Goal: Task Accomplishment & Management: Manage account settings

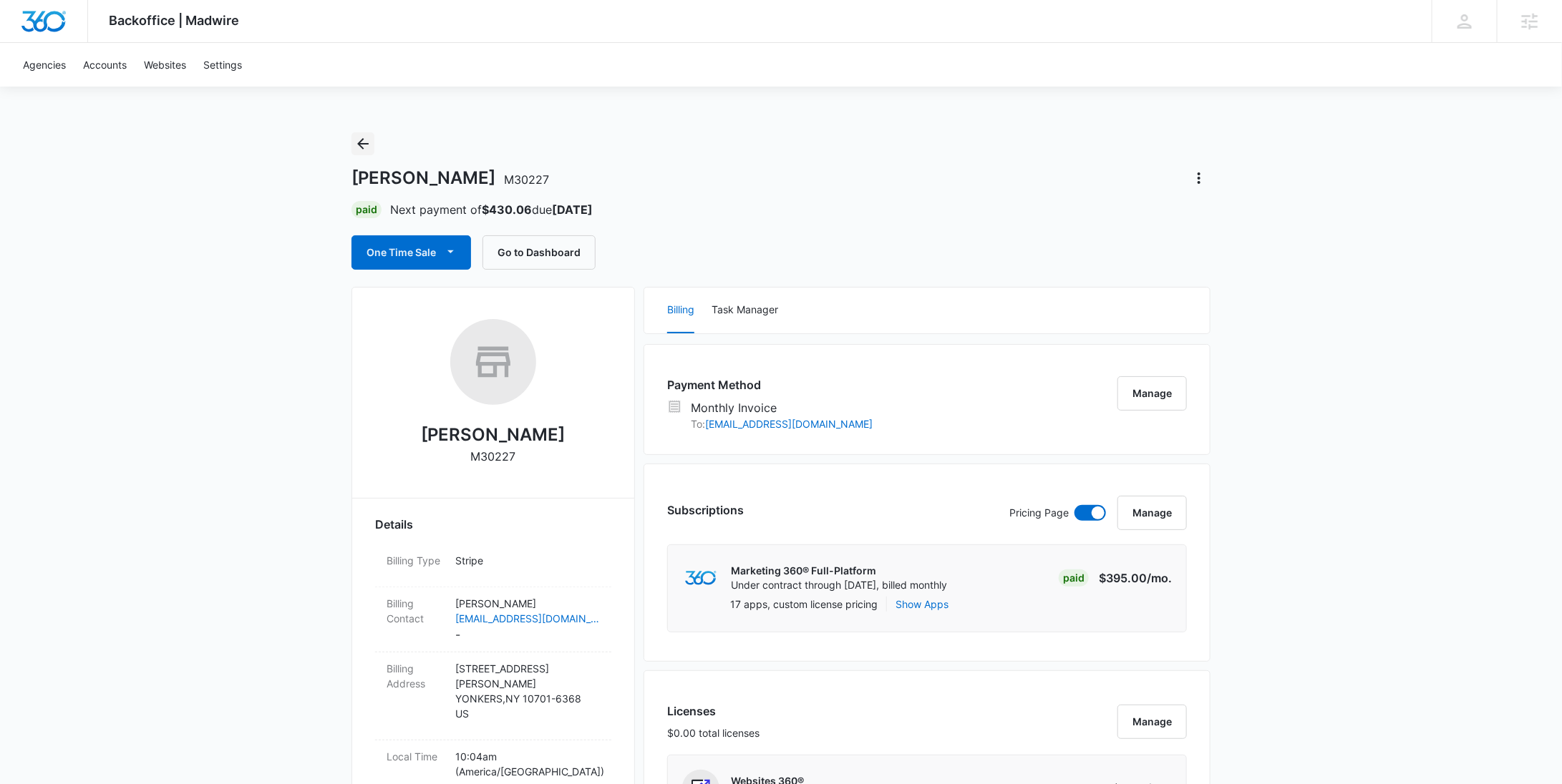
click at [371, 146] on icon "Back" at bounding box center [363, 144] width 17 height 17
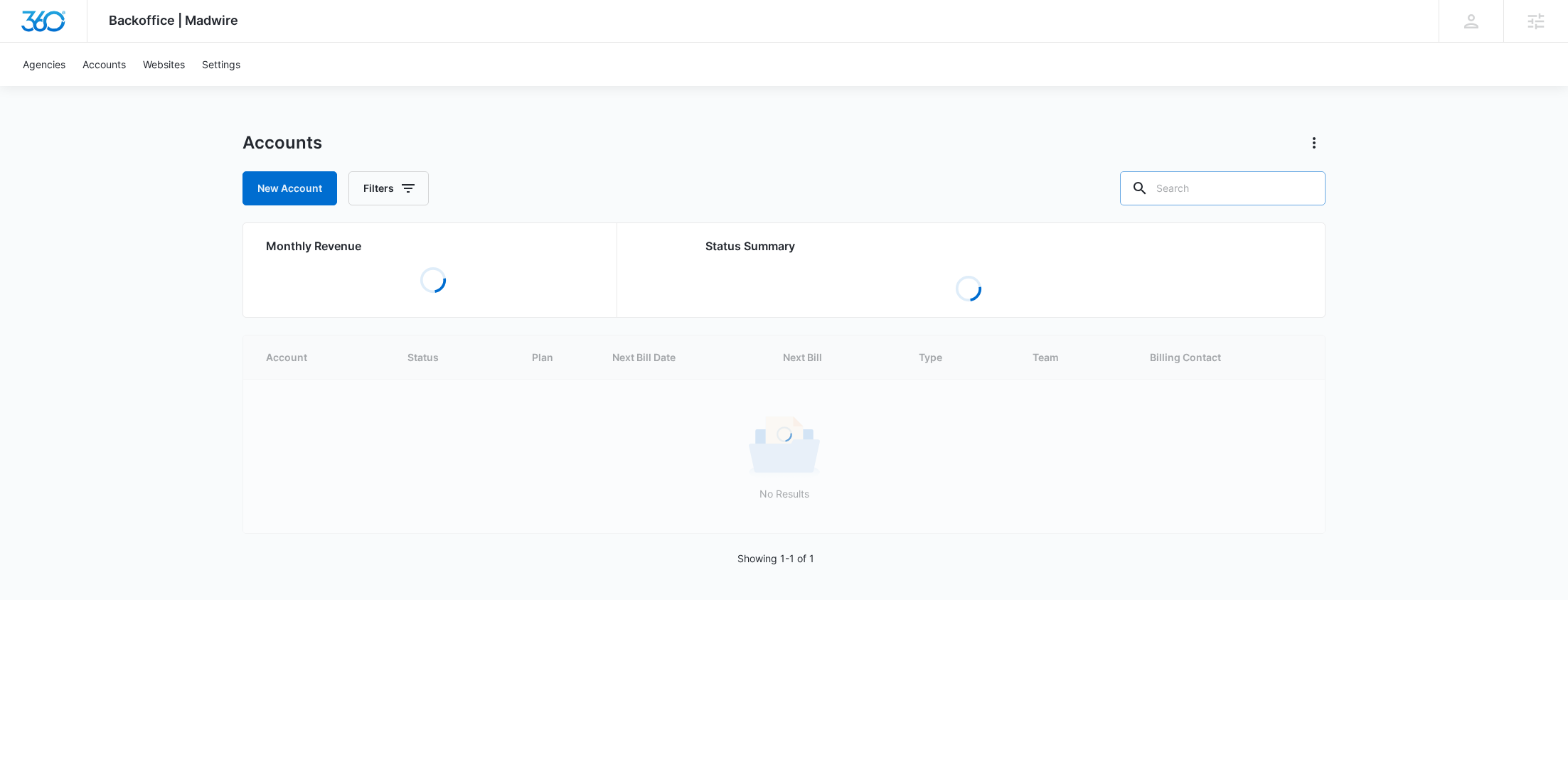
click at [1260, 198] on input "text" at bounding box center [1223, 188] width 205 height 34
paste input "M9306"
type input "M9306"
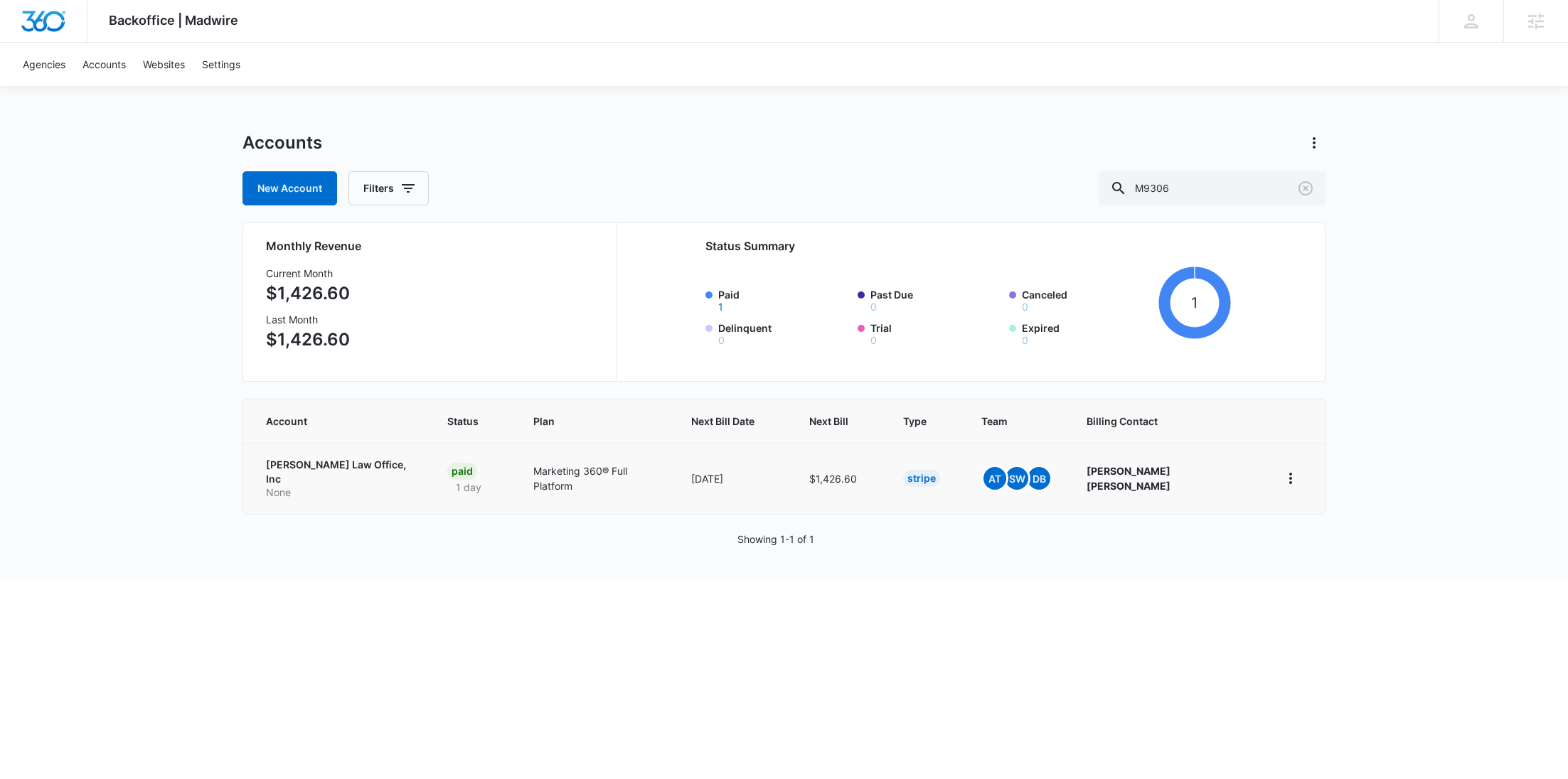
click at [331, 486] on p "None" at bounding box center [339, 493] width 147 height 14
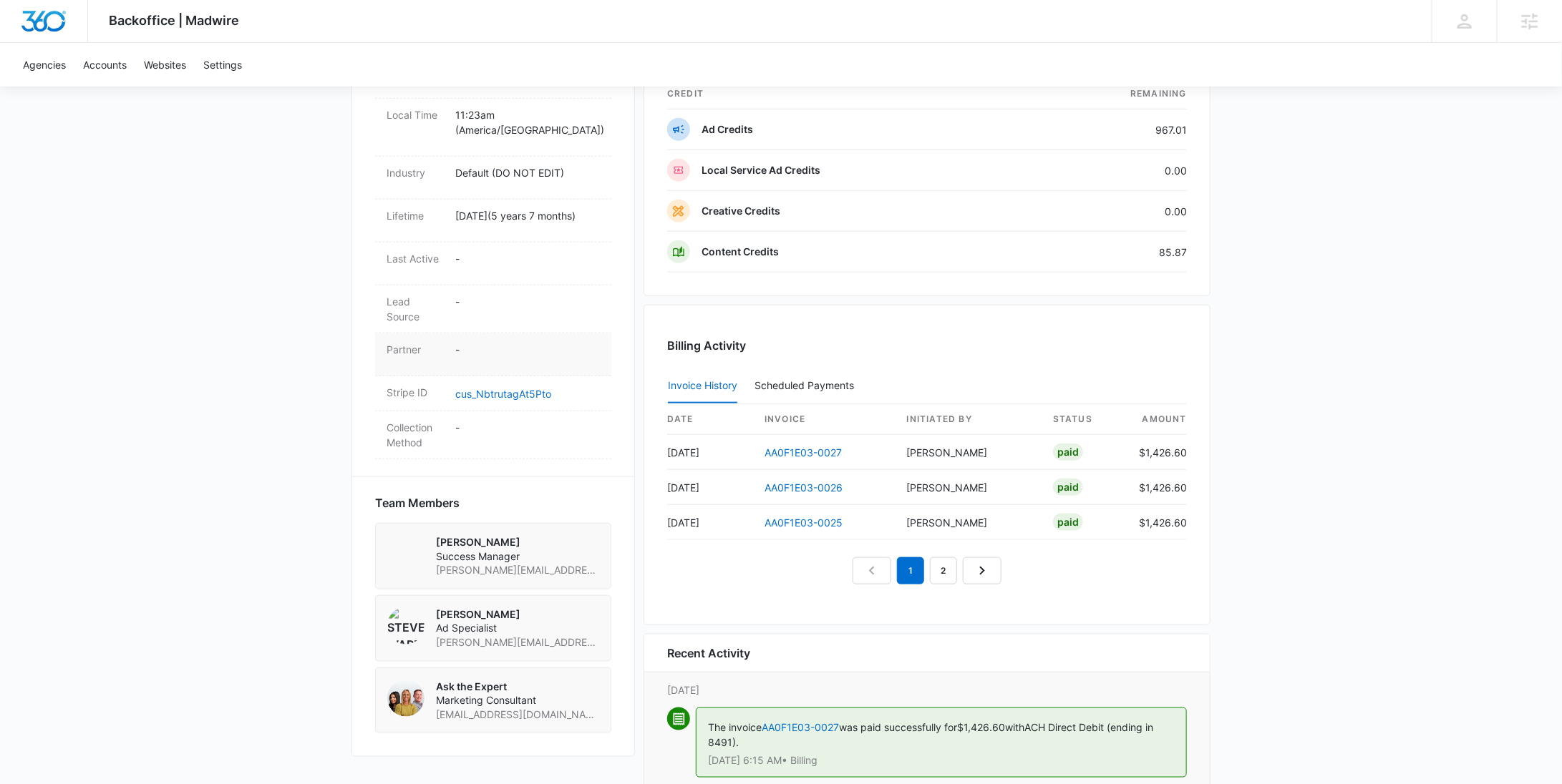
scroll to position [664, 0]
click at [510, 392] on link "cus_NbtrutagAt5Pto" at bounding box center [504, 397] width 96 height 12
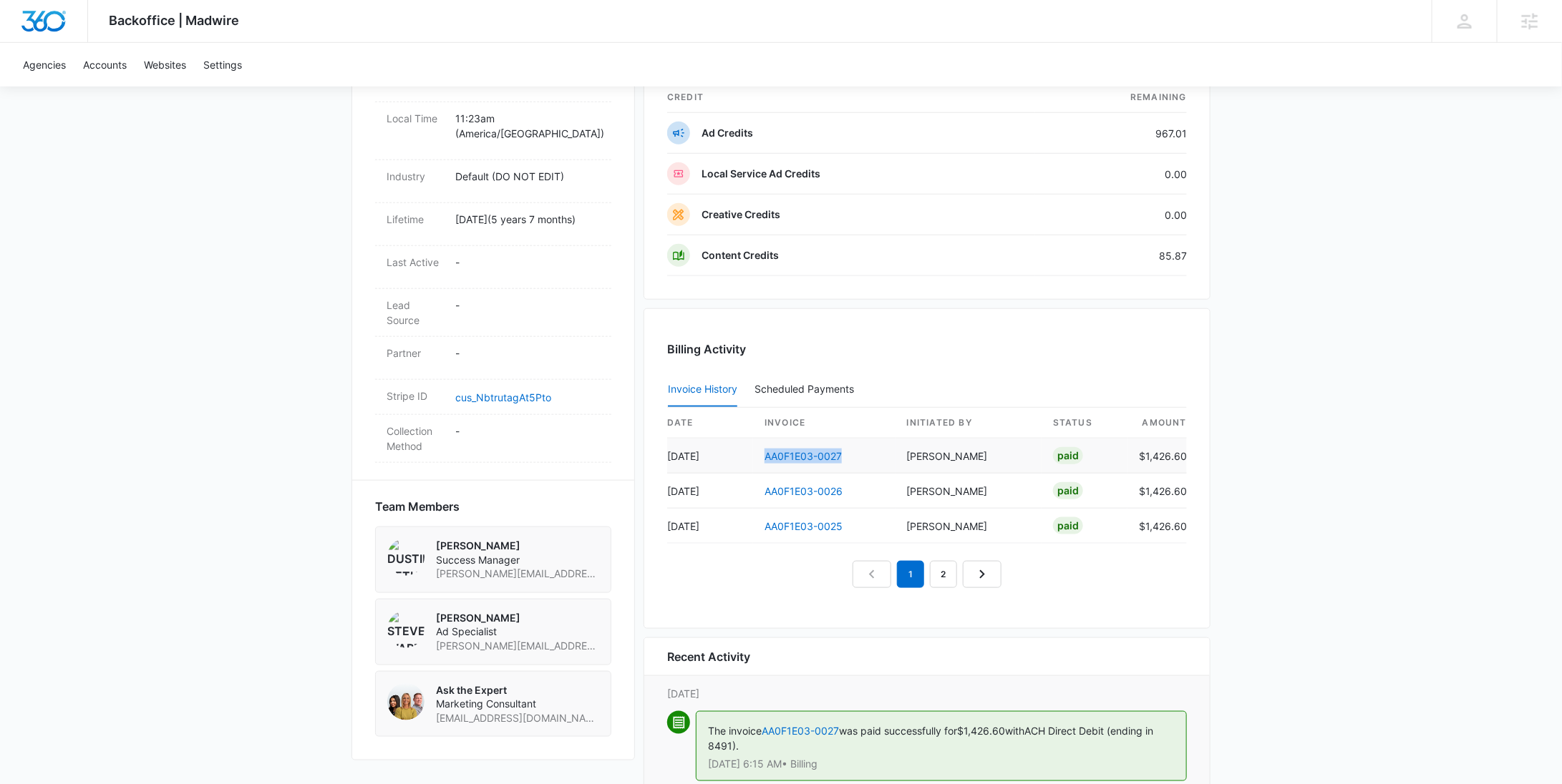
drag, startPoint x: 854, startPoint y: 456, endPoint x: 758, endPoint y: 459, distance: 96.0
click at [758, 459] on td "AA0F1E03-0027" at bounding box center [825, 456] width 143 height 35
copy link "AA0F1E03-0027"
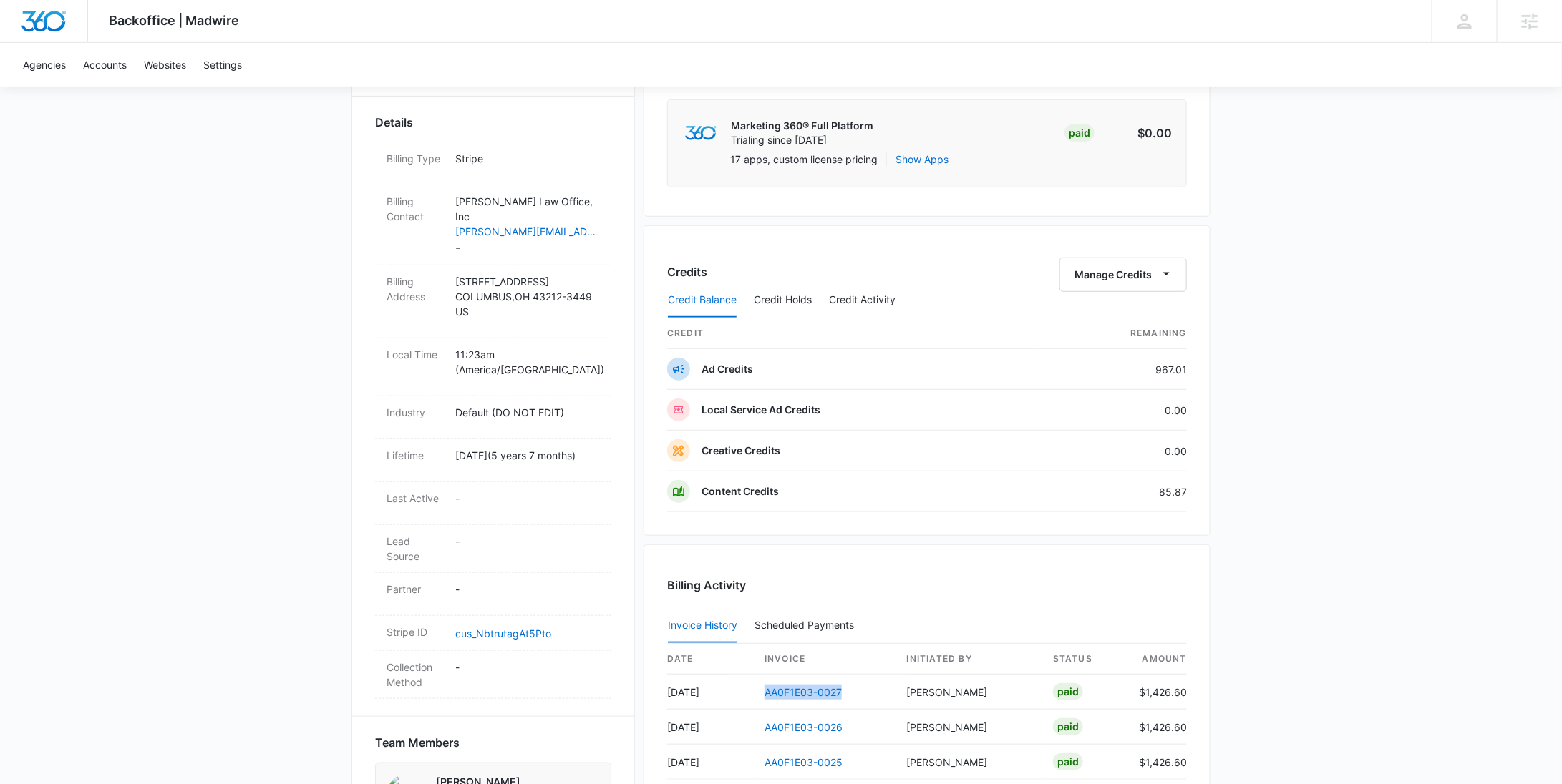
scroll to position [311, 0]
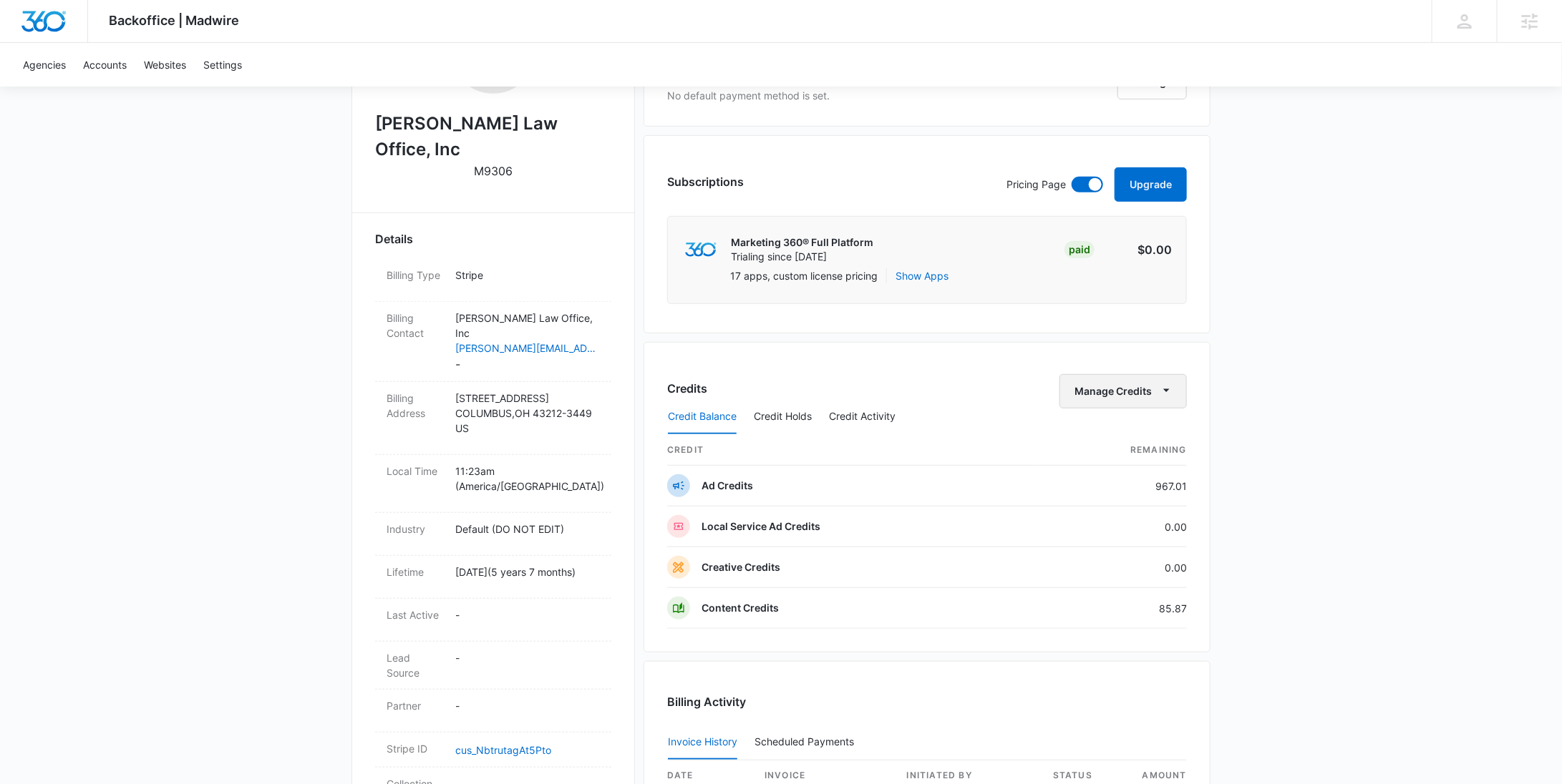
click at [1134, 382] on button "Manage Credits" at bounding box center [1123, 392] width 127 height 34
click at [1115, 453] on div "Withdraw Credits" at bounding box center [1146, 458] width 134 height 10
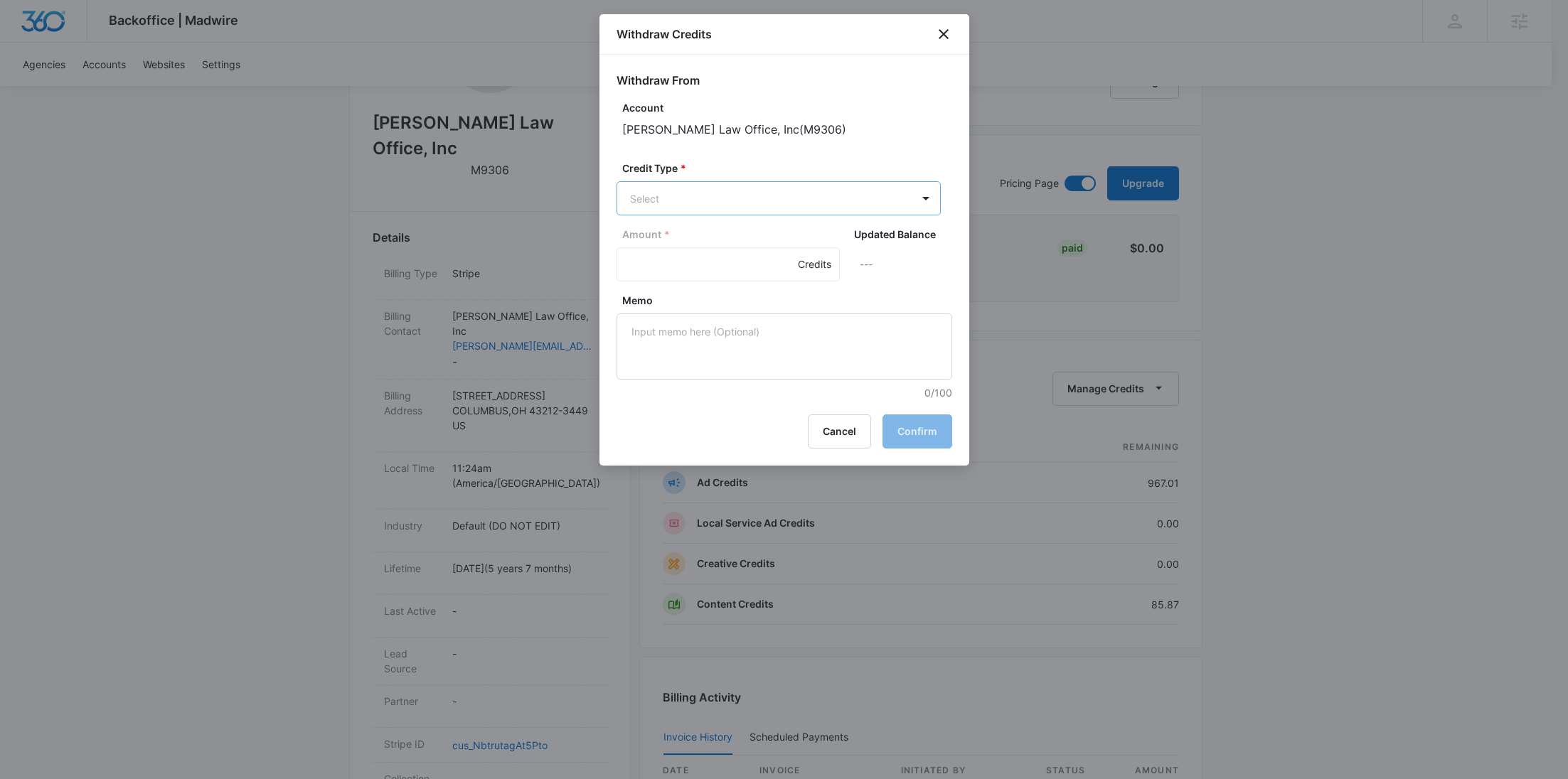
click at [701, 199] on body "Backoffice | Madwire Apps Settings RY Rochelle Young rochelle.young@madwire.com…" at bounding box center [784, 456] width 1568 height 1529
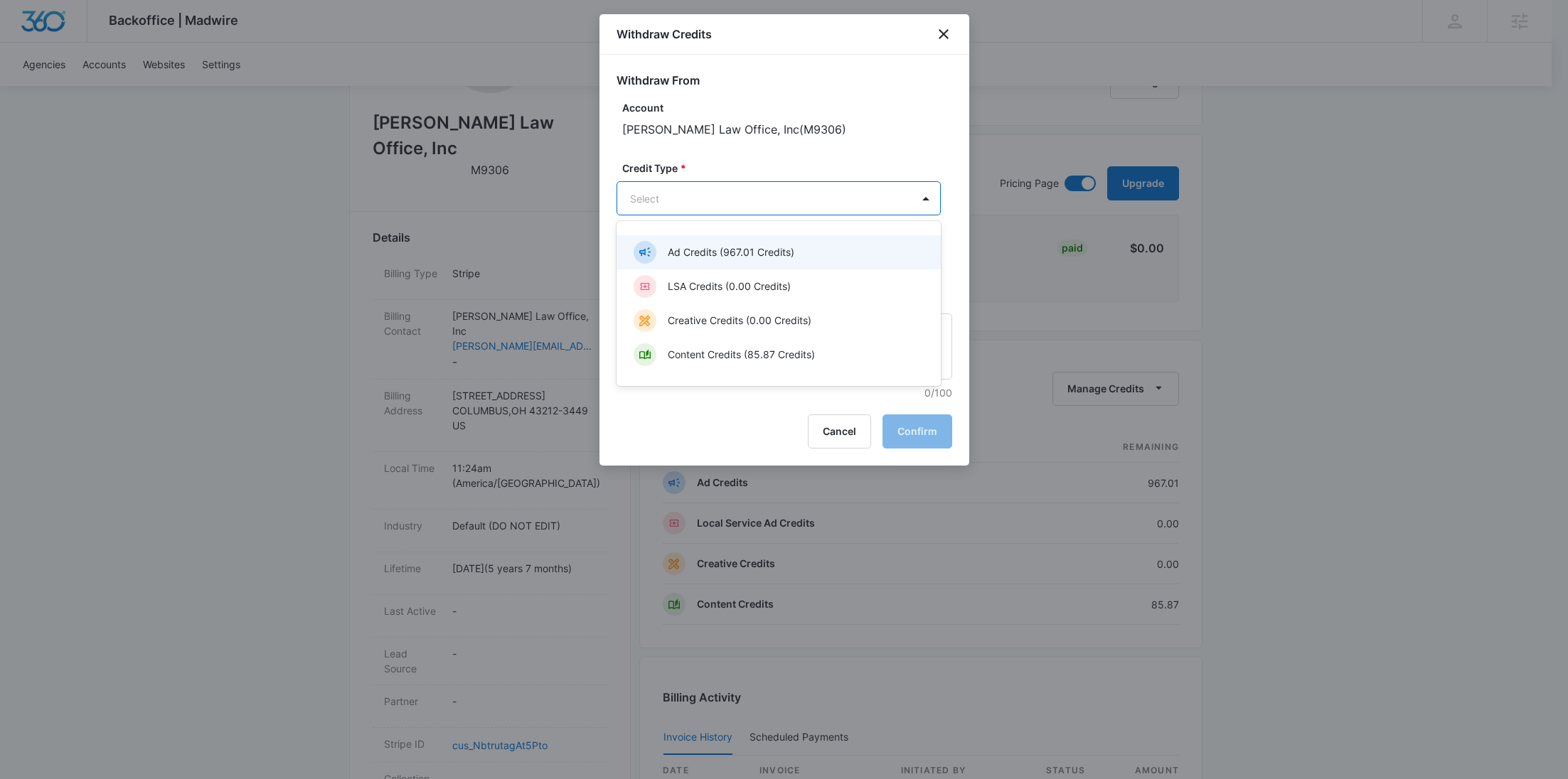
click at [701, 243] on div "Ad Credits (967.01 Credits)" at bounding box center [777, 252] width 287 height 23
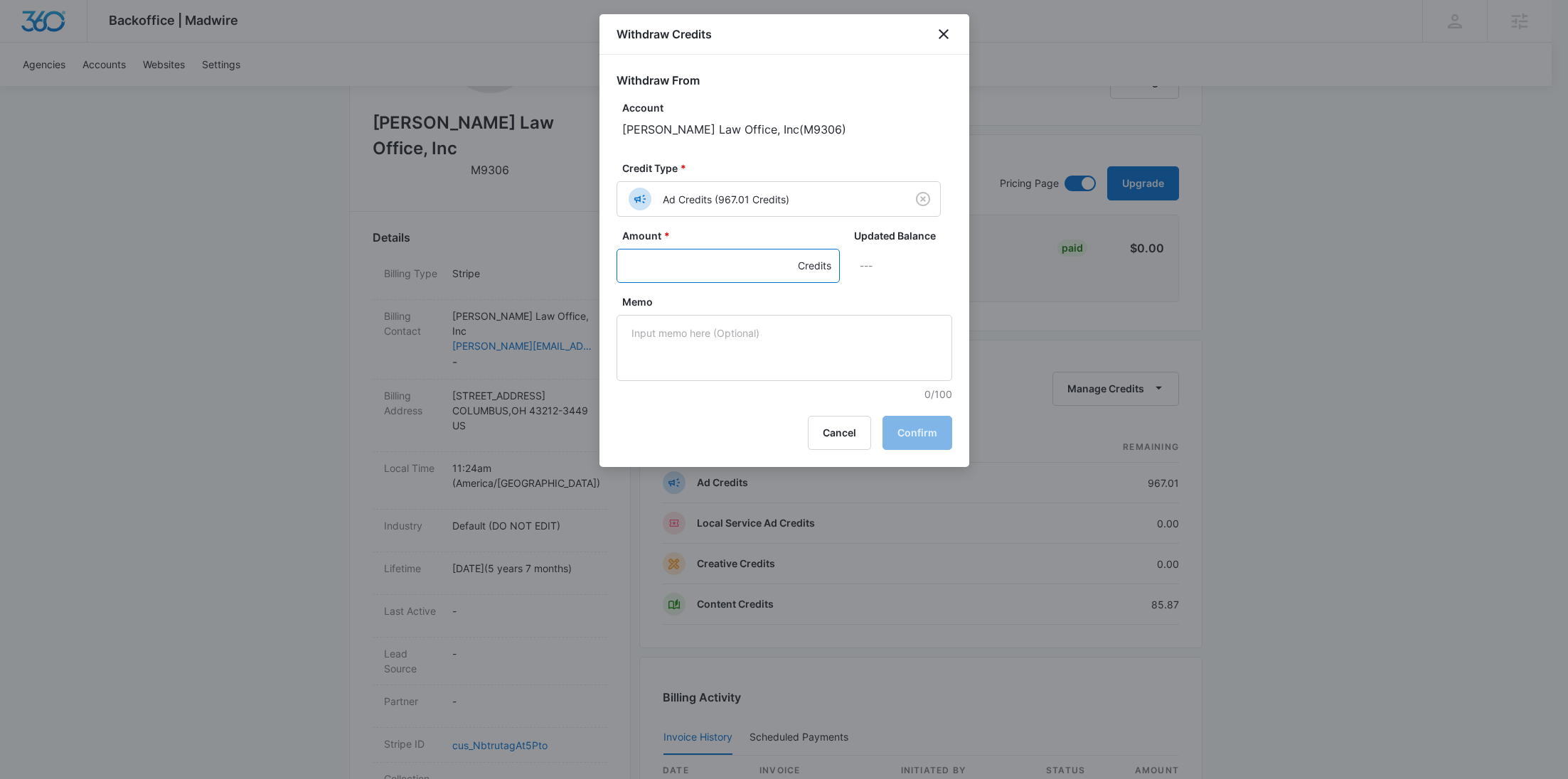
click at [670, 268] on input "Amount *" at bounding box center [727, 266] width 223 height 34
type input "1000"
click at [687, 342] on textarea "Memo" at bounding box center [784, 348] width 336 height 67
paste textarea "AA0F1E03-0027"
type textarea "AA0F1E03-0027 Refund"
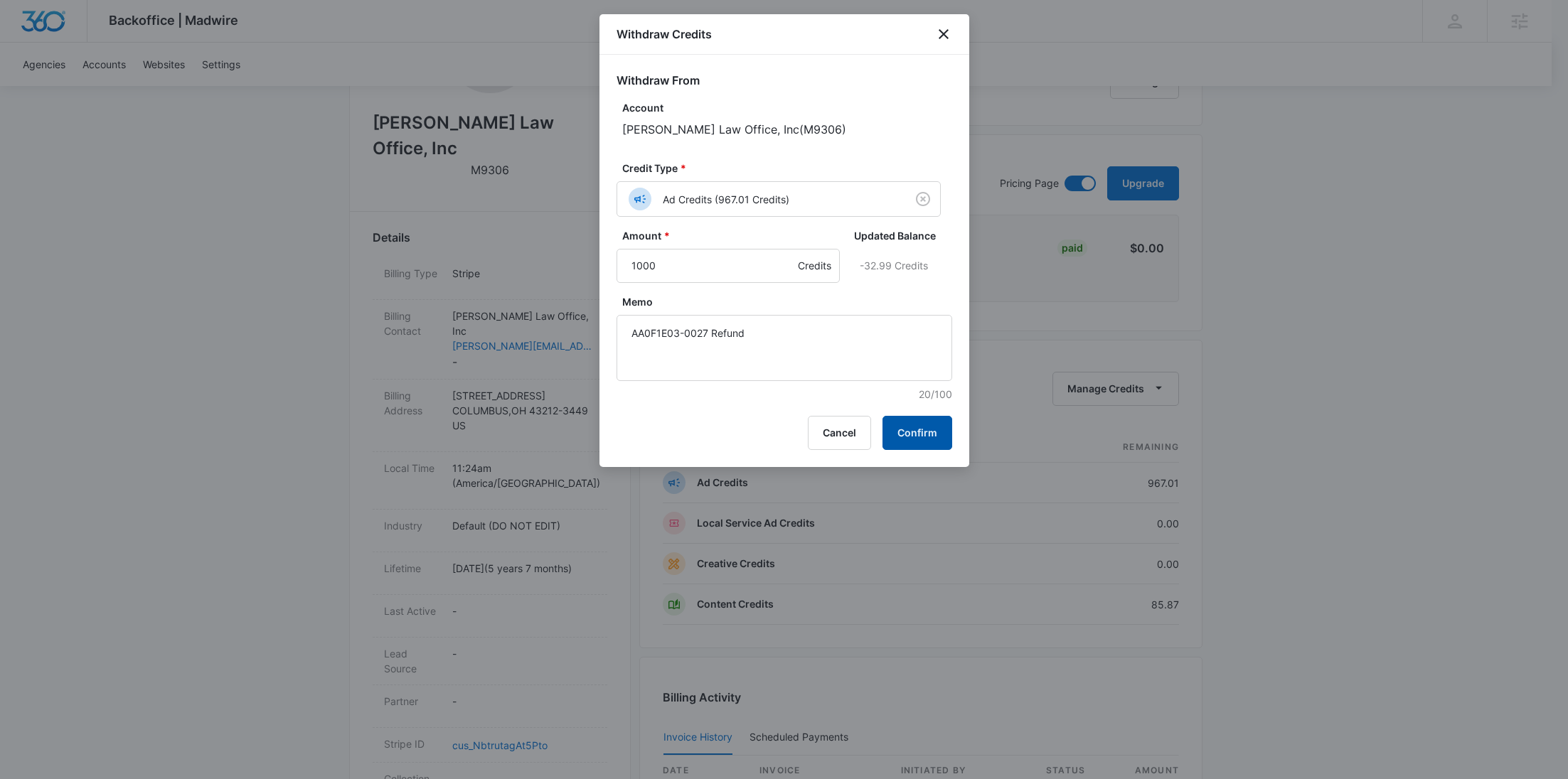
click at [914, 419] on button "Confirm" at bounding box center [917, 433] width 69 height 34
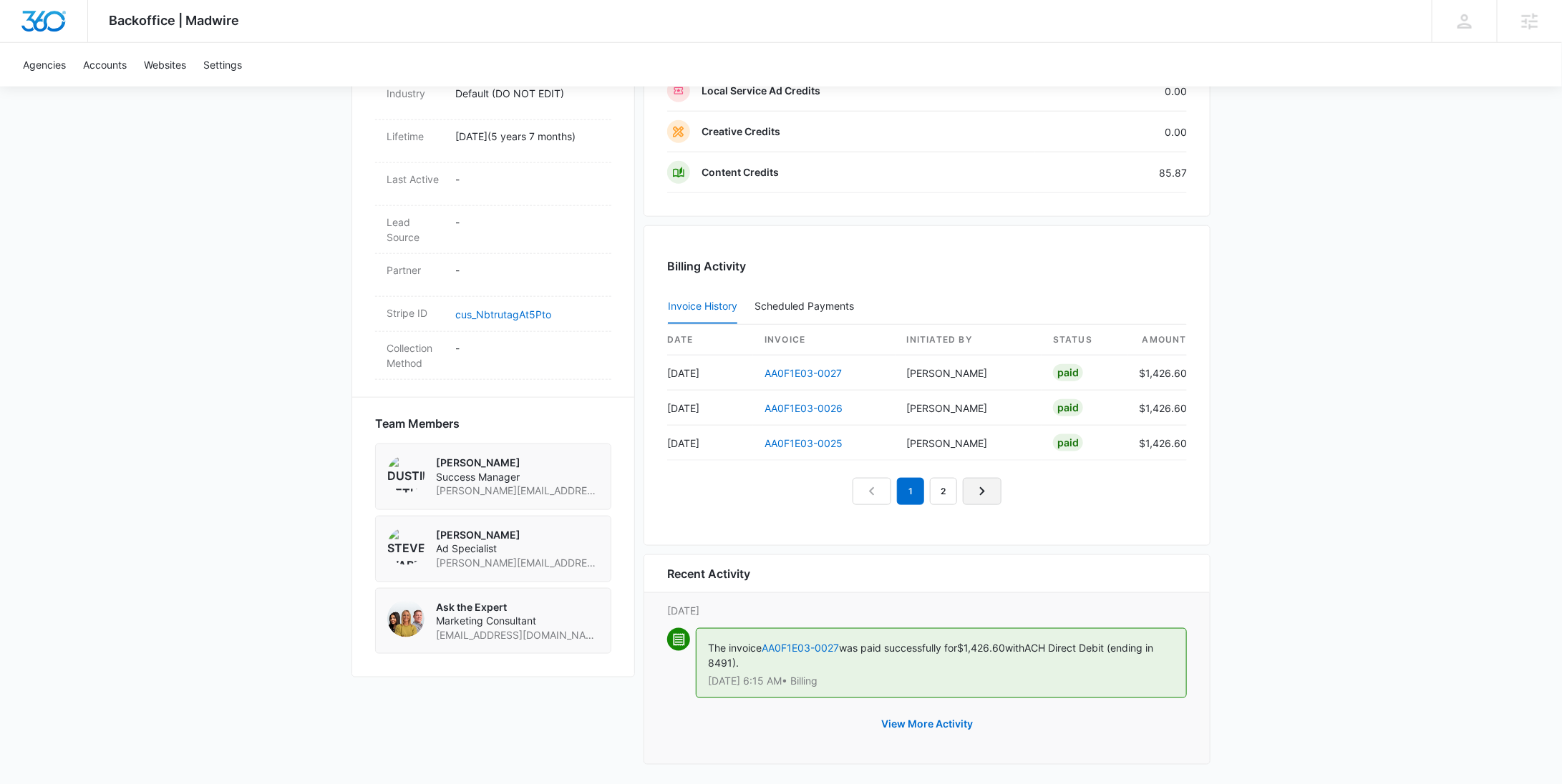
scroll to position [750, 0]
click at [898, 716] on button "View More Activity" at bounding box center [927, 722] width 121 height 34
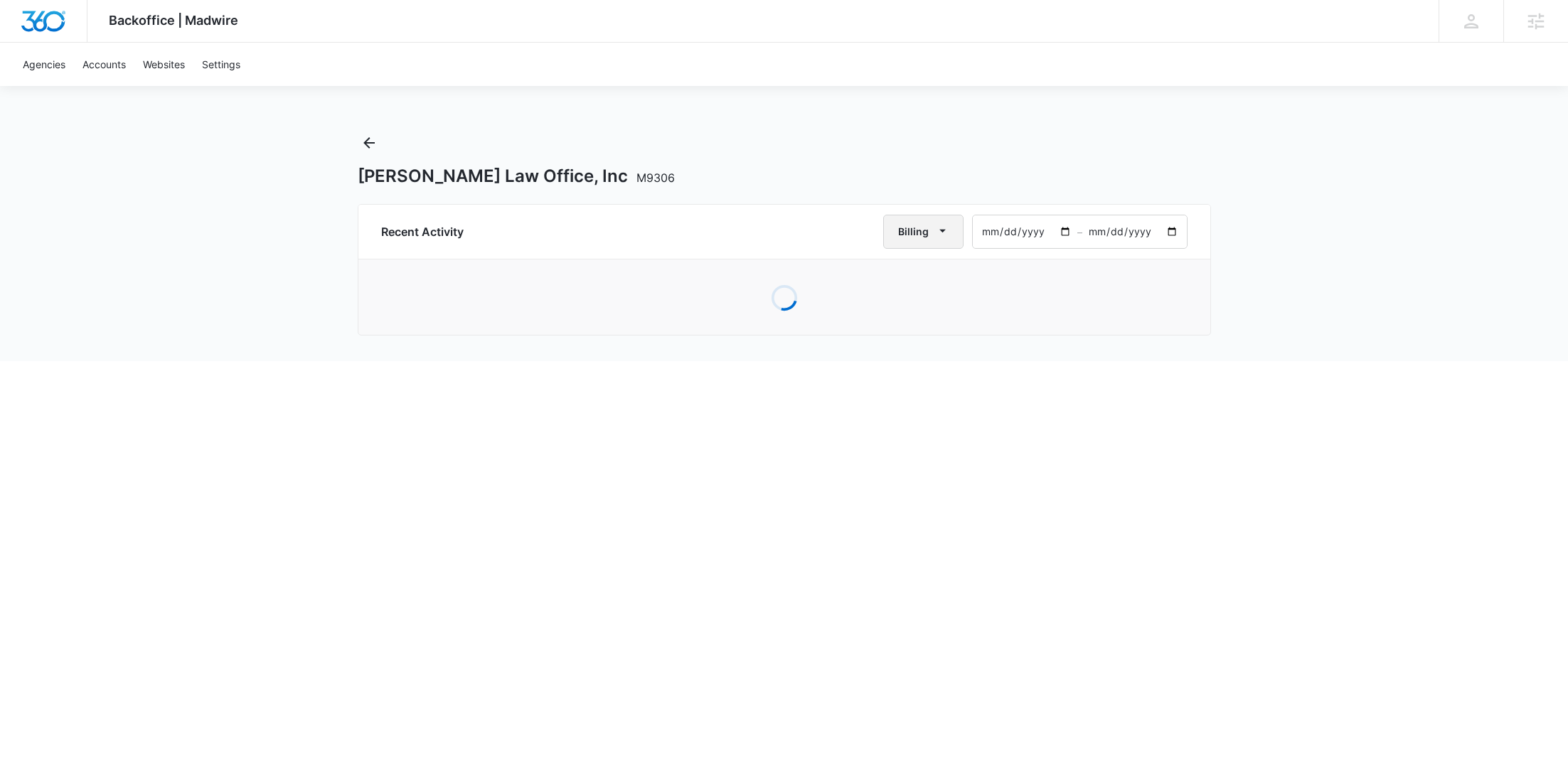
drag, startPoint x: 923, startPoint y: 219, endPoint x: 927, endPoint y: 236, distance: 17.5
click at [923, 219] on button "Billing" at bounding box center [923, 232] width 80 height 34
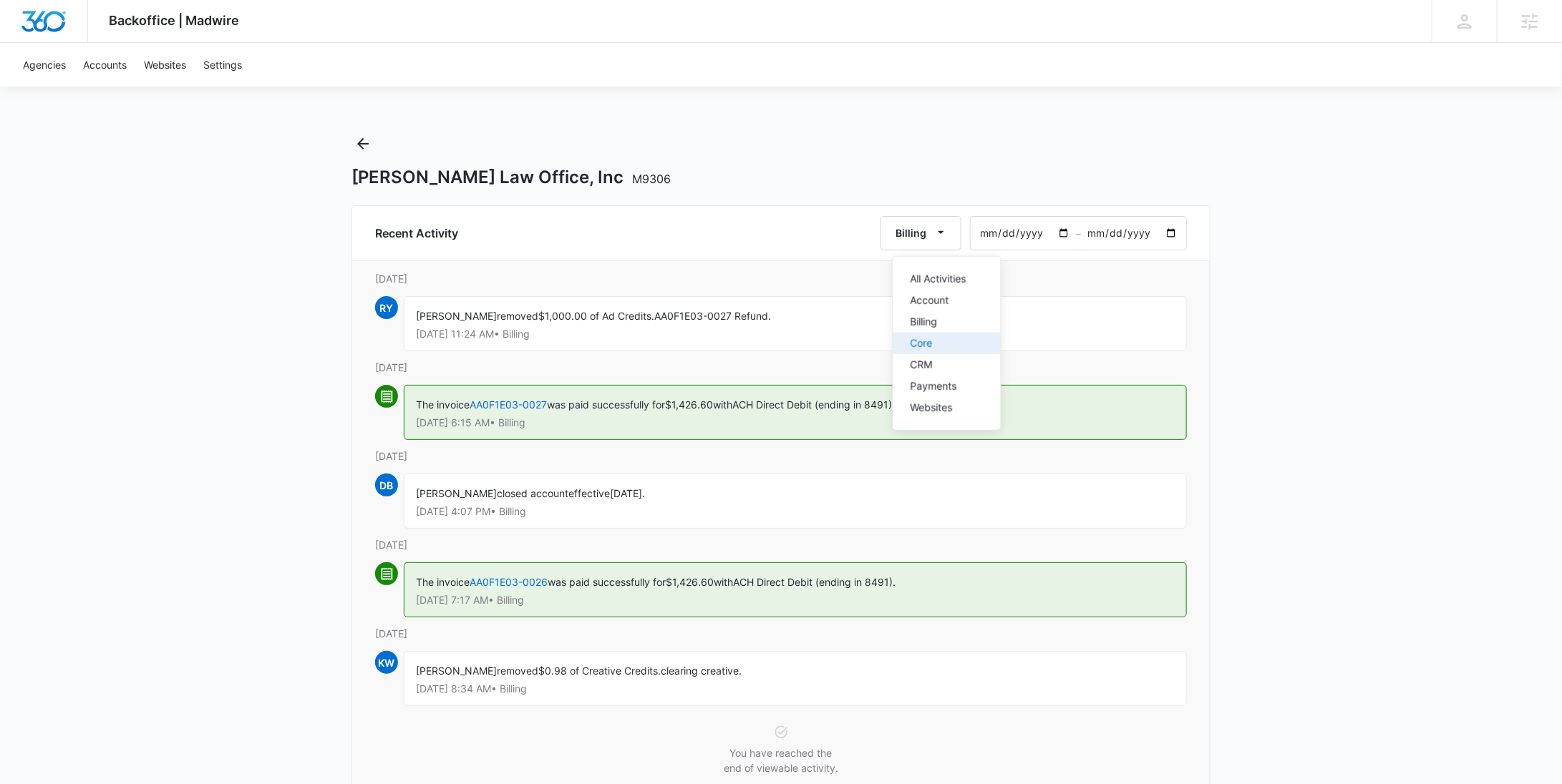
click at [938, 346] on div "Core" at bounding box center [939, 344] width 56 height 10
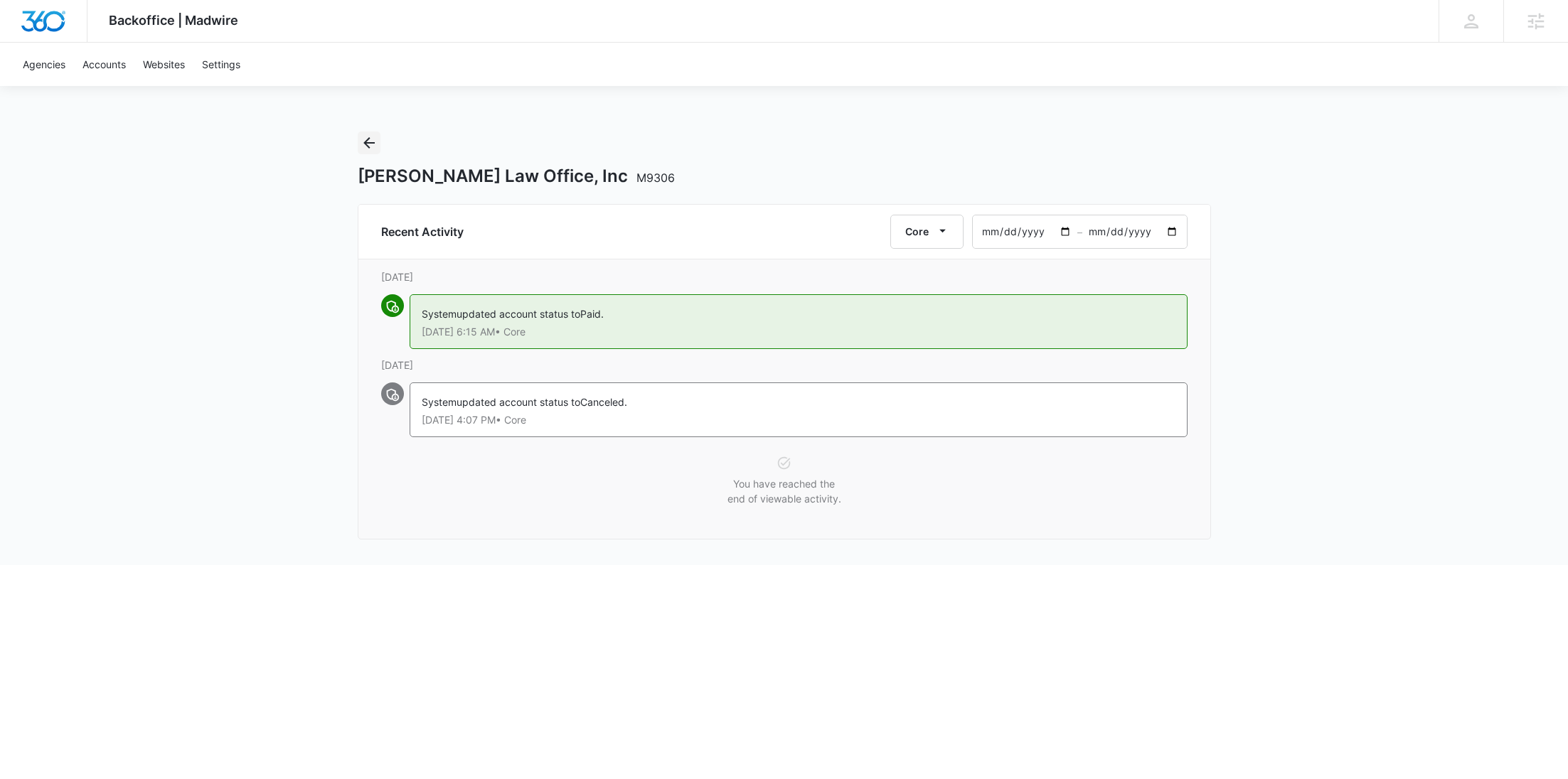
click at [367, 145] on icon "Back" at bounding box center [369, 143] width 17 height 17
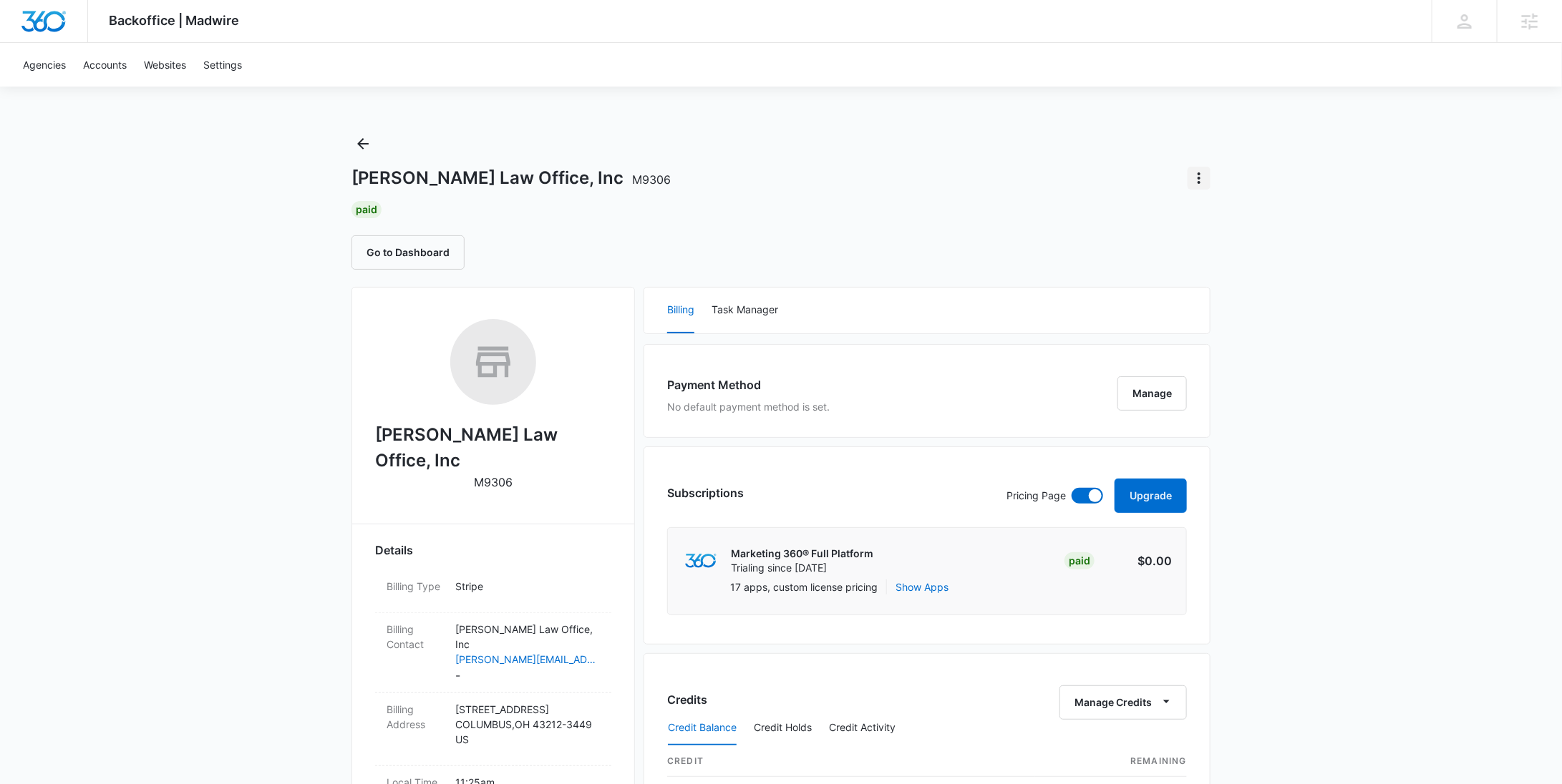
click at [1196, 180] on icon "Actions" at bounding box center [1199, 178] width 17 height 17
click at [1218, 245] on button "Update Status" at bounding box center [1249, 239] width 122 height 21
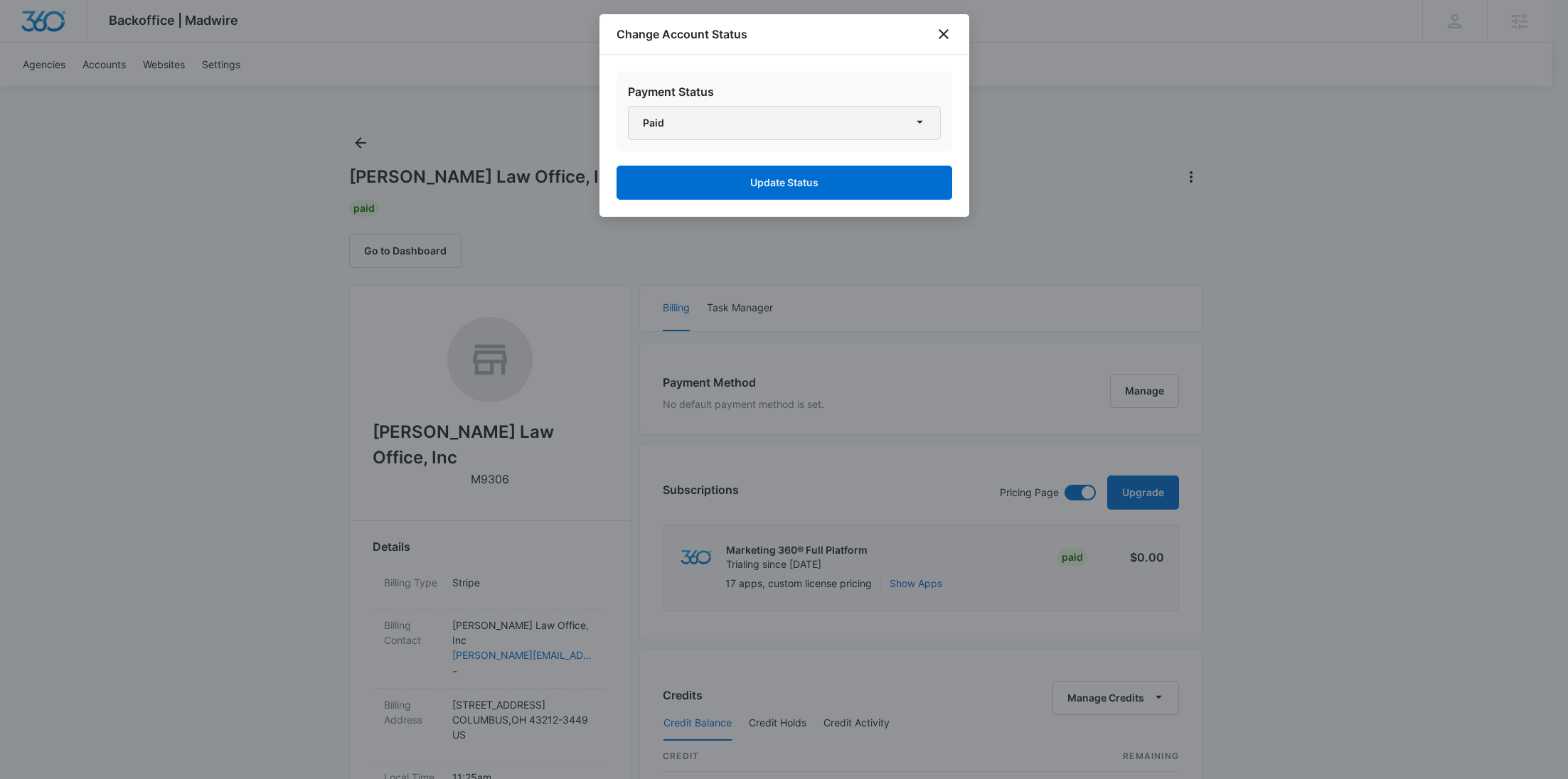
click at [778, 135] on button "Paid" at bounding box center [784, 123] width 313 height 34
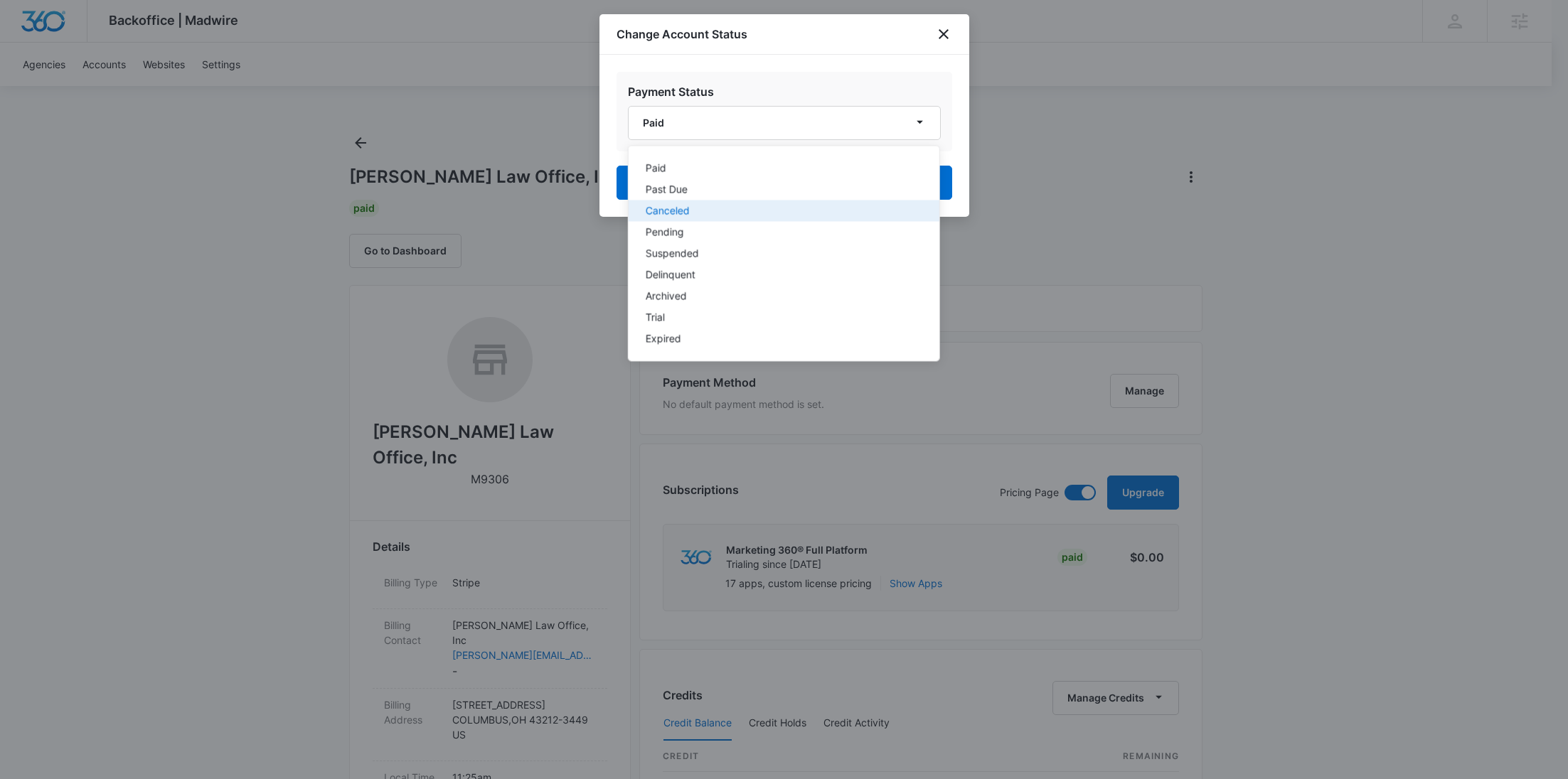
drag, startPoint x: 694, startPoint y: 210, endPoint x: 726, endPoint y: 202, distance: 33.0
click at [694, 210] on div "Canceled" at bounding box center [774, 211] width 260 height 10
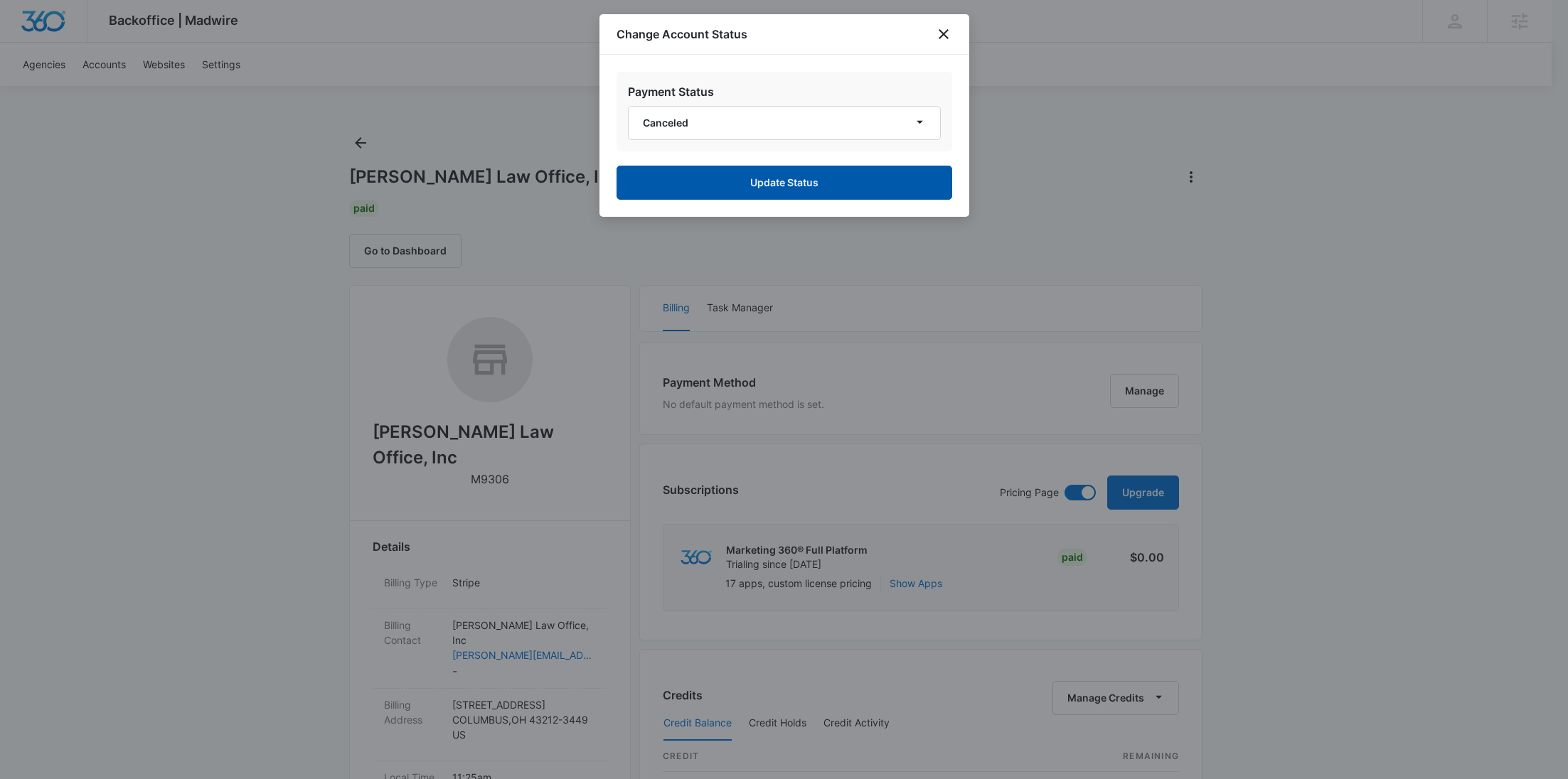
click at [751, 196] on button "Update Status" at bounding box center [784, 183] width 336 height 34
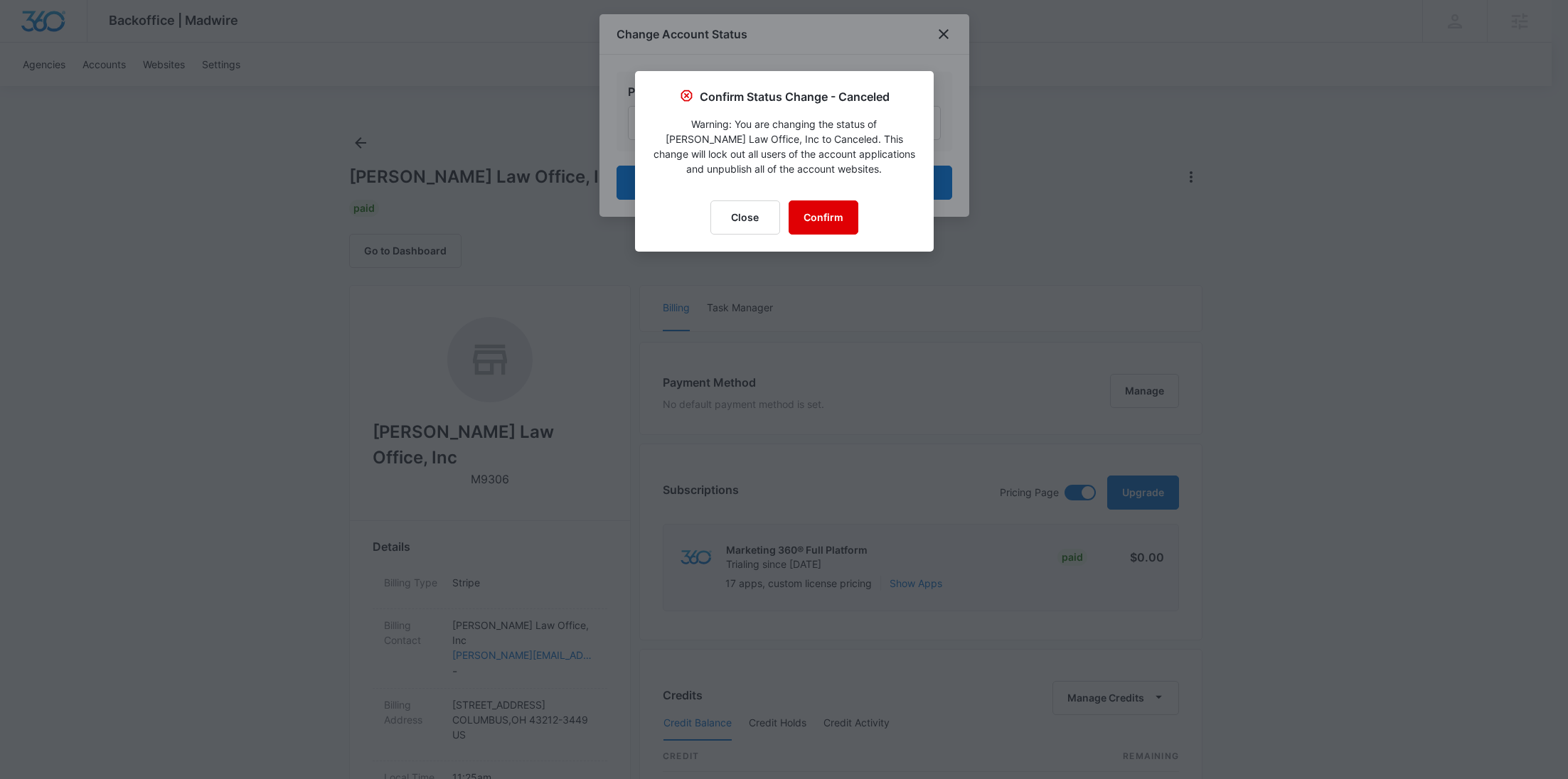
click at [810, 204] on button "Confirm" at bounding box center [823, 218] width 69 height 34
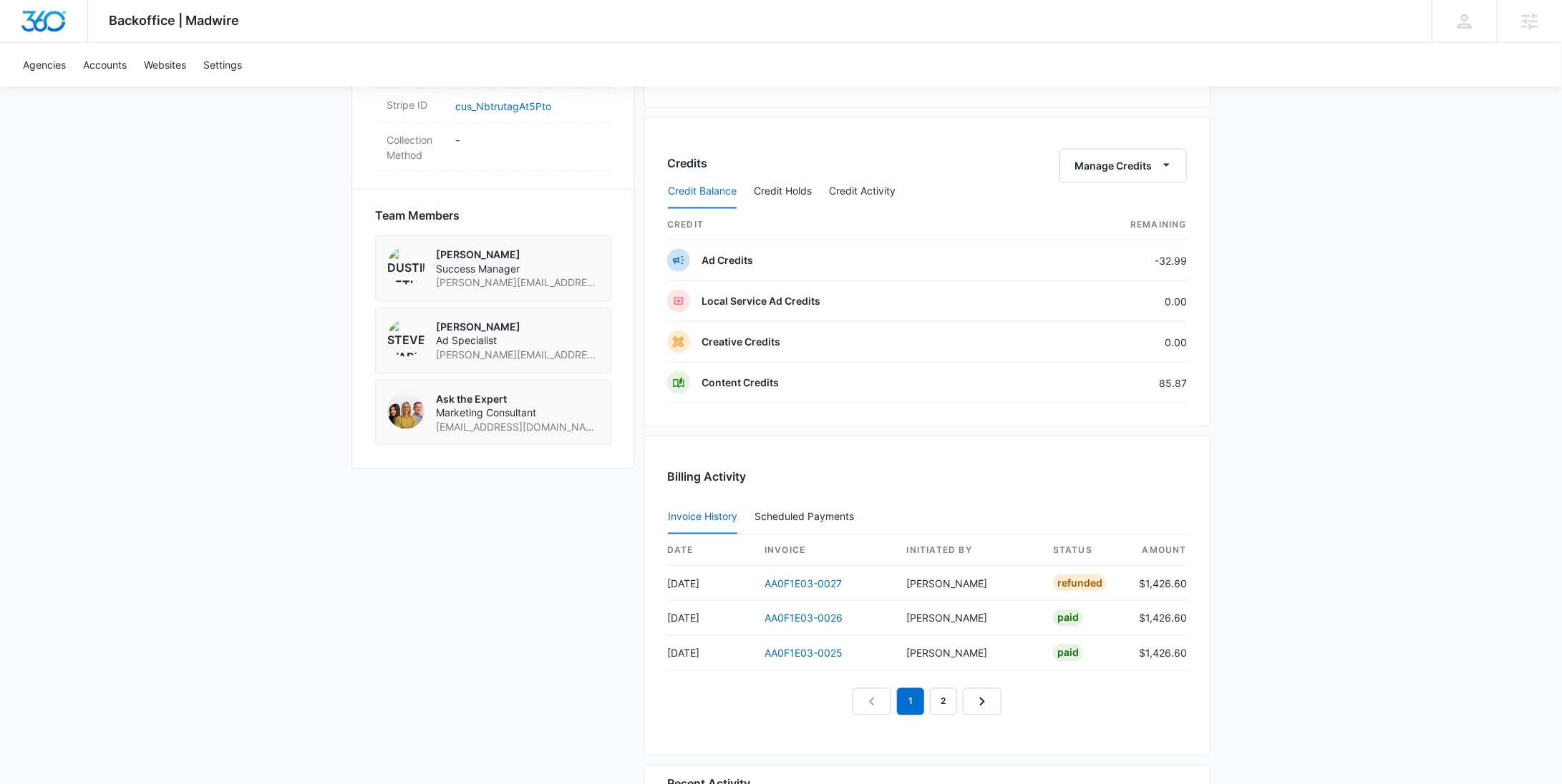
scroll to position [1256, 0]
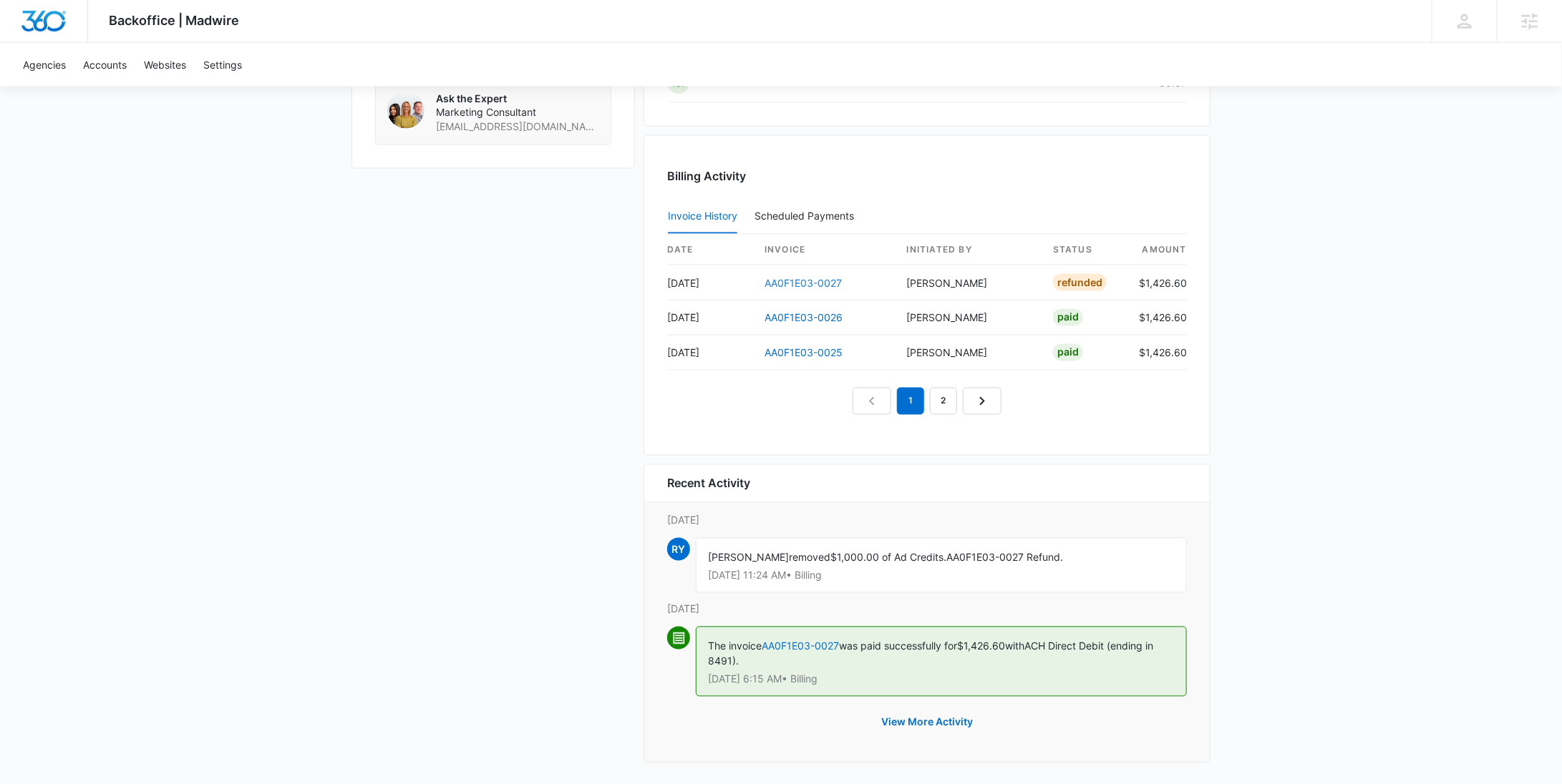
click at [806, 280] on link "AA0F1E03-0027" at bounding box center [804, 282] width 78 height 12
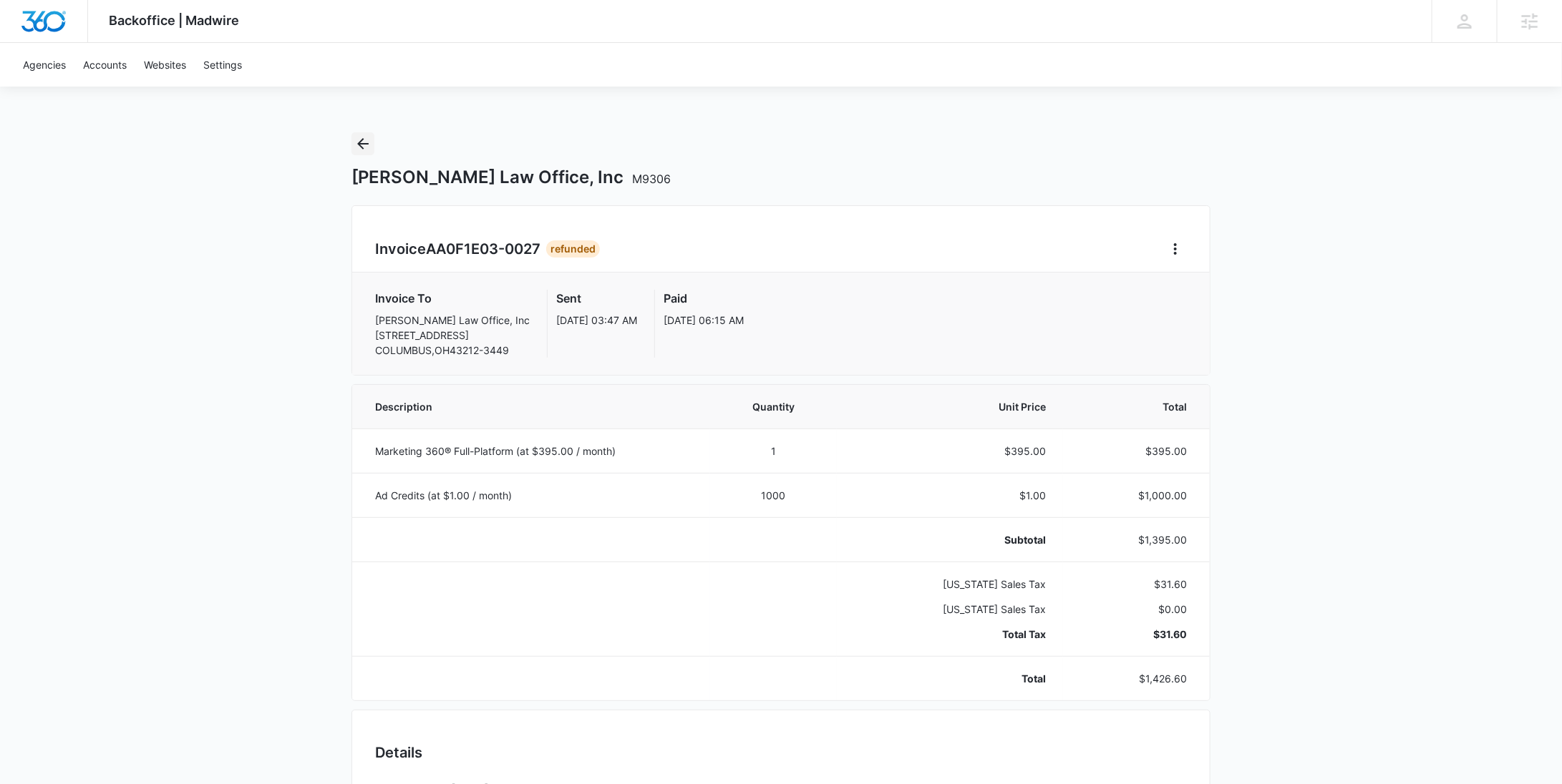
click at [367, 139] on icon "Back" at bounding box center [363, 144] width 17 height 17
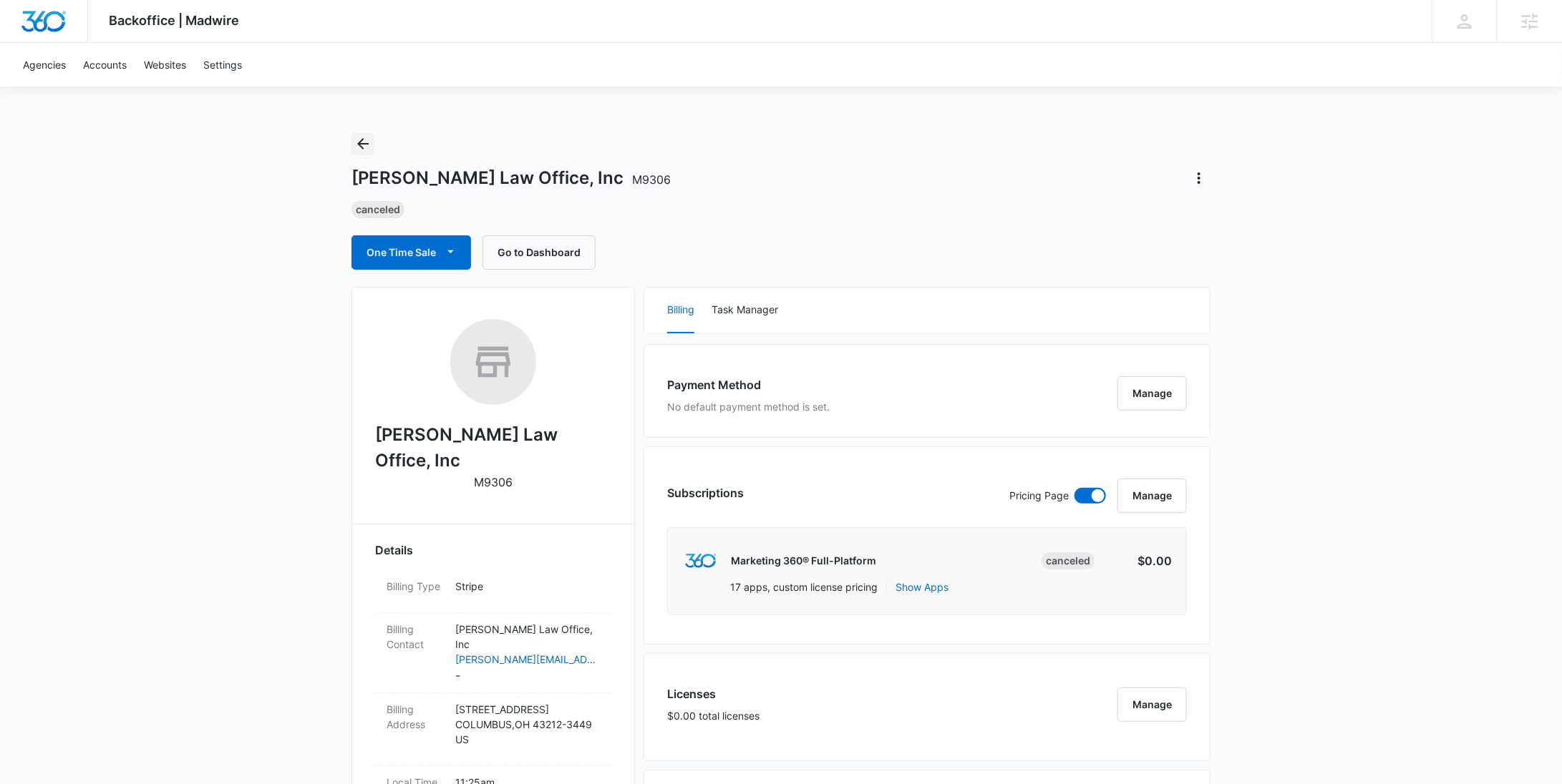
click at [366, 152] on button "Back" at bounding box center [363, 144] width 23 height 23
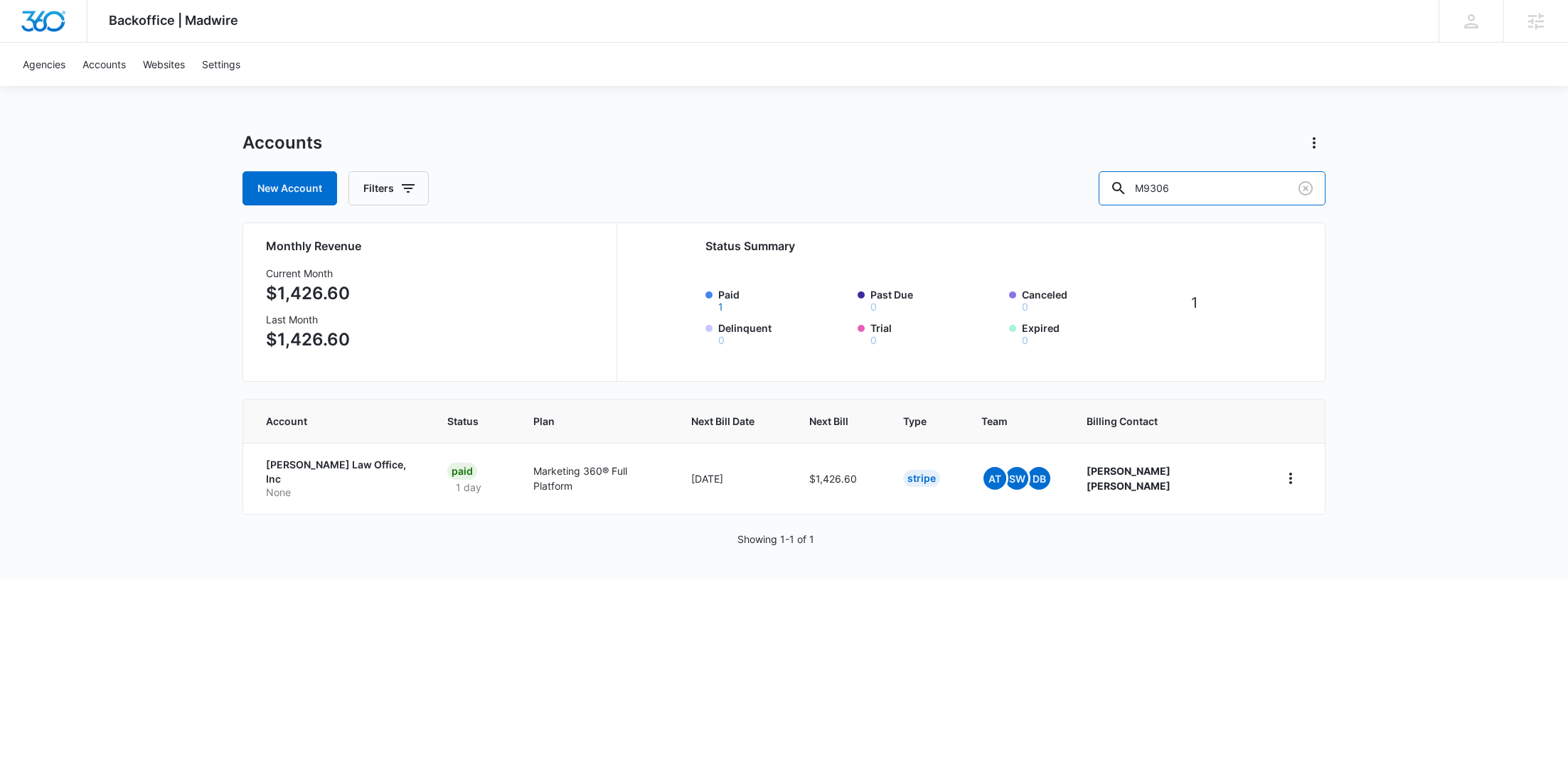
drag, startPoint x: 1241, startPoint y: 193, endPoint x: 1086, endPoint y: 185, distance: 155.2
click at [1096, 193] on div "New Account Filters M9306" at bounding box center [784, 188] width 1083 height 34
paste input "C1454"
type input "C1454"
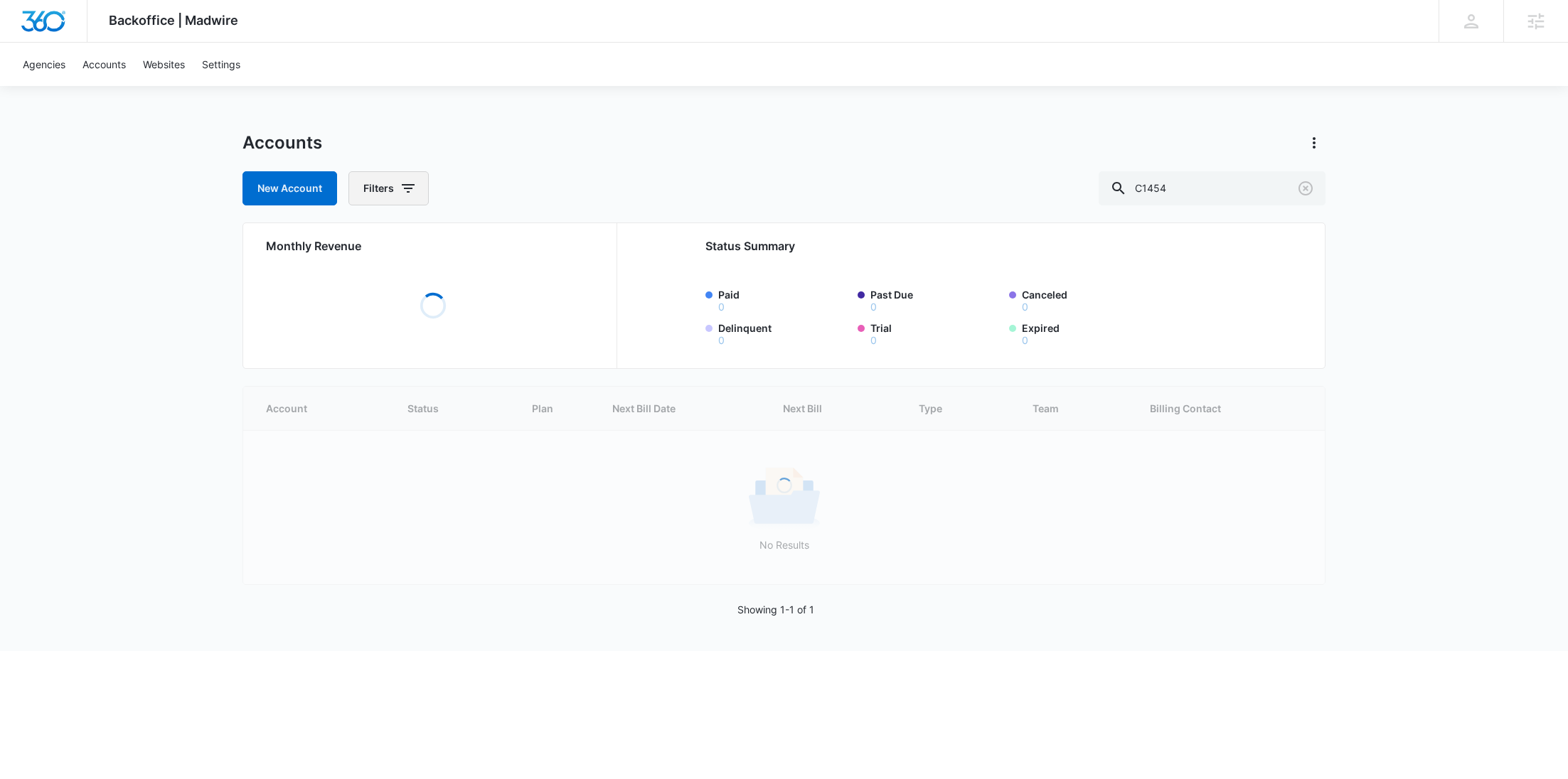
click at [401, 190] on icon "button" at bounding box center [408, 188] width 17 height 17
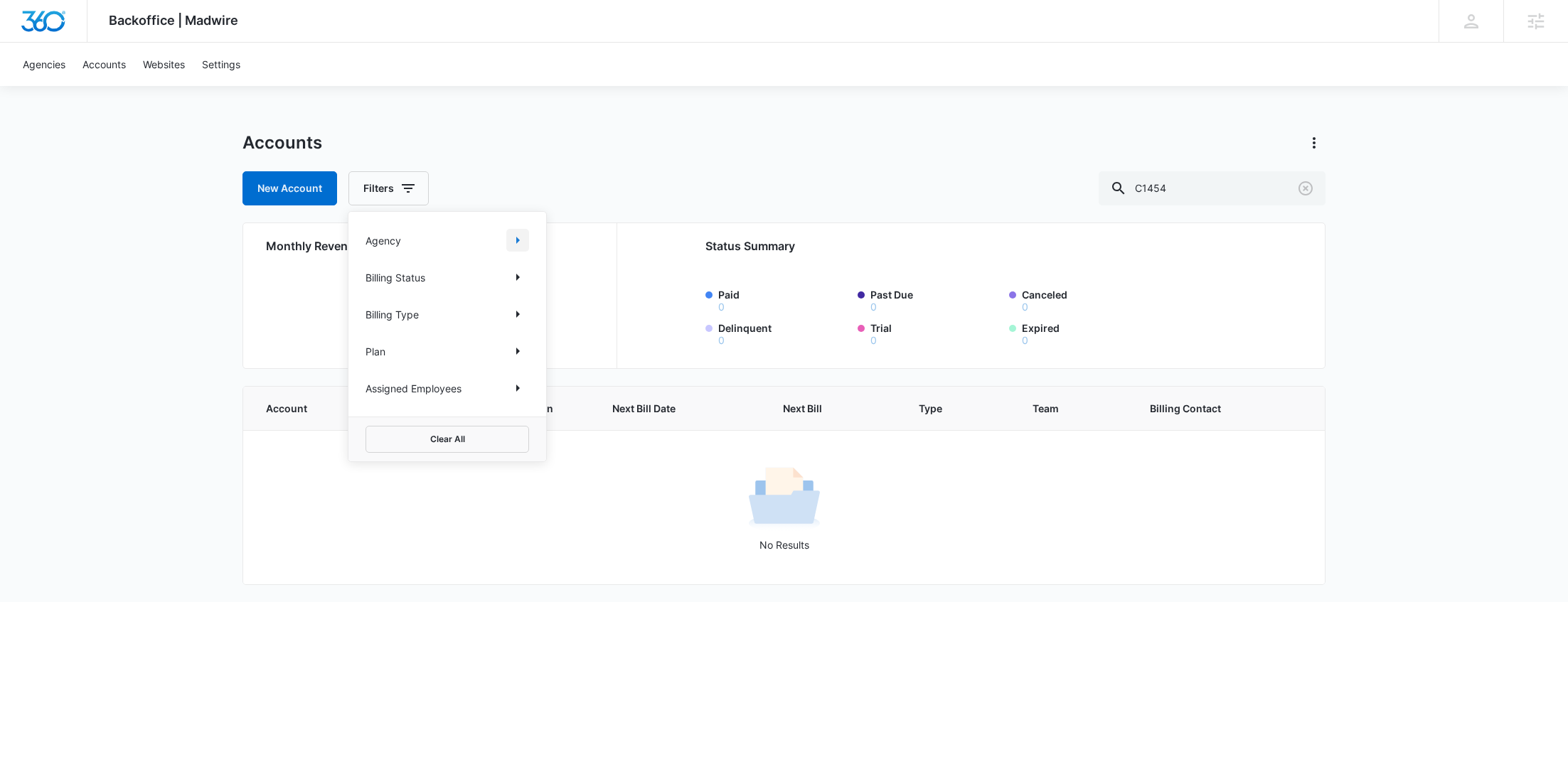
click at [511, 240] on icon "Show Agency filters" at bounding box center [517, 241] width 17 height 17
click at [472, 284] on label "Search All Agencies" at bounding box center [447, 288] width 164 height 15
click at [366, 287] on input "Search All Agencies" at bounding box center [365, 287] width 1 height 1
checkbox input "true"
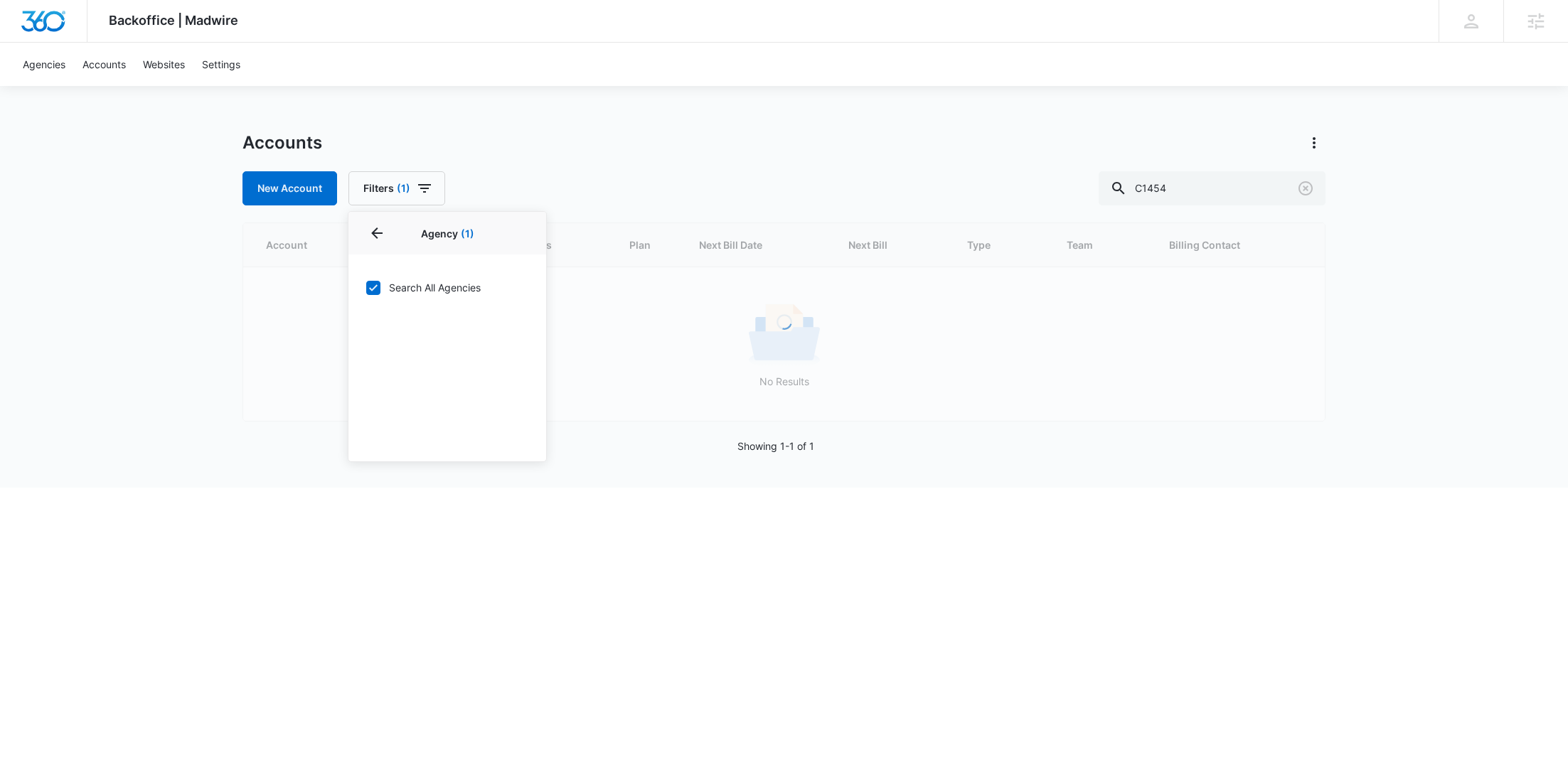
click at [610, 94] on div "Backoffice | Madwire Apps Settings RY Rochelle Young rochelle.young@madwire.com…" at bounding box center [784, 243] width 1568 height 488
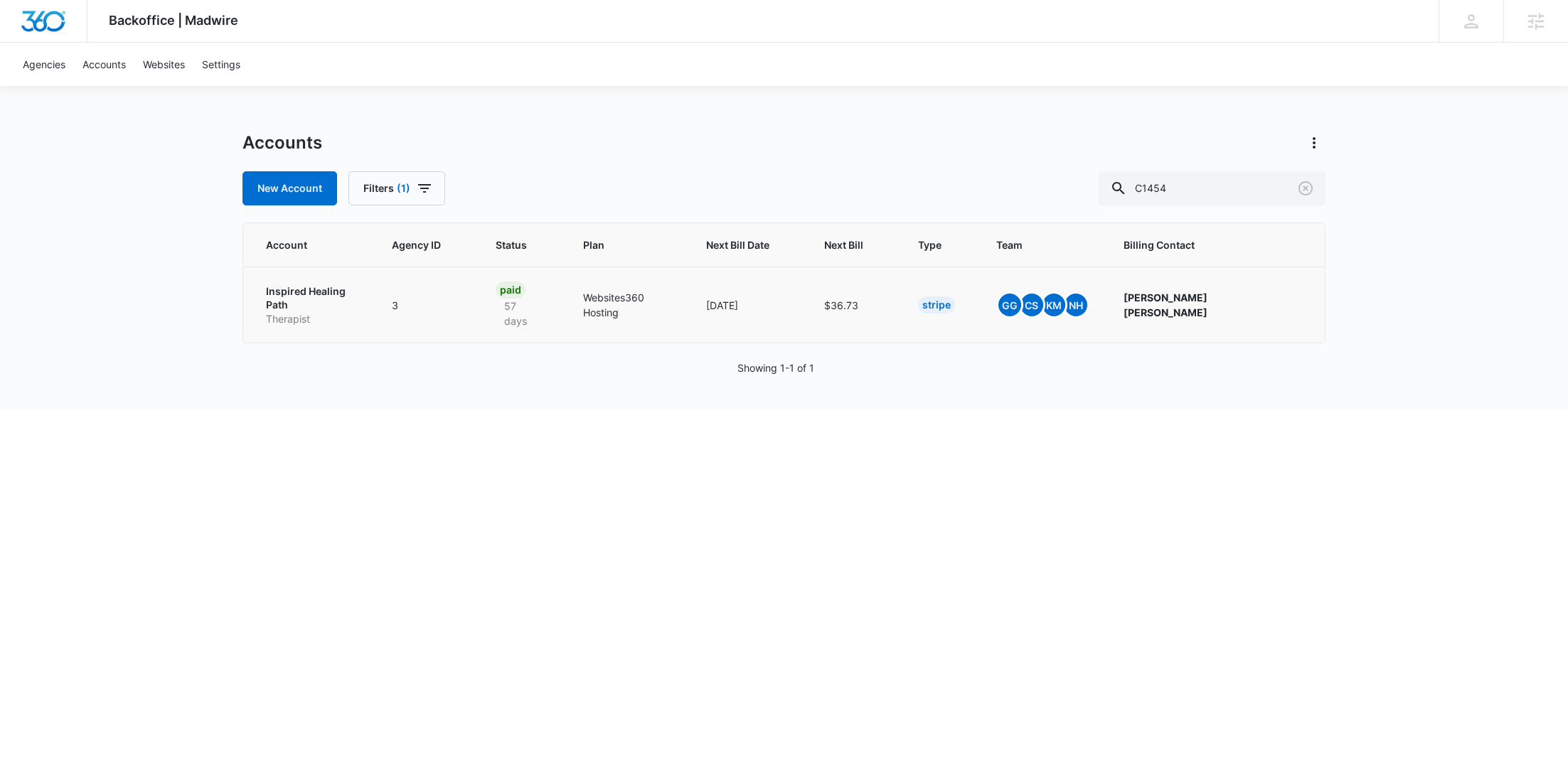
click at [321, 312] on p "Therapist" at bounding box center [312, 319] width 91 height 14
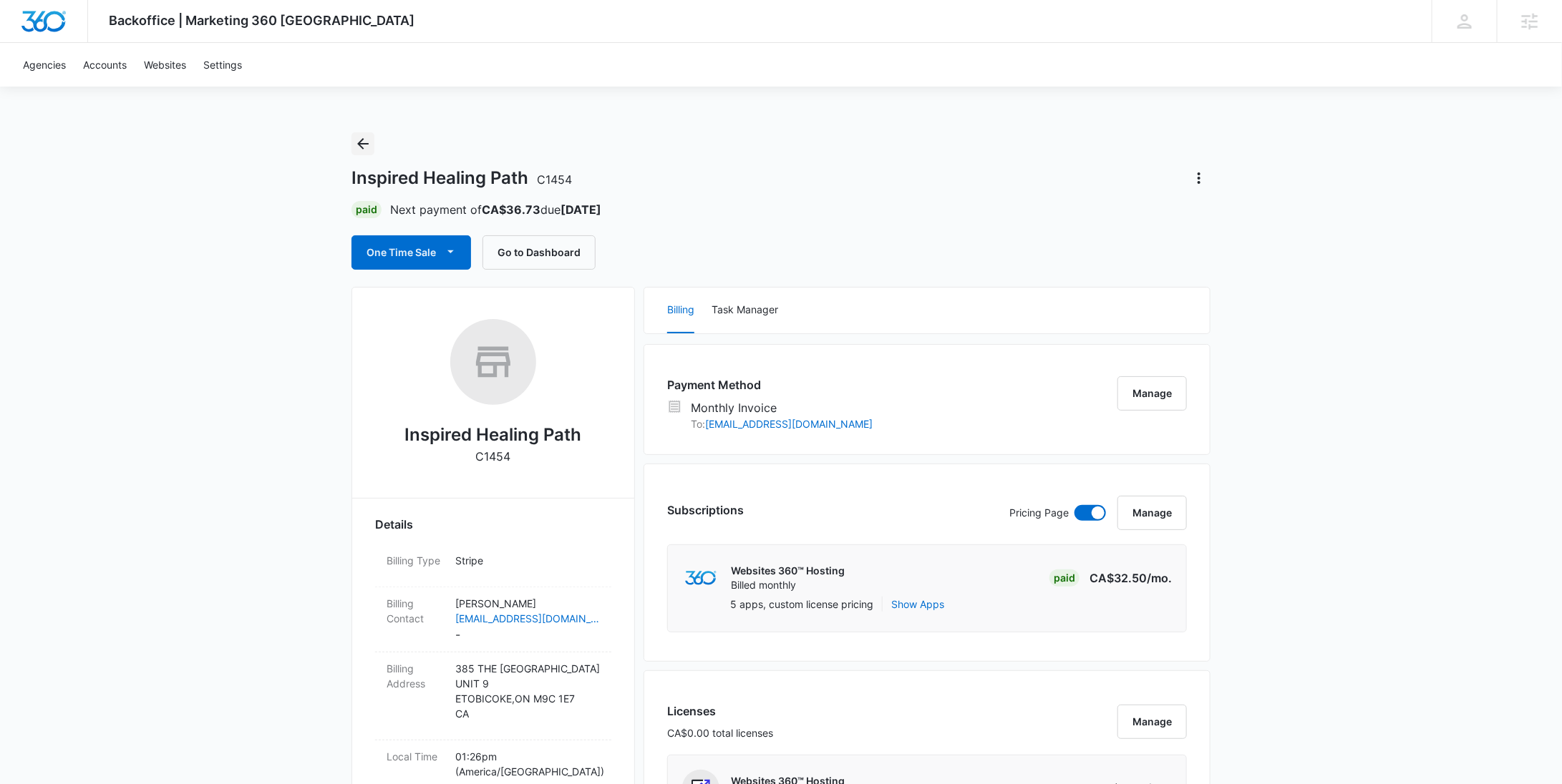
click at [363, 149] on icon "Back" at bounding box center [363, 144] width 17 height 17
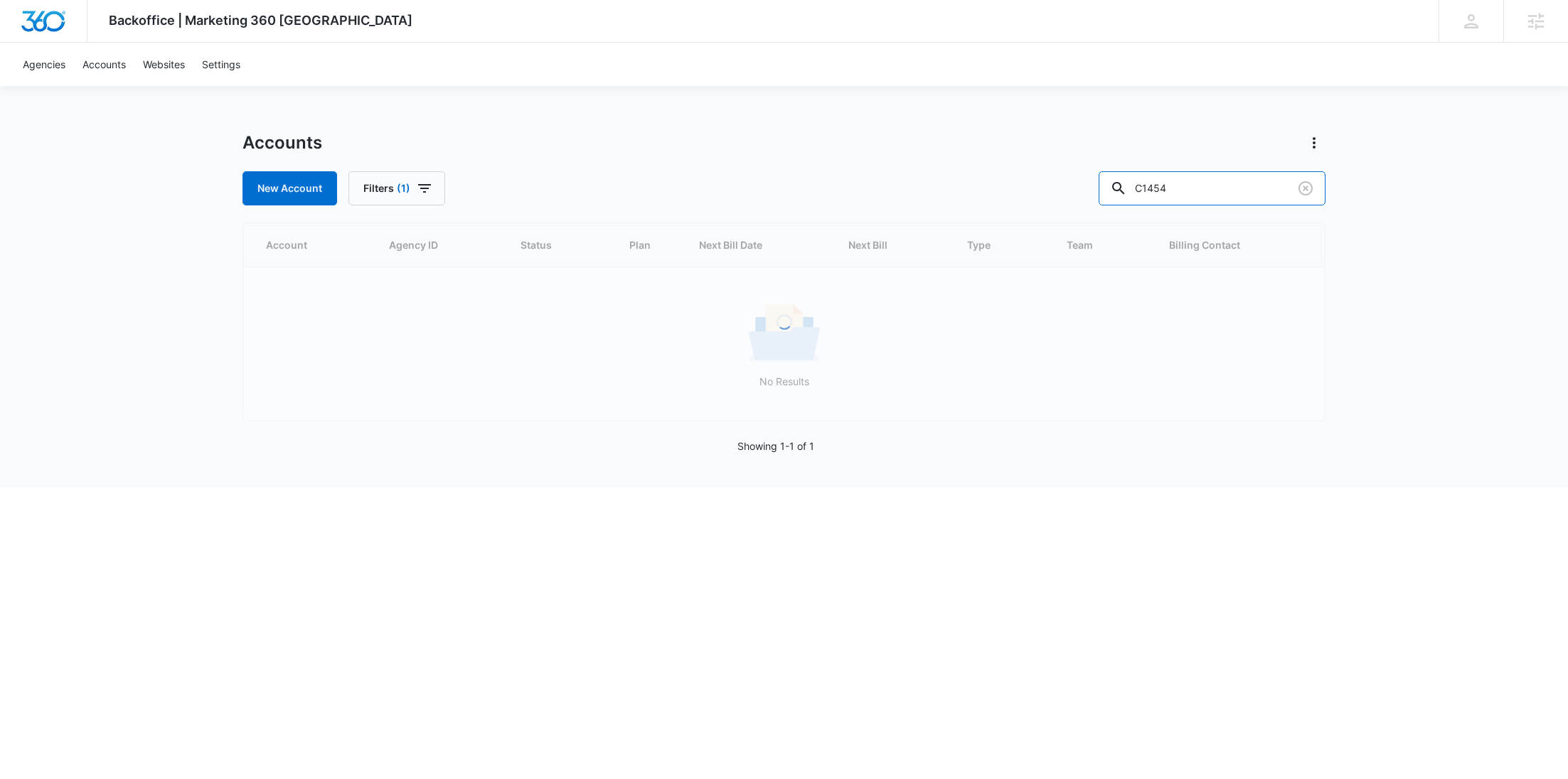
drag, startPoint x: 1217, startPoint y: 193, endPoint x: 1095, endPoint y: 195, distance: 122.0
click at [1101, 195] on div "New Account Filters (1) C1454" at bounding box center [784, 188] width 1083 height 34
paste input "M31229"
type input "M31229"
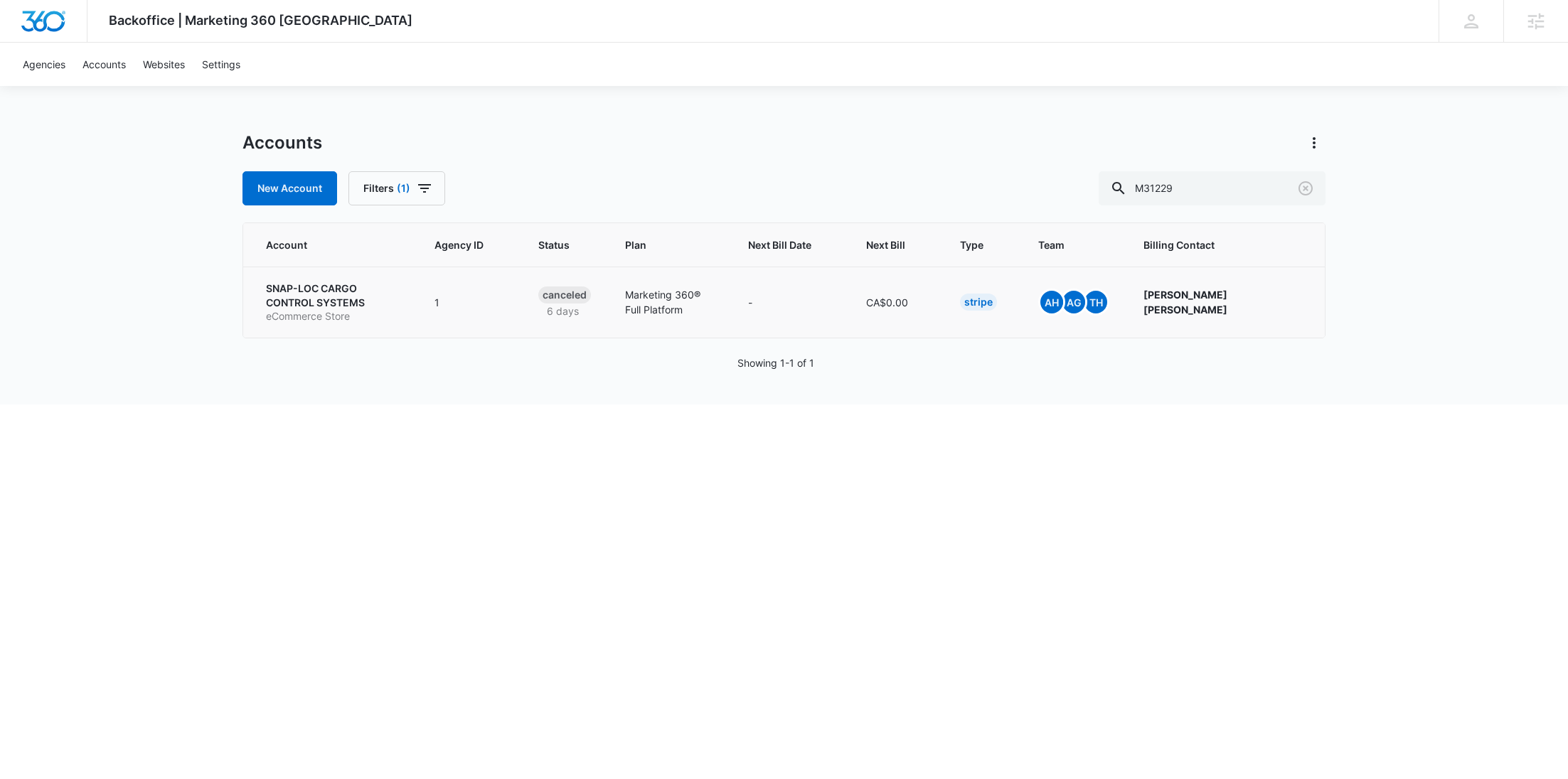
click at [303, 287] on p "SNAP-LOC CARGO CONTROL SYSTEMS" at bounding box center [333, 295] width 134 height 28
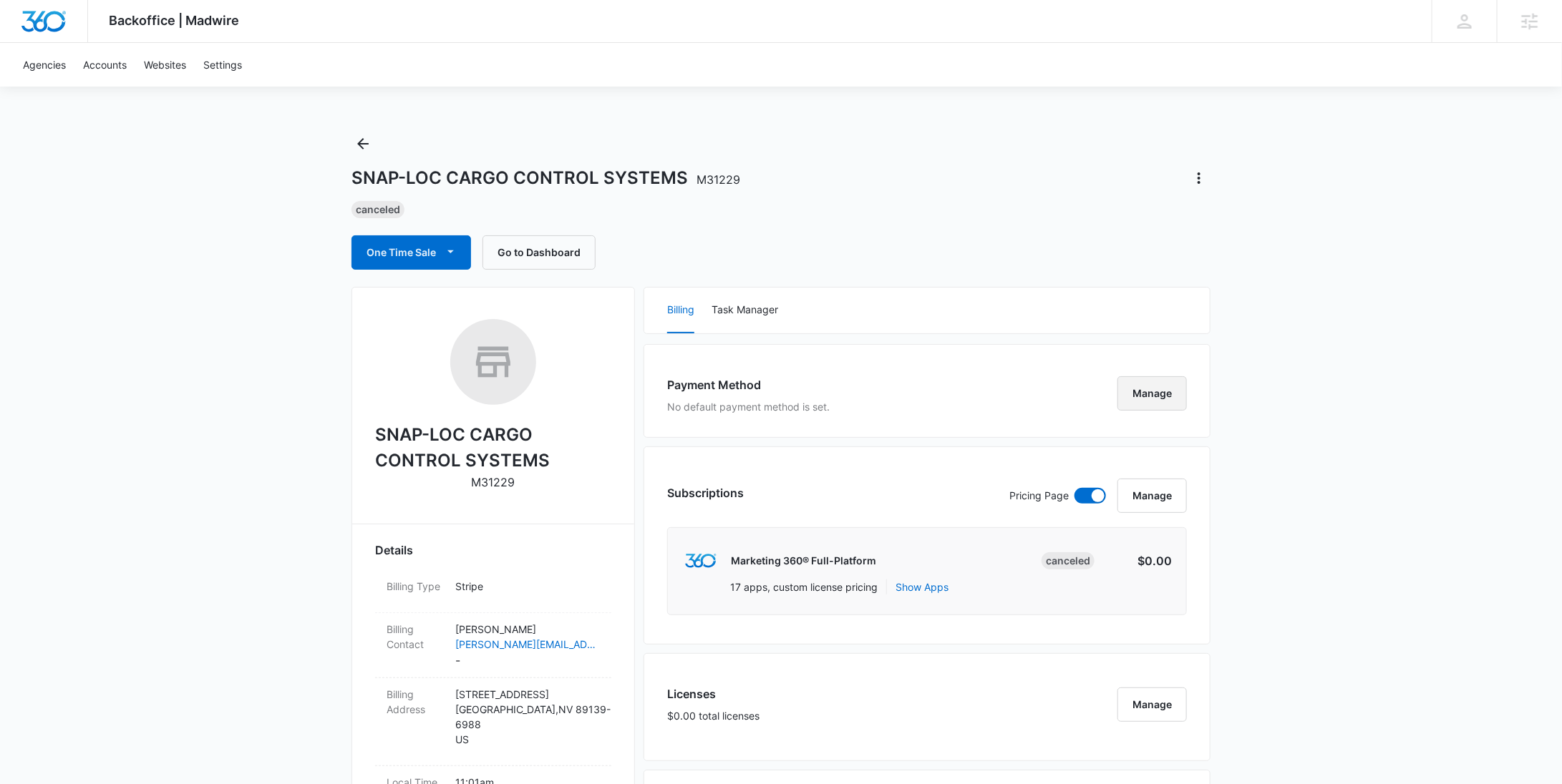
click at [1135, 392] on button "Manage" at bounding box center [1152, 393] width 70 height 34
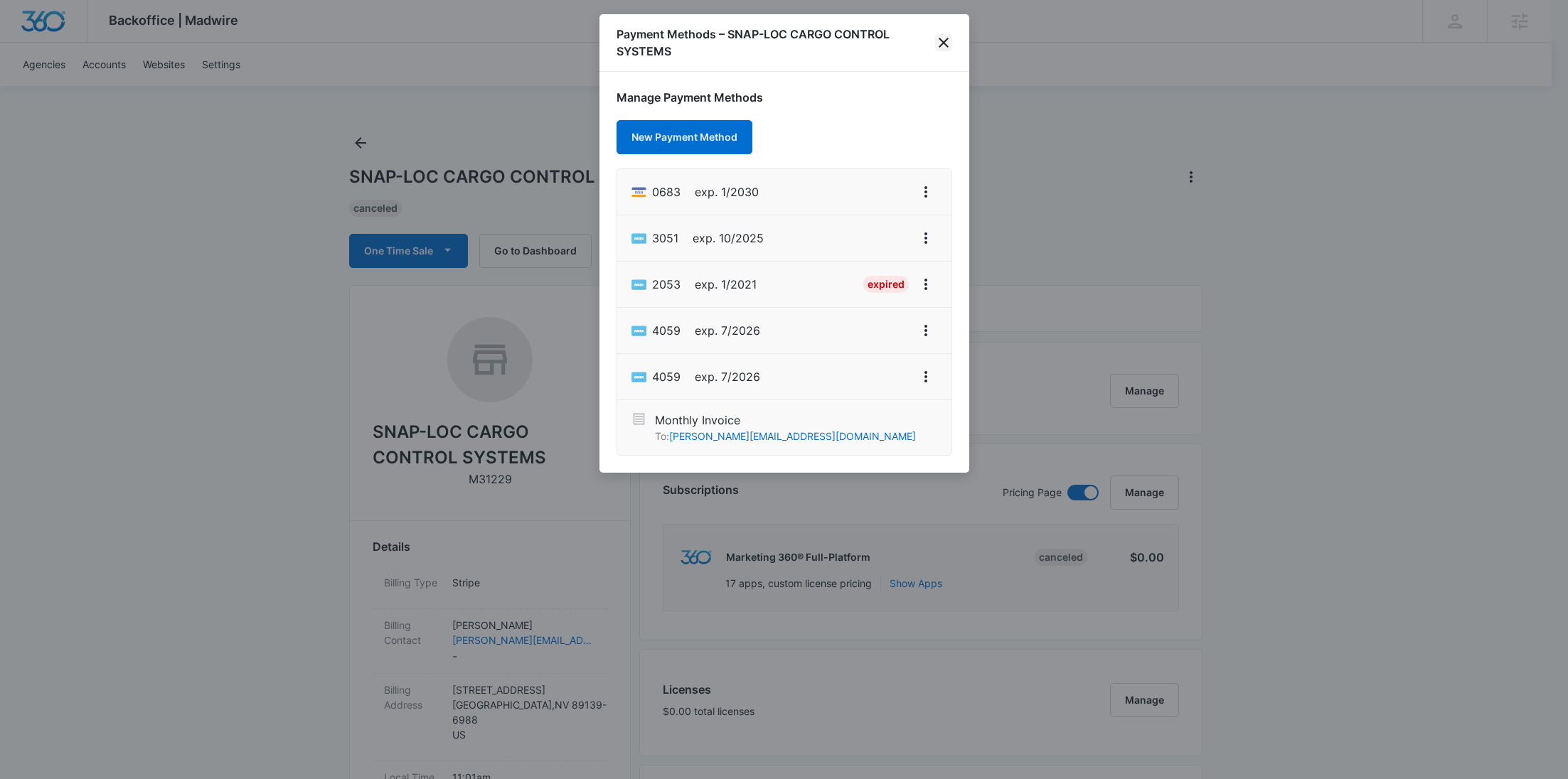
click at [941, 34] on icon "close" at bounding box center [943, 43] width 17 height 17
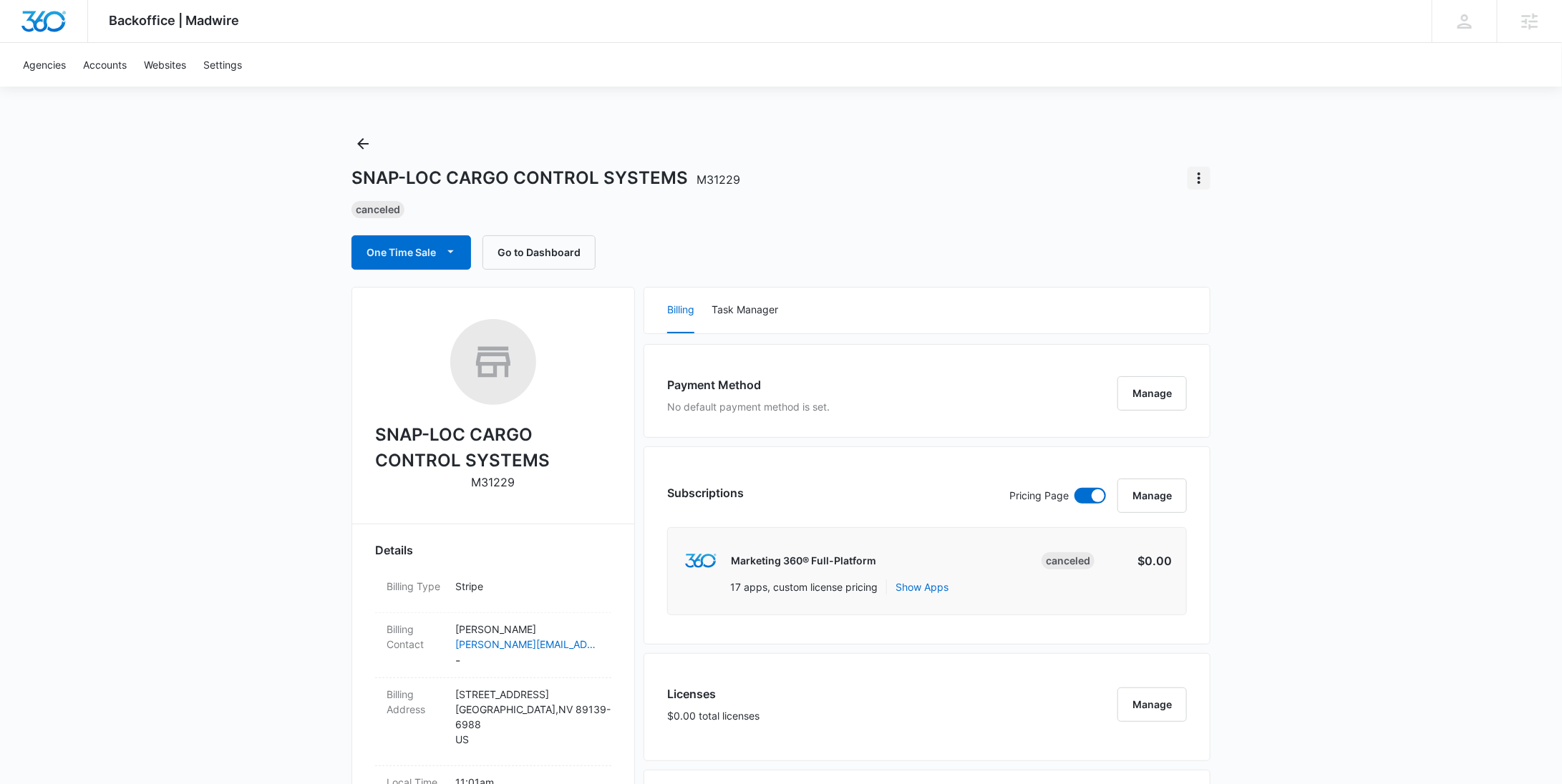
click at [1204, 180] on icon "Actions" at bounding box center [1199, 178] width 17 height 17
click at [1213, 214] on div "Update Status" at bounding box center [1240, 218] width 70 height 10
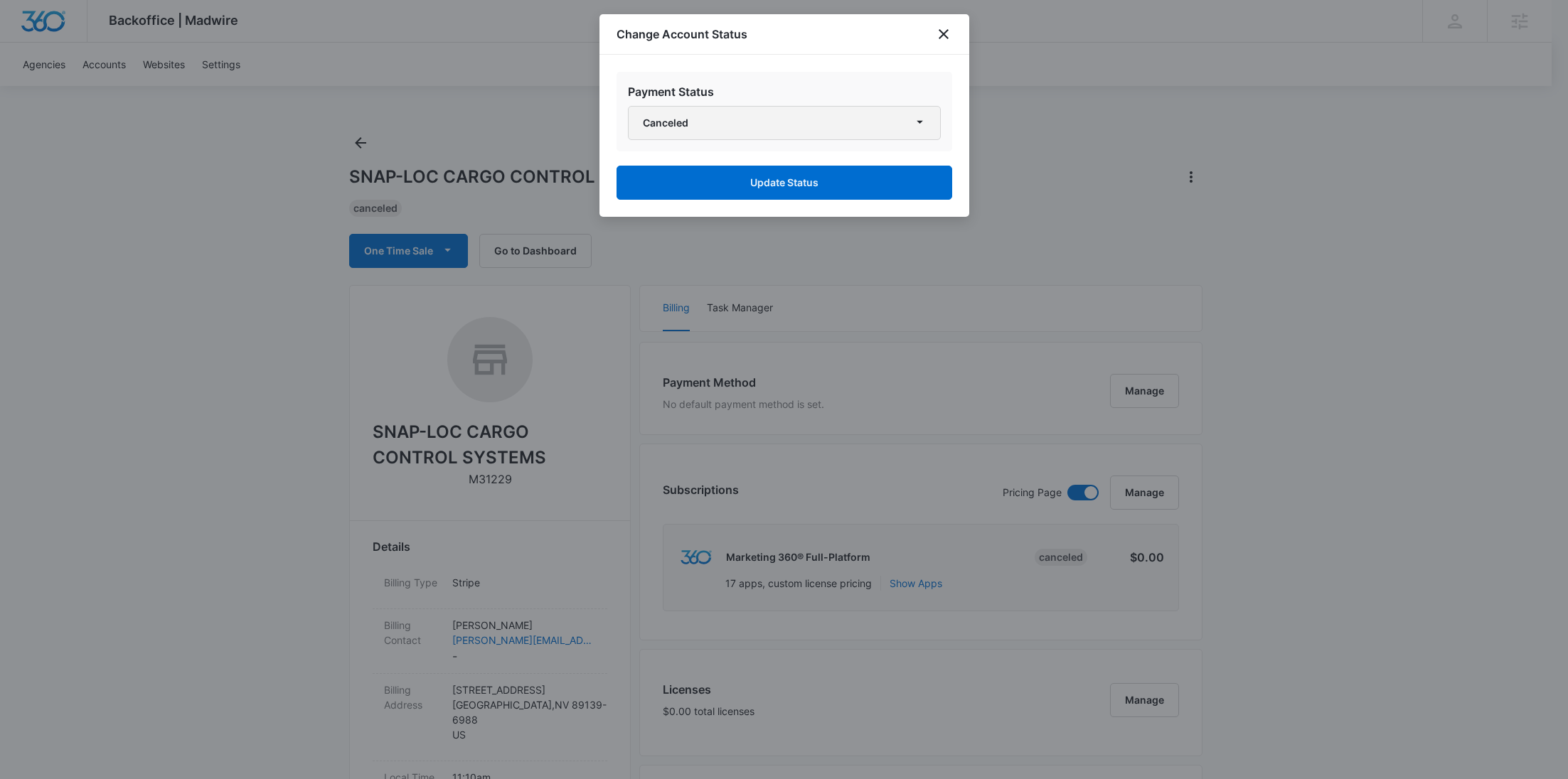
click at [825, 123] on button "Canceled" at bounding box center [784, 123] width 313 height 34
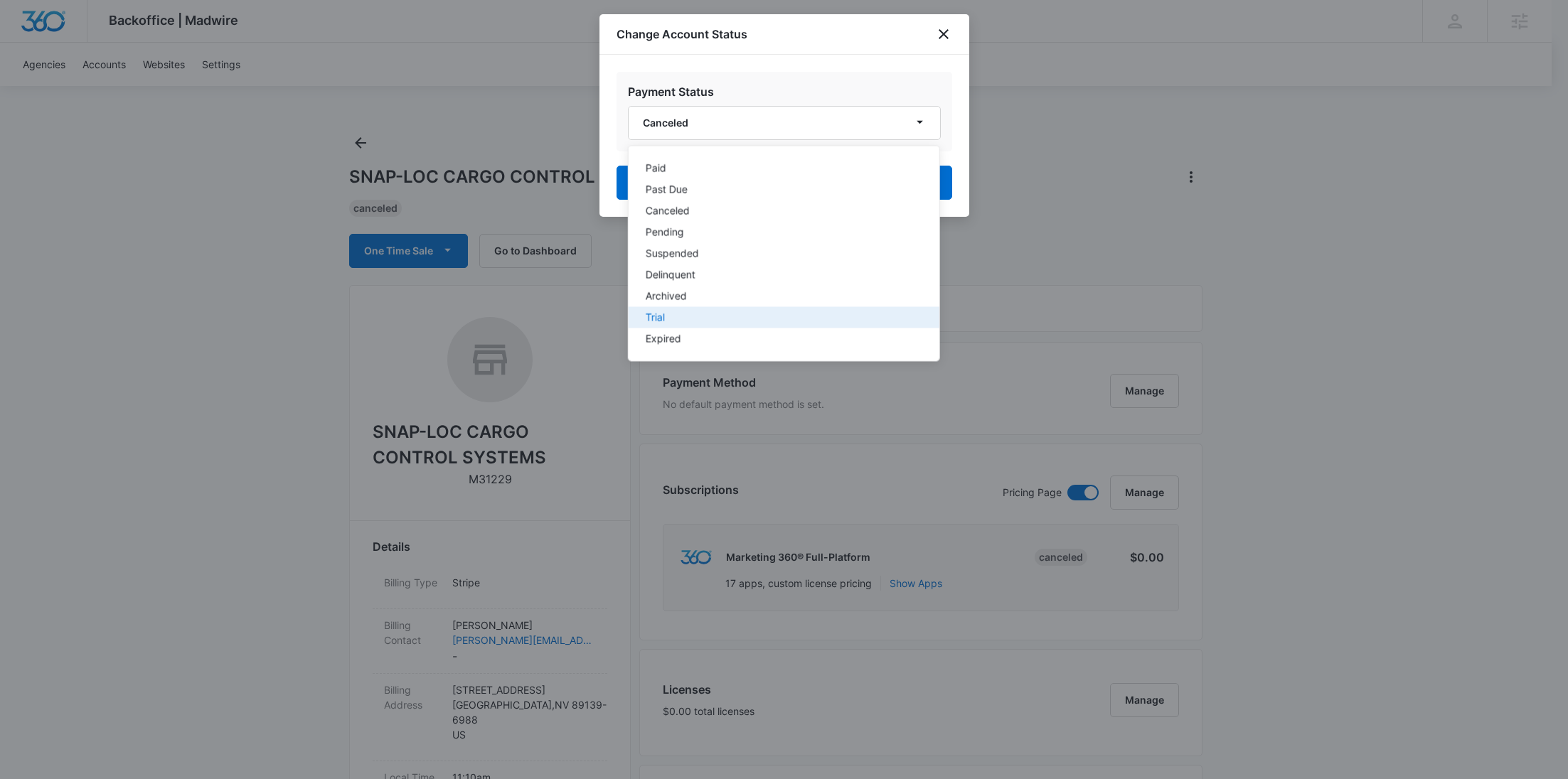
click at [675, 317] on div "Trial" at bounding box center [774, 318] width 260 height 10
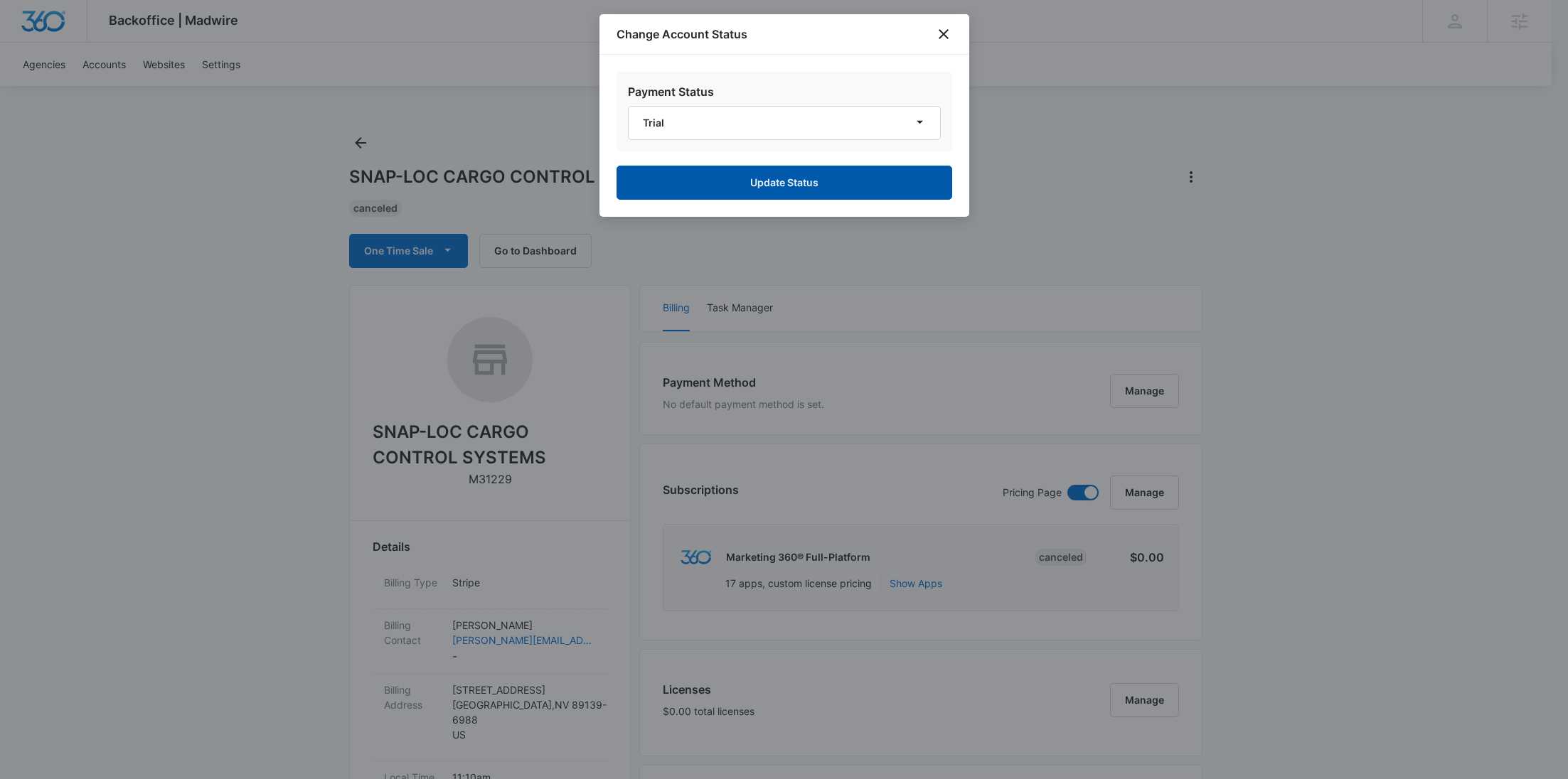
click at [809, 183] on button "Update Status" at bounding box center [784, 183] width 336 height 34
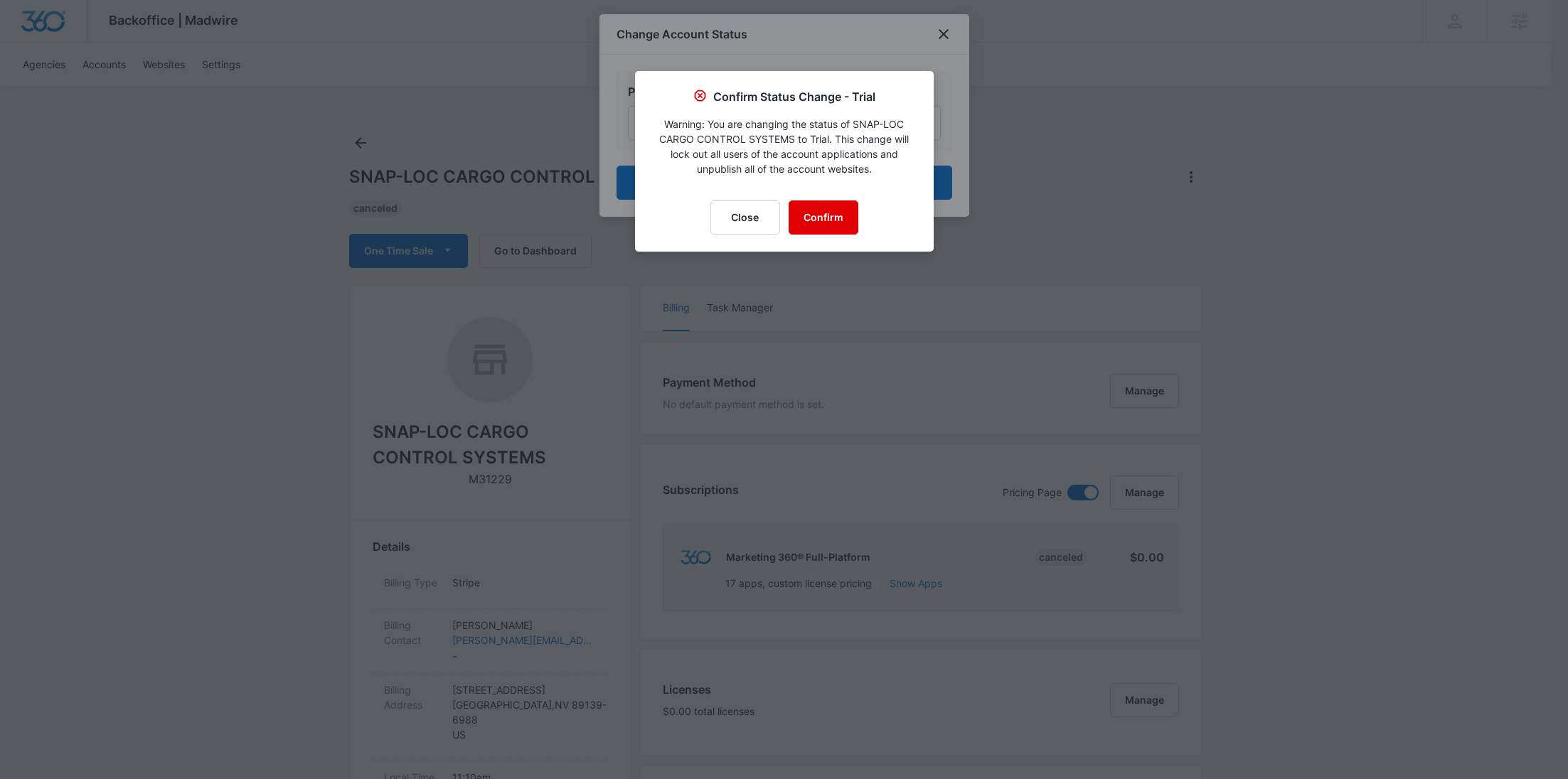
click at [821, 221] on button "Confirm" at bounding box center [823, 218] width 69 height 34
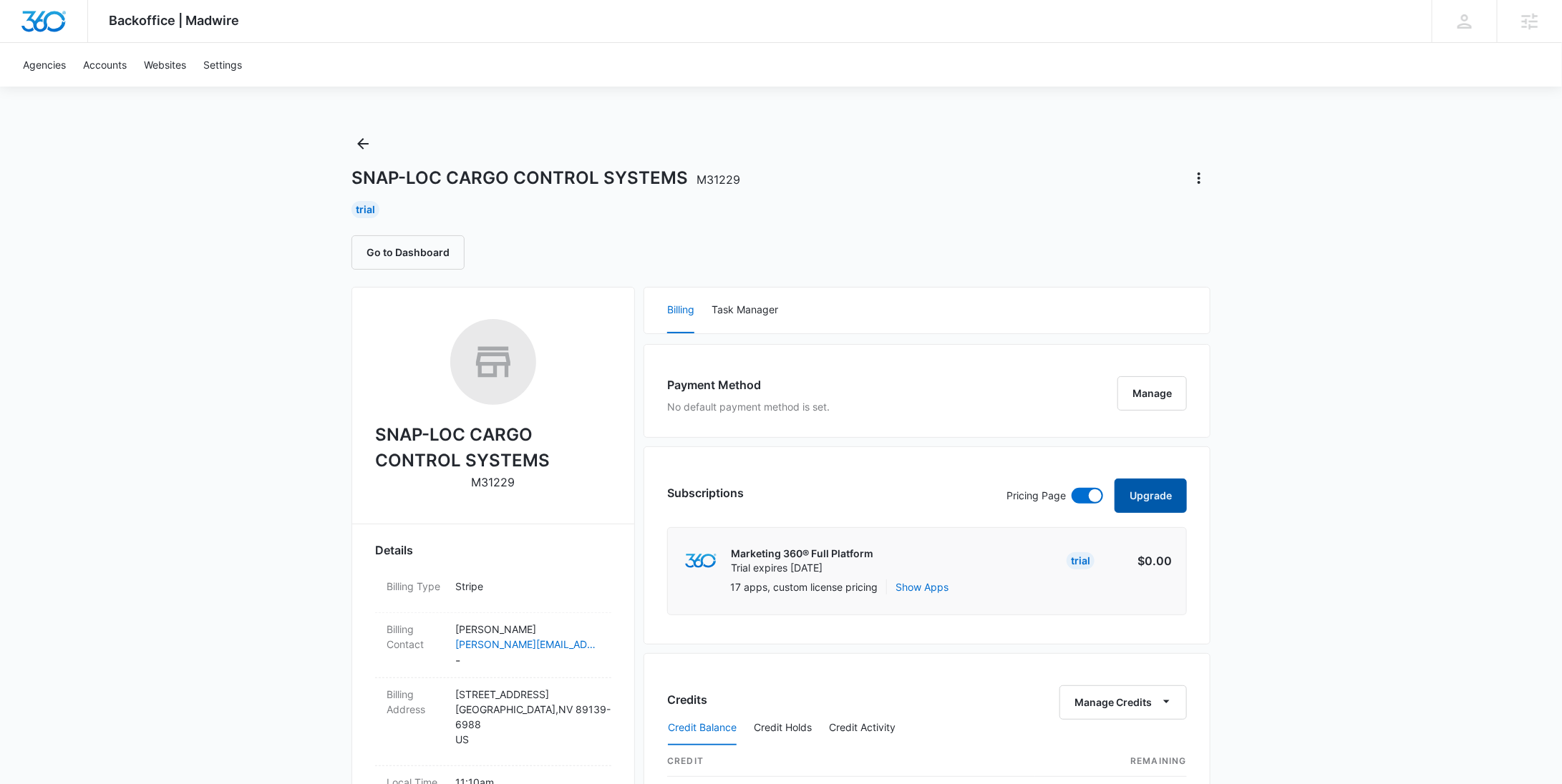
click at [1128, 482] on button "Upgrade" at bounding box center [1151, 496] width 73 height 34
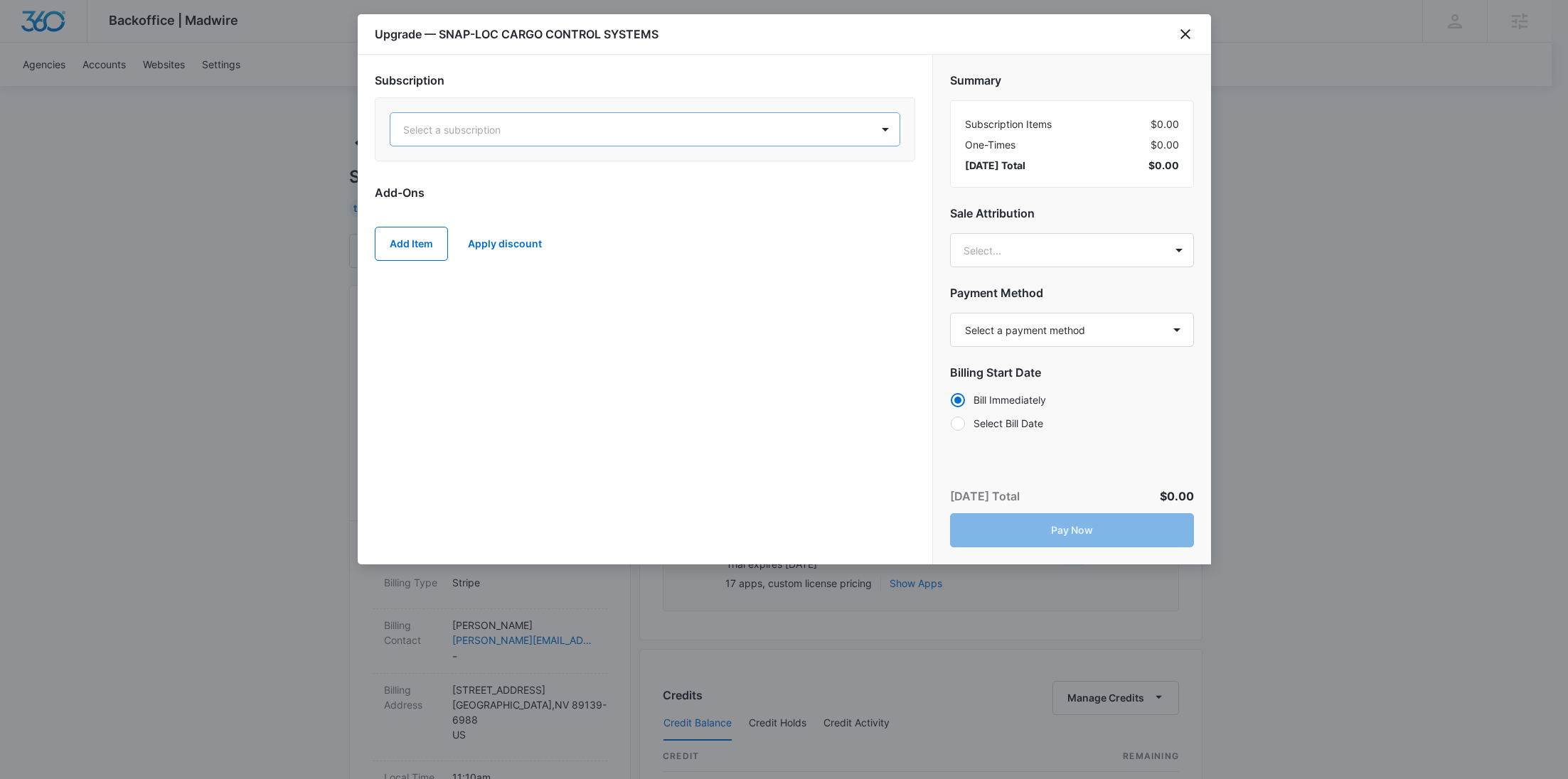
click at [552, 126] on div at bounding box center [628, 129] width 450 height 18
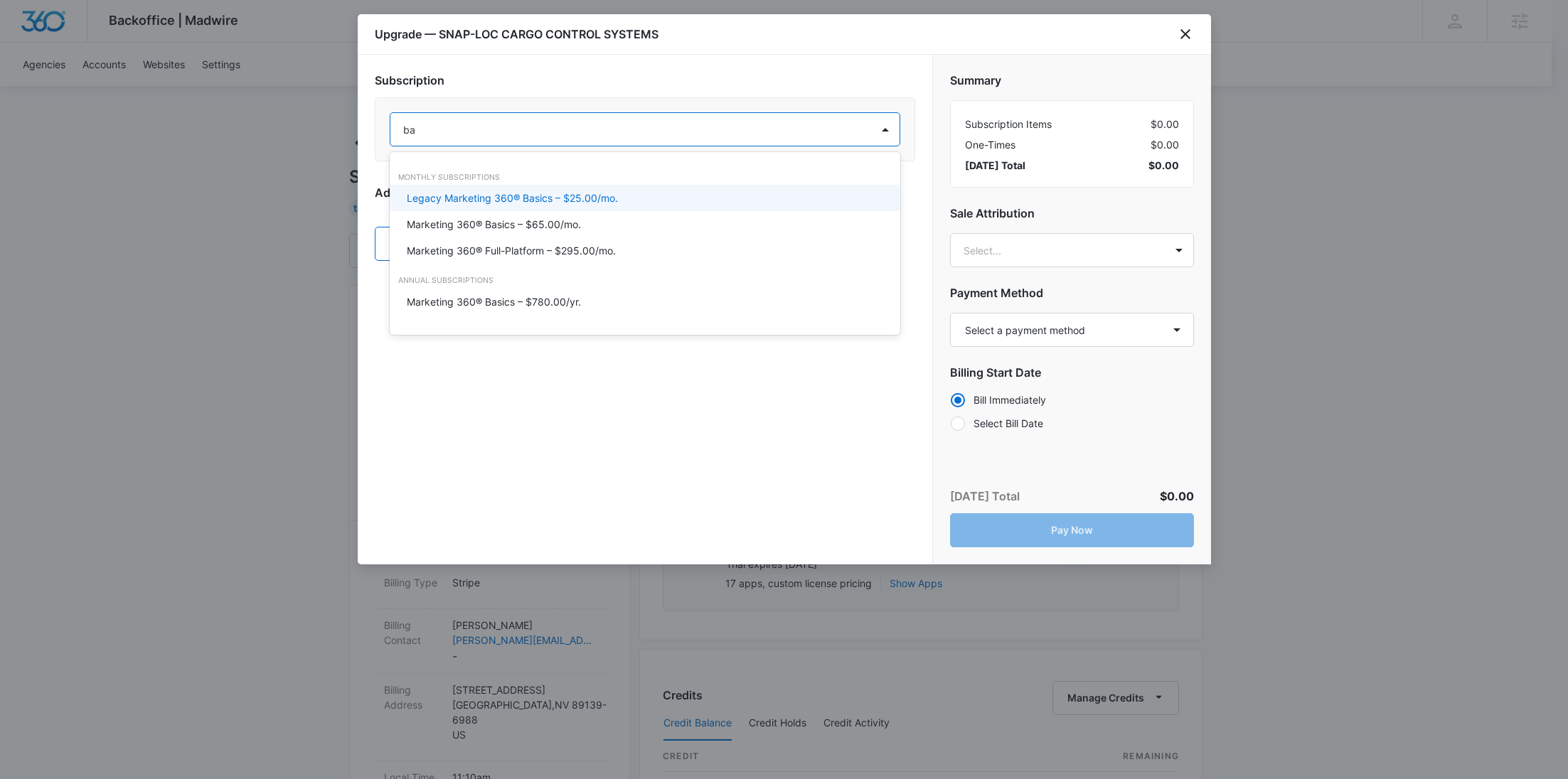
type input "bas"
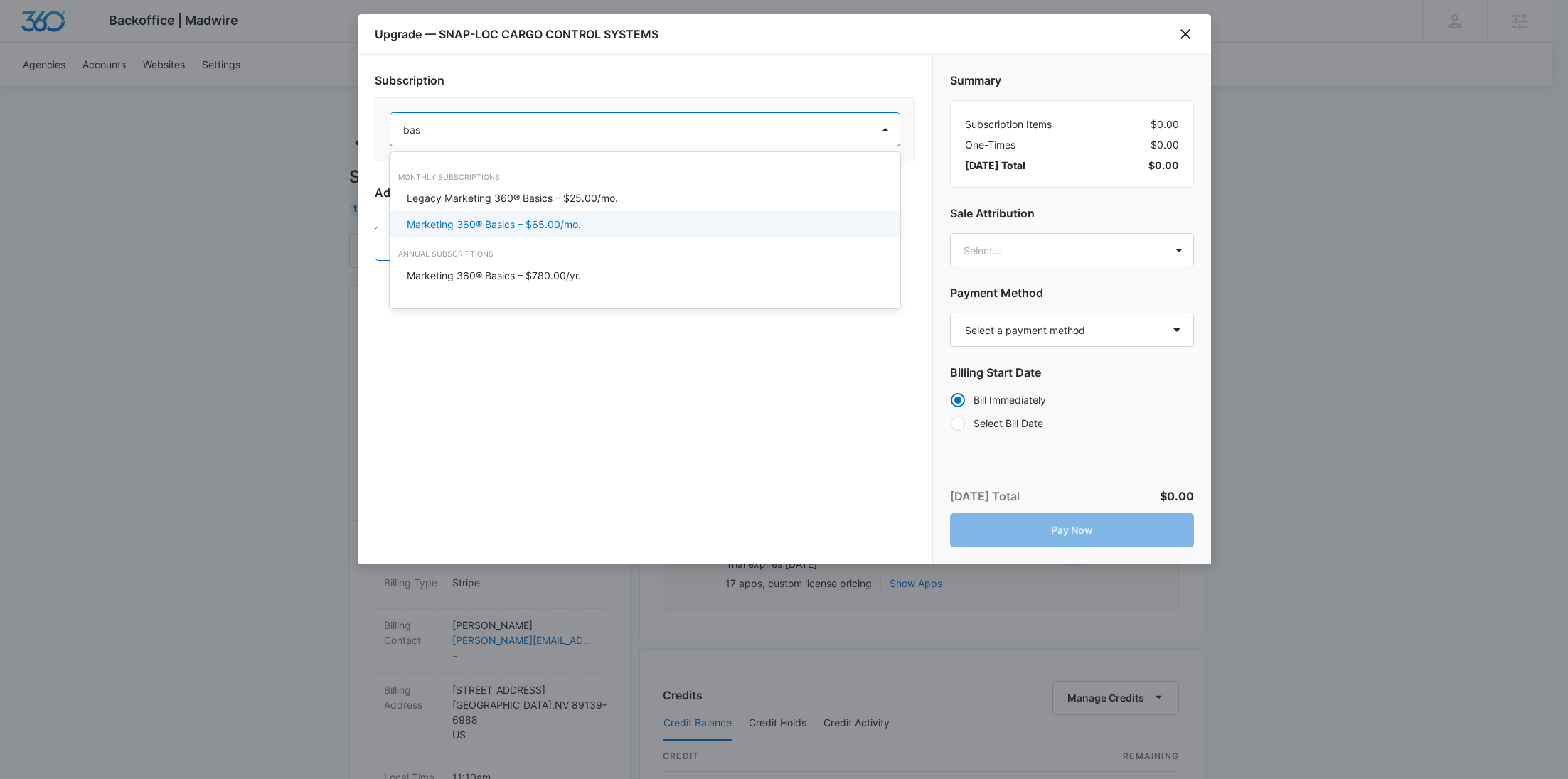
click at [557, 222] on p "Marketing 360® Basics – $65.00/mo." at bounding box center [494, 224] width 174 height 15
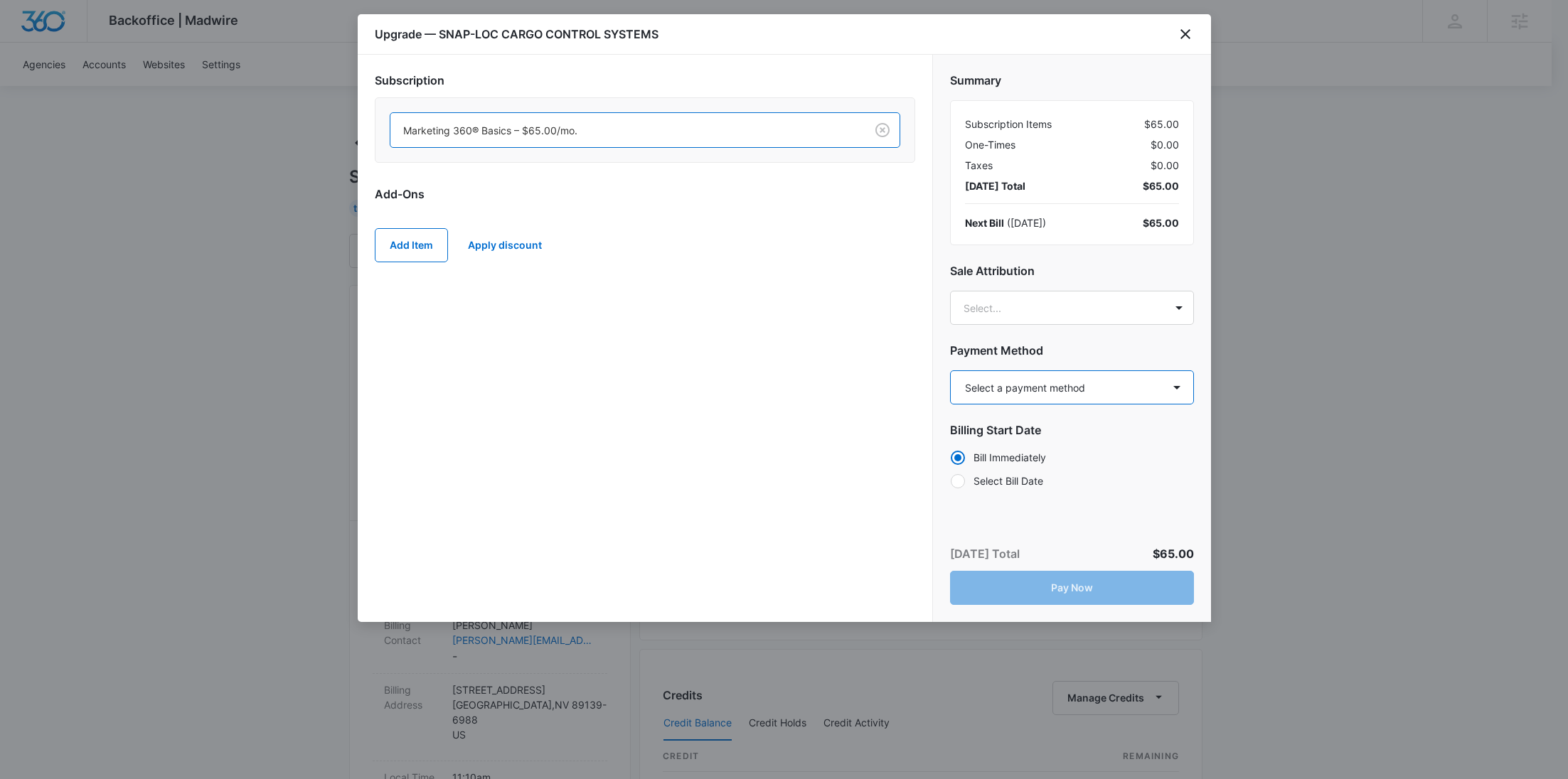
click at [1101, 387] on select "Select a payment method Visa ending in 0683 American Express ending in 3051 Ame…" at bounding box center [1072, 388] width 243 height 34
select select "MANUAL_INVOICE"
click at [950, 371] on select "Select a payment method Visa ending in 0683 American Express ending in 3051 Ame…" at bounding box center [1072, 388] width 243 height 34
click at [1114, 583] on button "Pay Now" at bounding box center [1072, 588] width 243 height 34
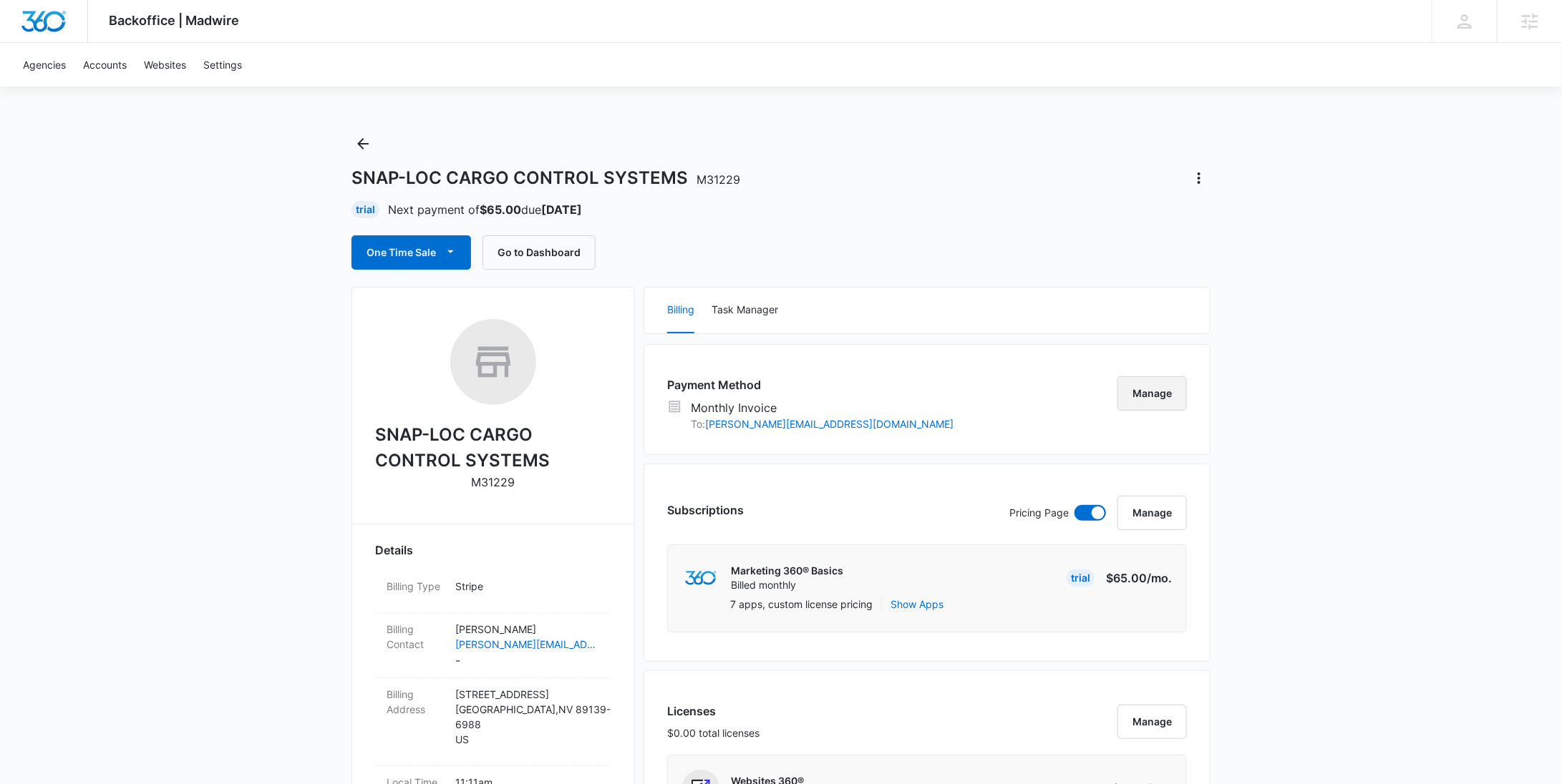
click at [1156, 392] on button "Manage" at bounding box center [1152, 393] width 70 height 34
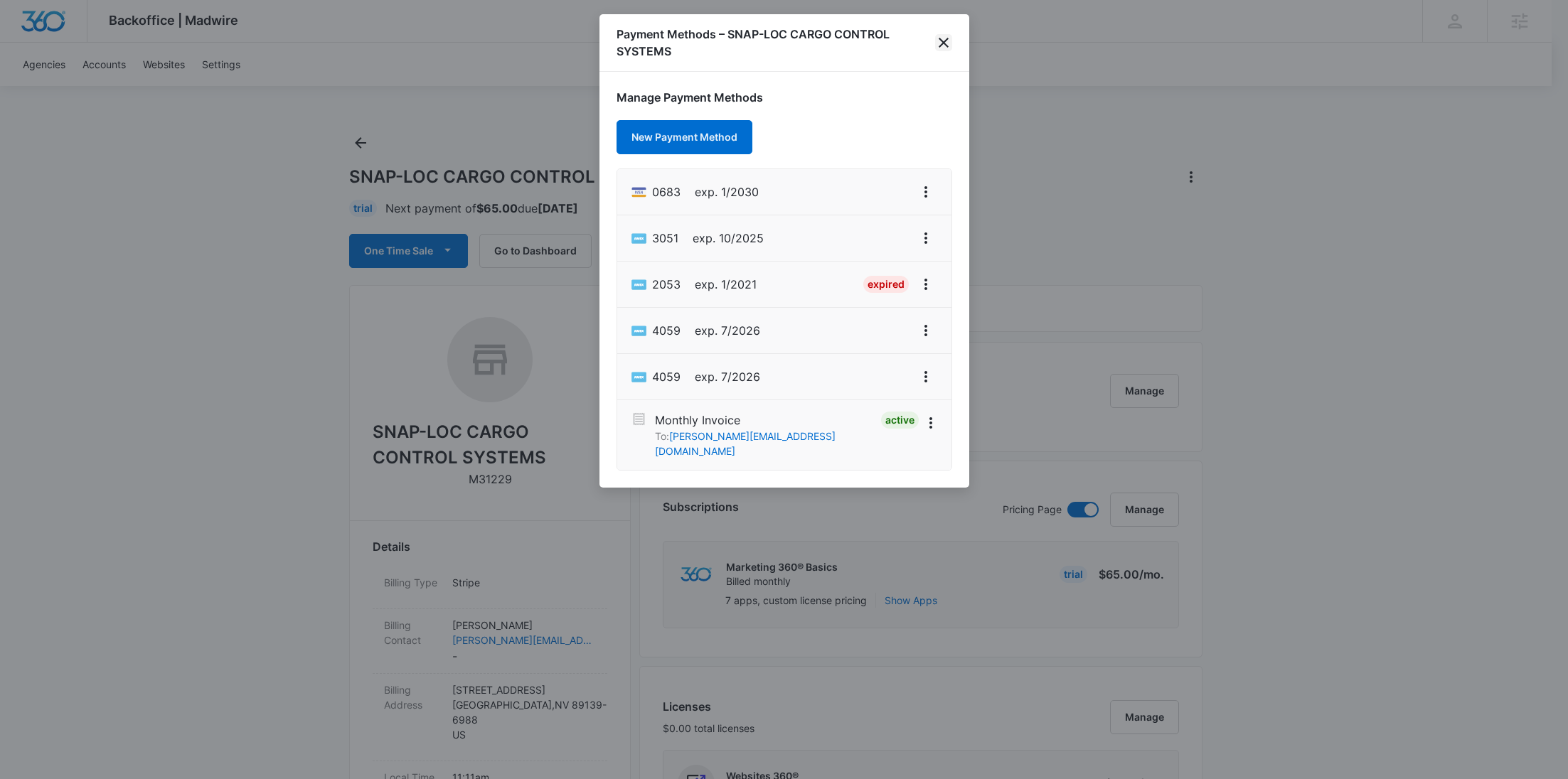
click at [940, 39] on icon "close" at bounding box center [943, 43] width 10 height 10
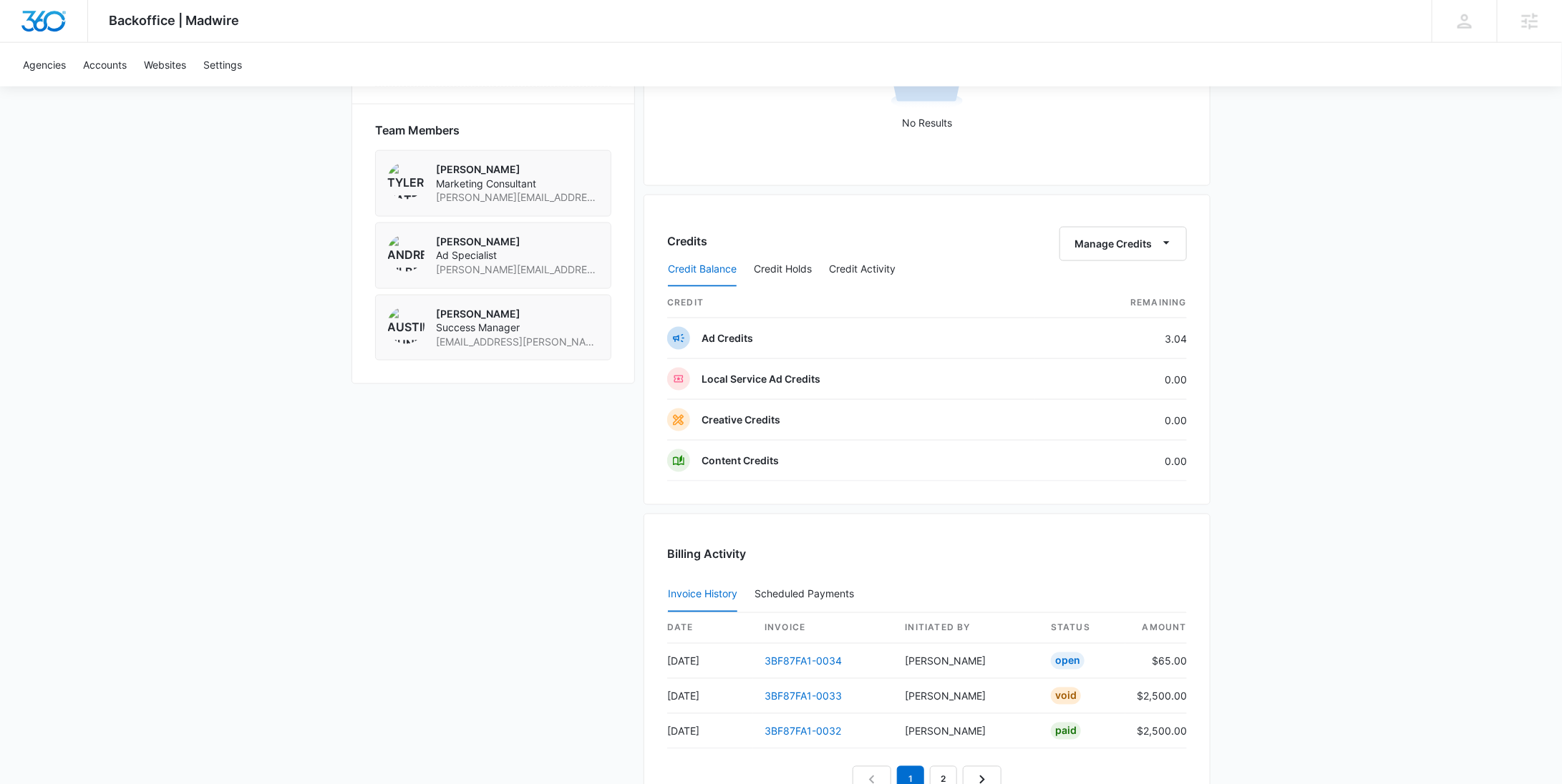
scroll to position [1385, 0]
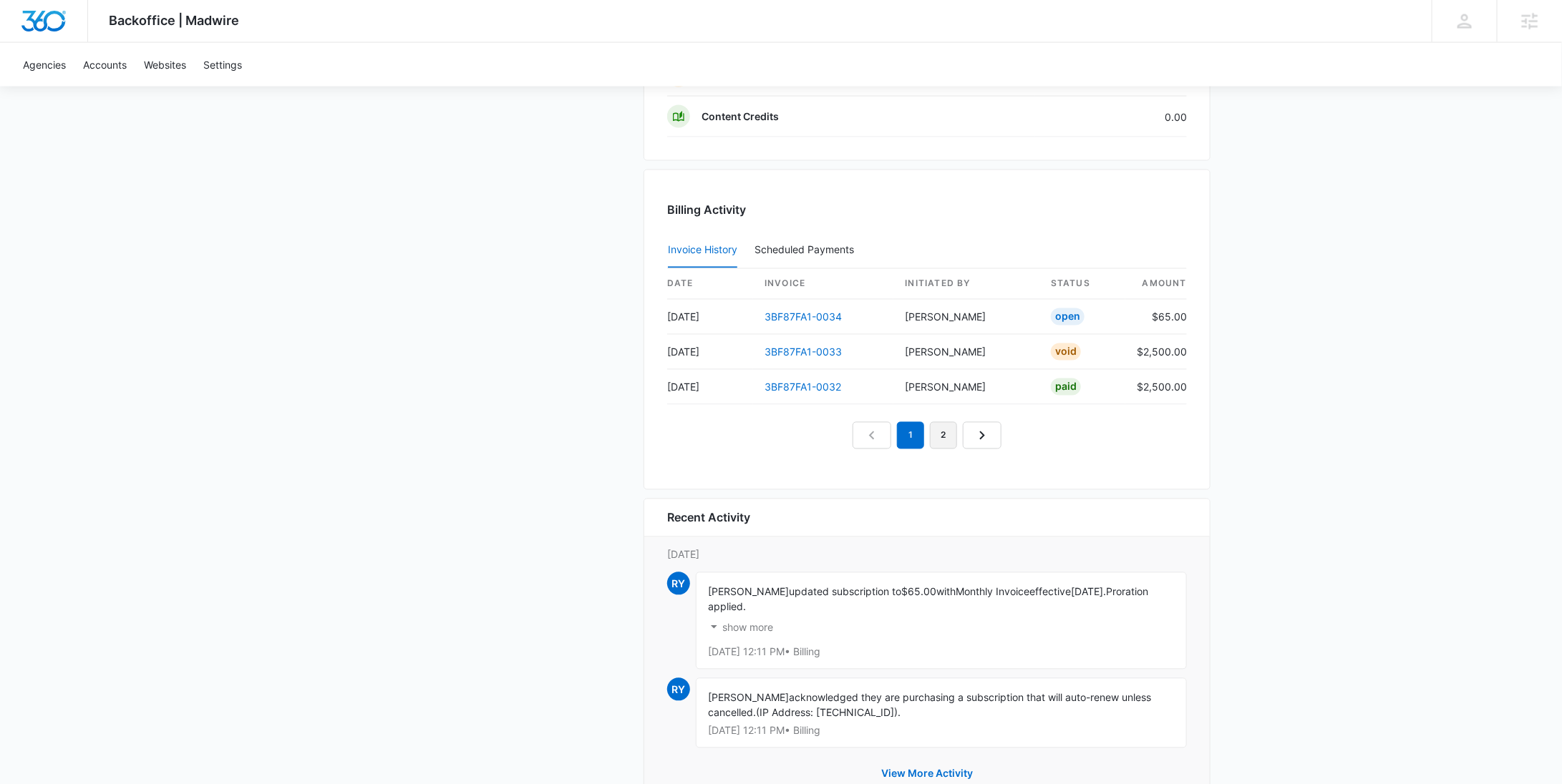
click at [941, 434] on link "2" at bounding box center [943, 436] width 27 height 27
click at [893, 433] on link "1" at bounding box center [894, 436] width 27 height 27
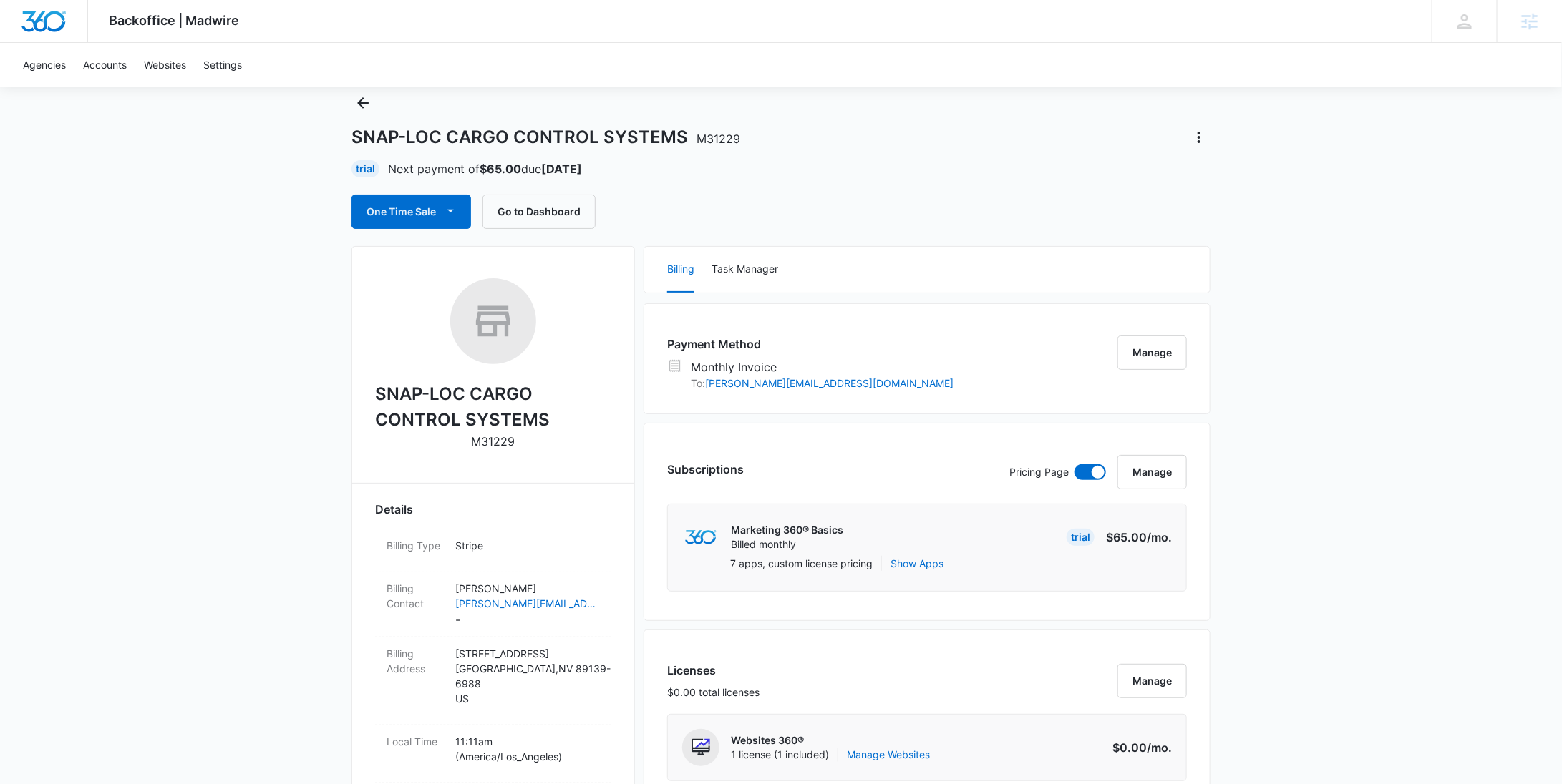
scroll to position [0, 0]
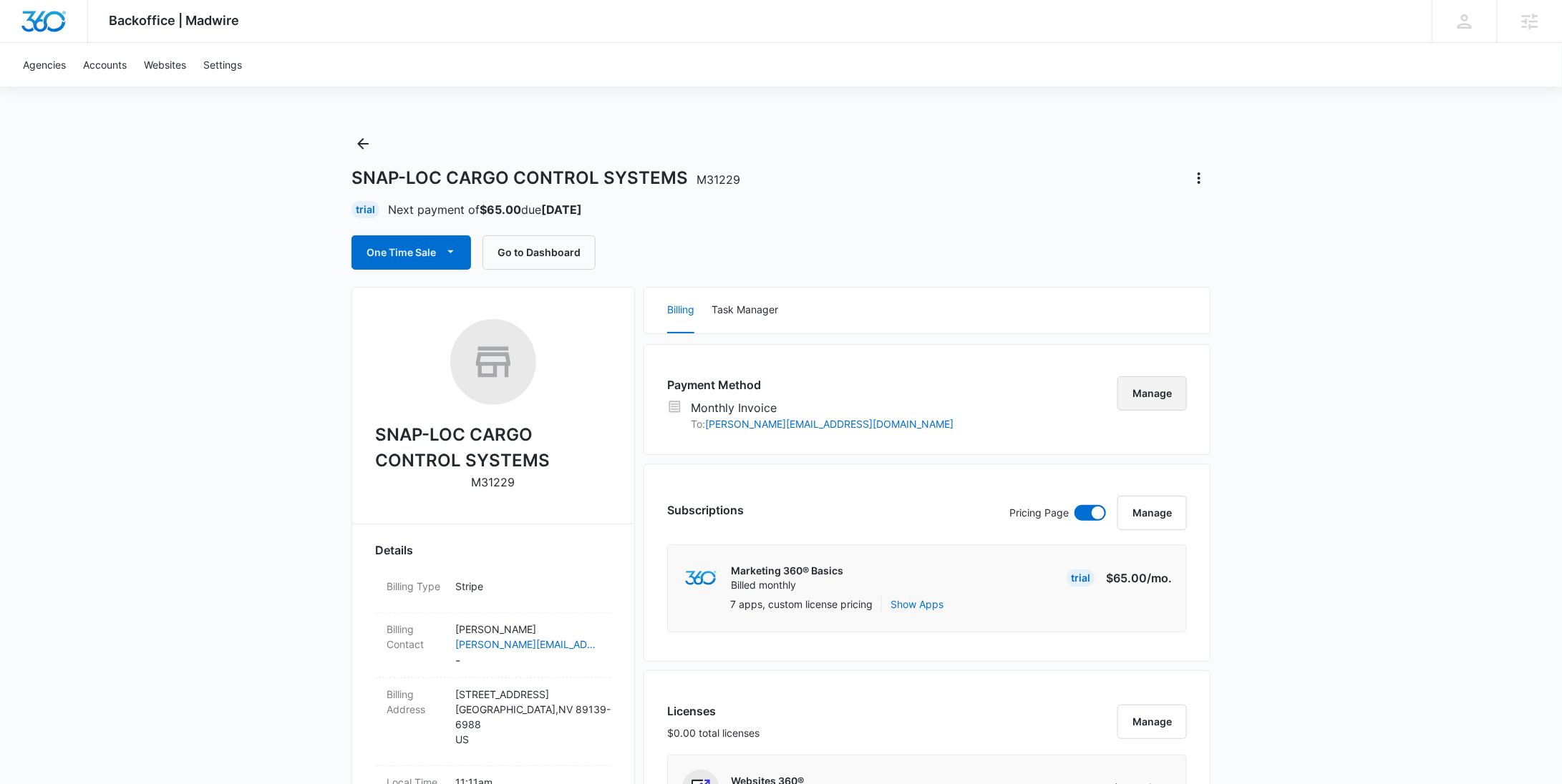
click at [1150, 392] on button "Manage" at bounding box center [1152, 393] width 70 height 34
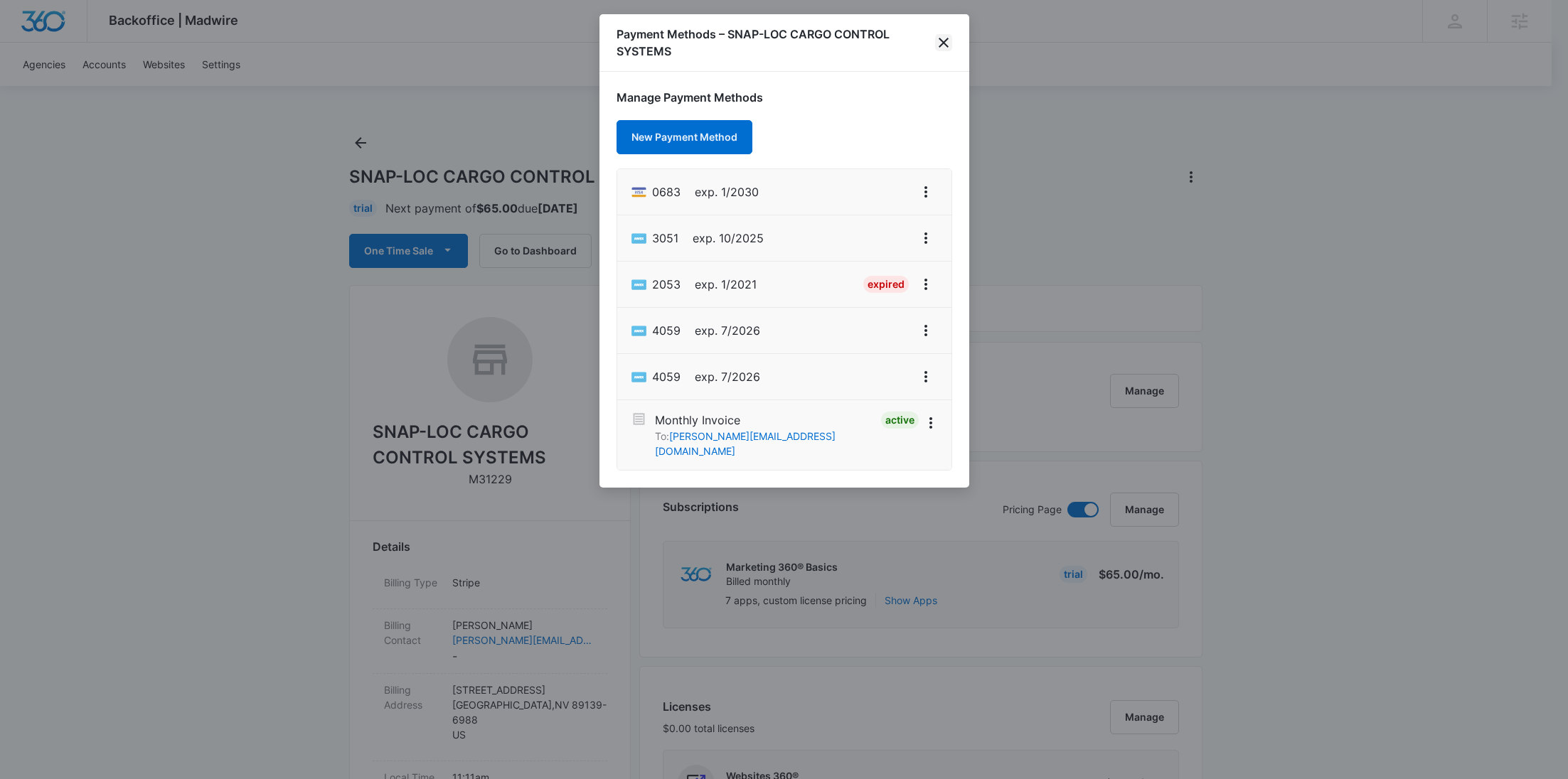
click at [950, 36] on icon "close" at bounding box center [943, 43] width 17 height 17
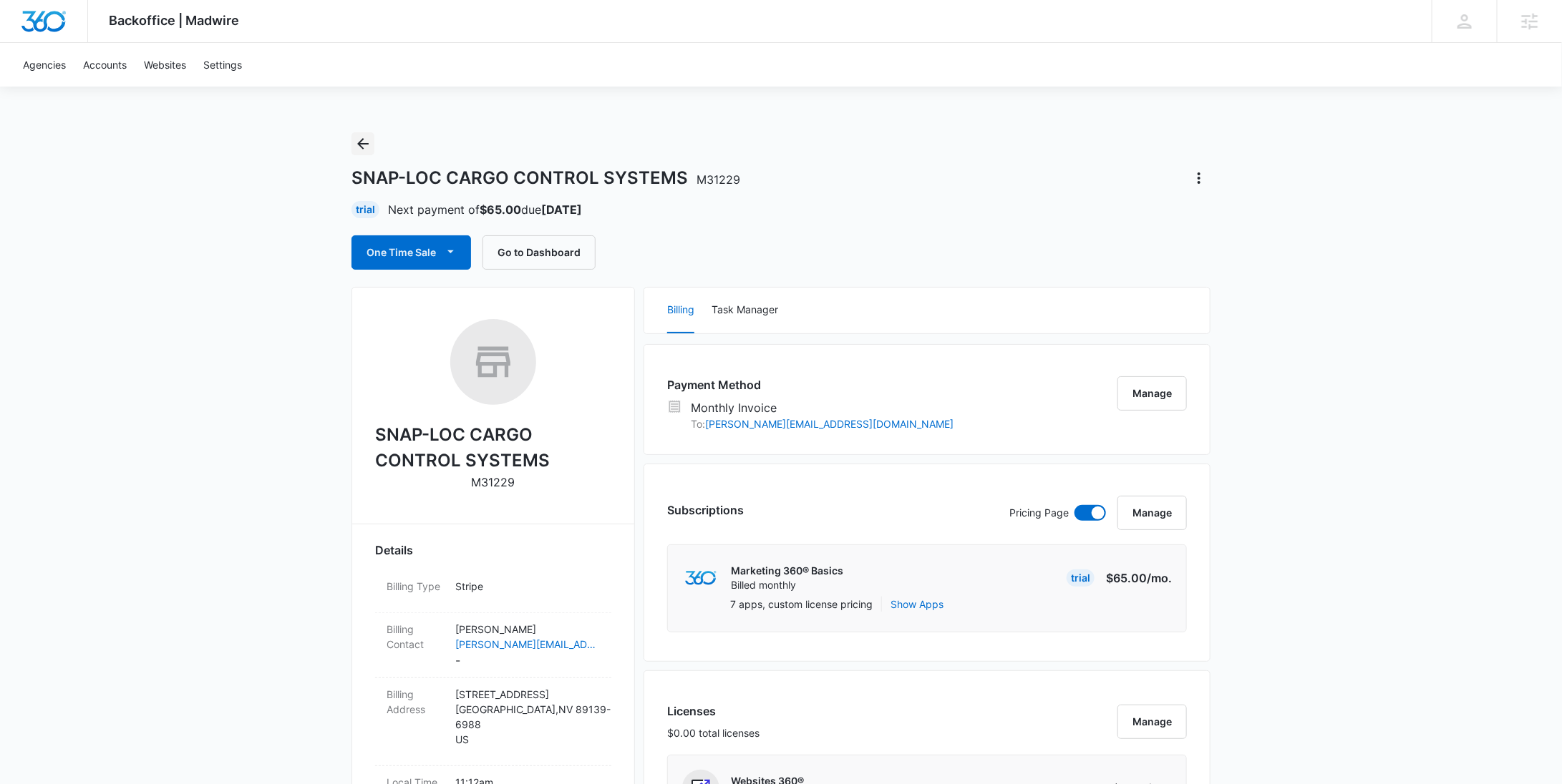
drag, startPoint x: 365, startPoint y: 137, endPoint x: 487, endPoint y: 175, distance: 127.8
click at [365, 137] on icon "Back" at bounding box center [363, 144] width 17 height 17
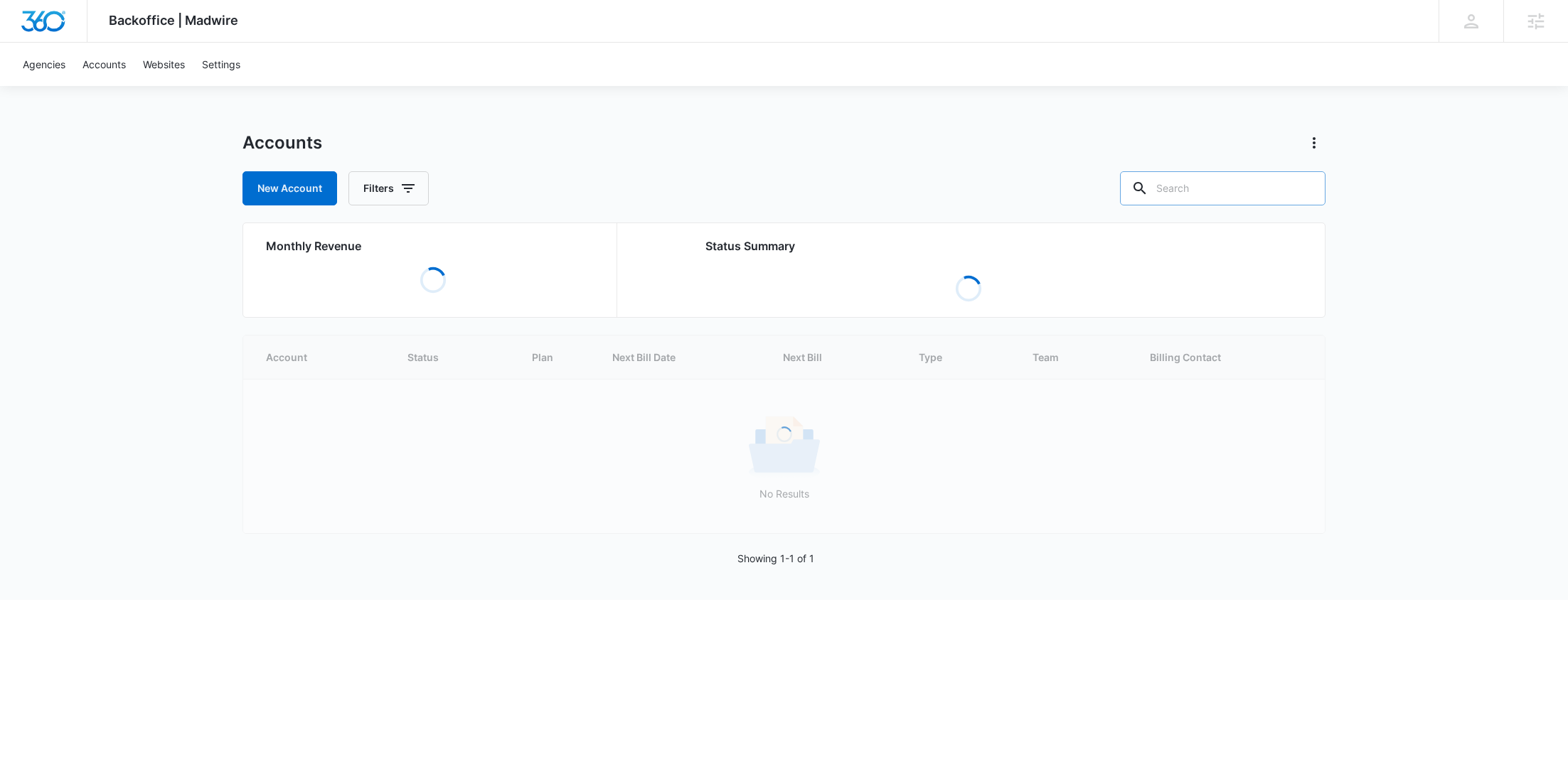
click at [1247, 202] on input "text" at bounding box center [1223, 188] width 205 height 34
paste input "M187537"
type input "M187537"
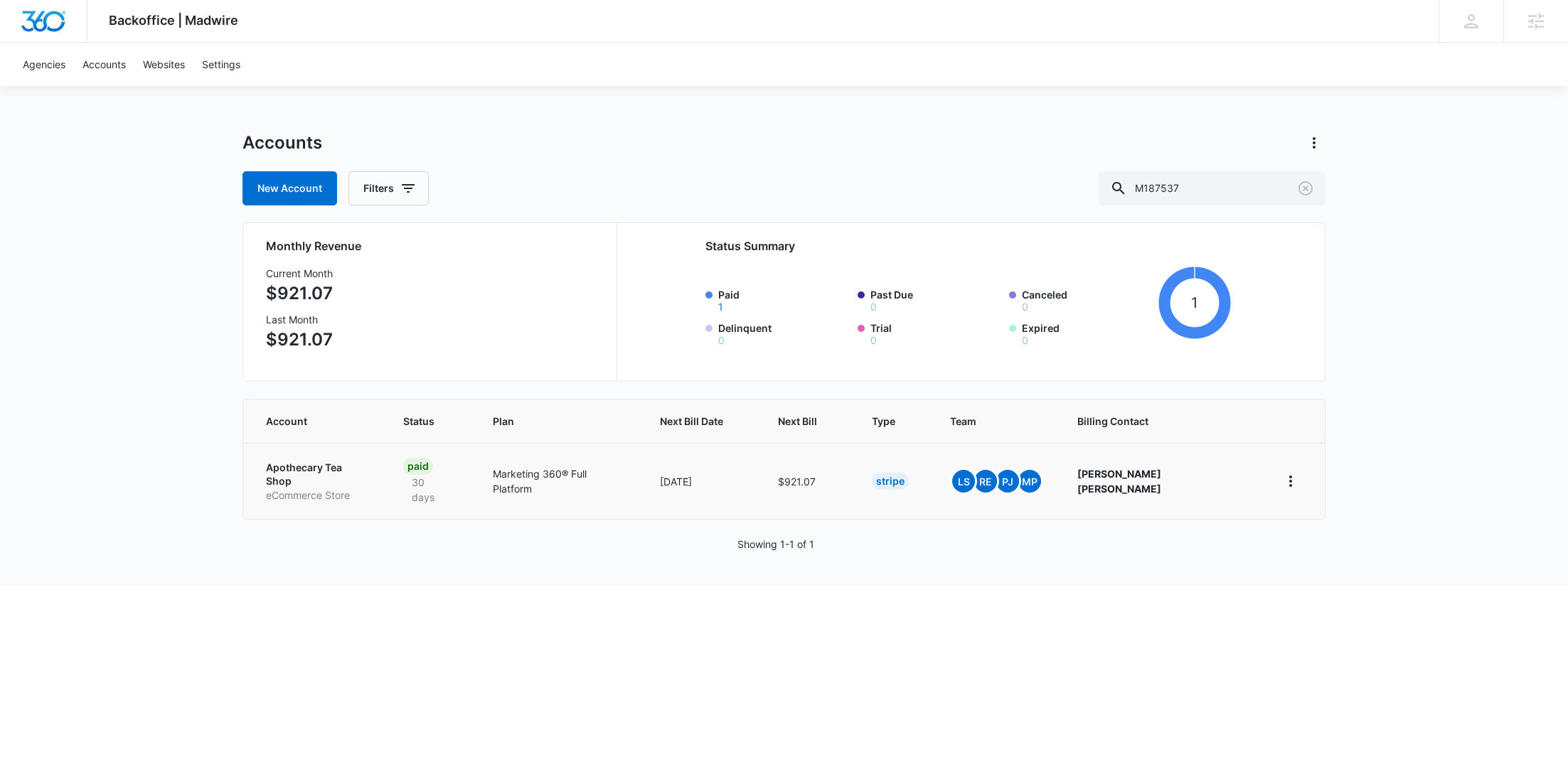
click at [319, 472] on link "Apothecary Tea Shop eCommerce Store" at bounding box center [318, 481] width 103 height 42
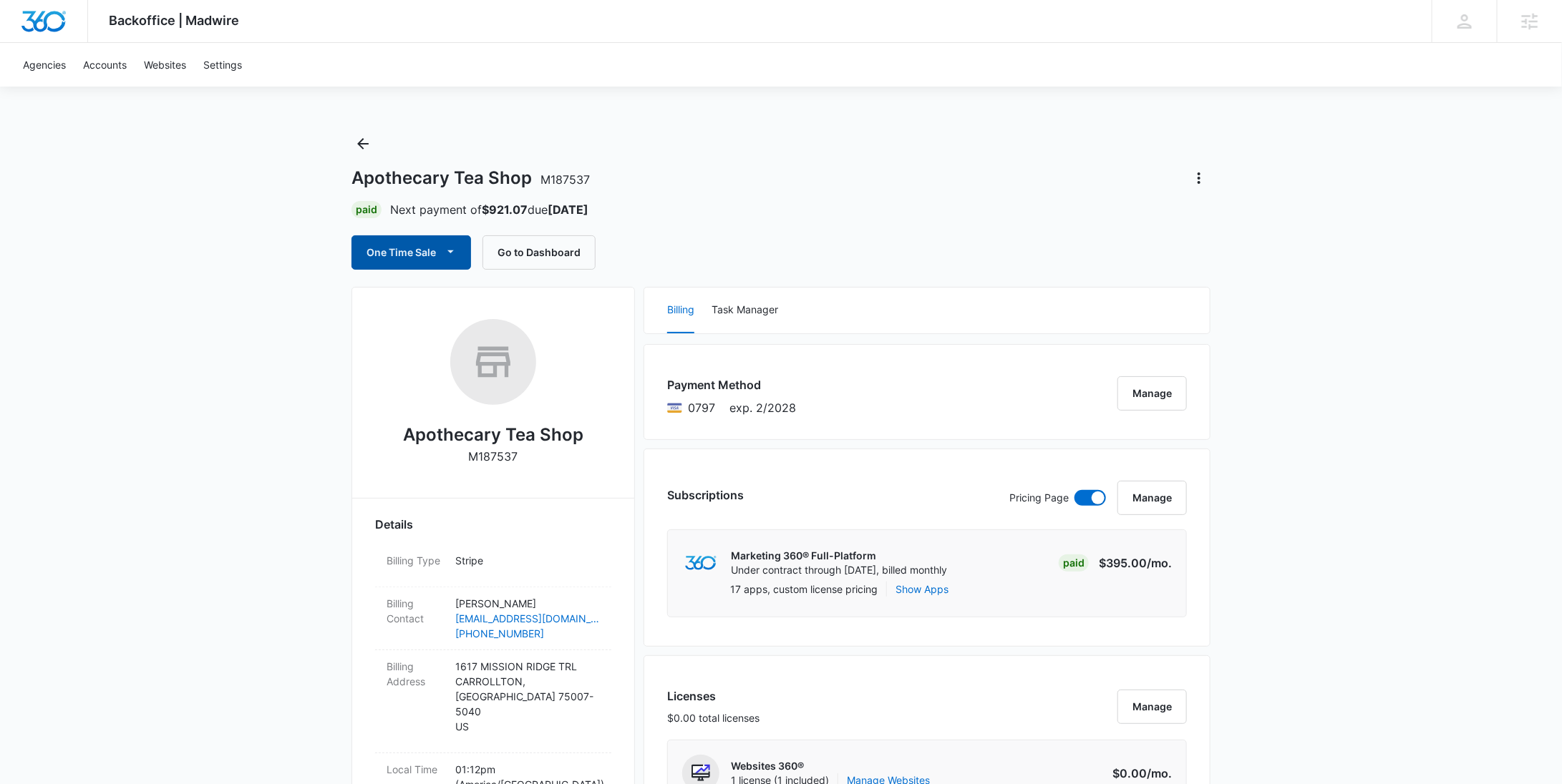
click at [413, 258] on button "One Time Sale" at bounding box center [411, 253] width 120 height 34
click at [410, 297] on div "Run One-Time Payment" at bounding box center [452, 302] width 166 height 15
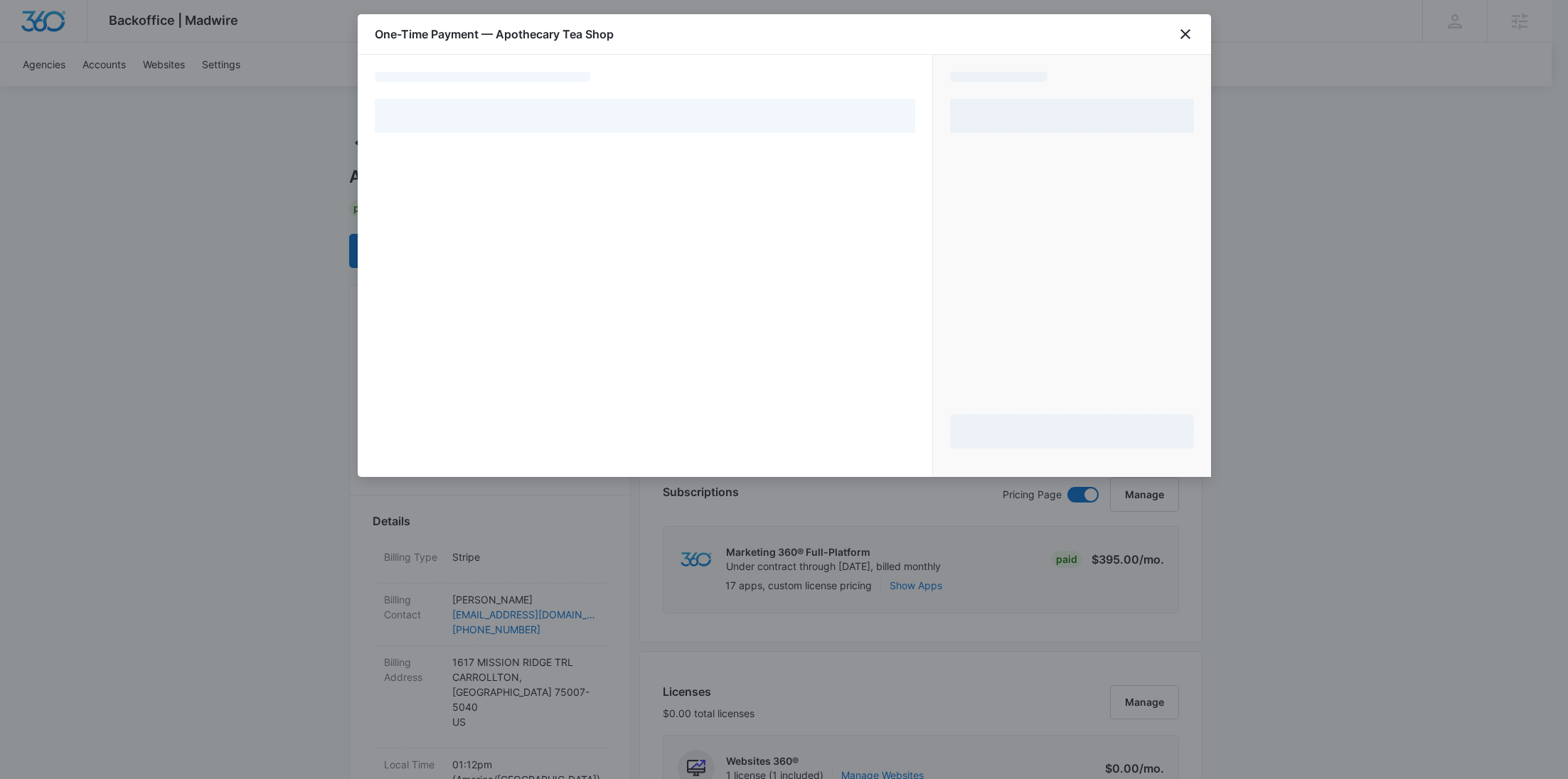
select select "pm_1PlweMA4n8RTgNjUFSBy2KrV"
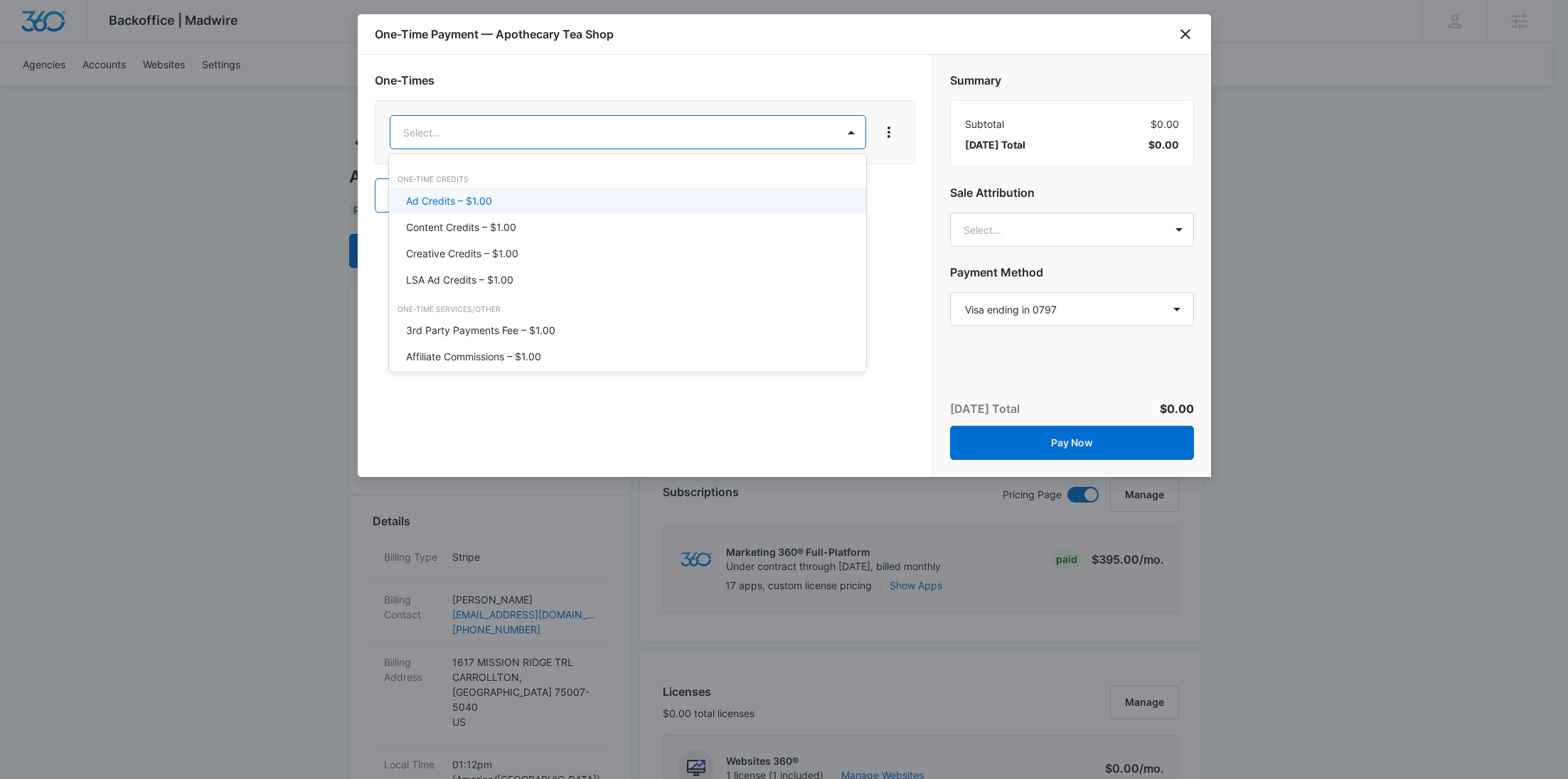
type input "user"
click at [557, 206] on p "SMM User-Generated Content – $1.00" at bounding box center [494, 201] width 177 height 15
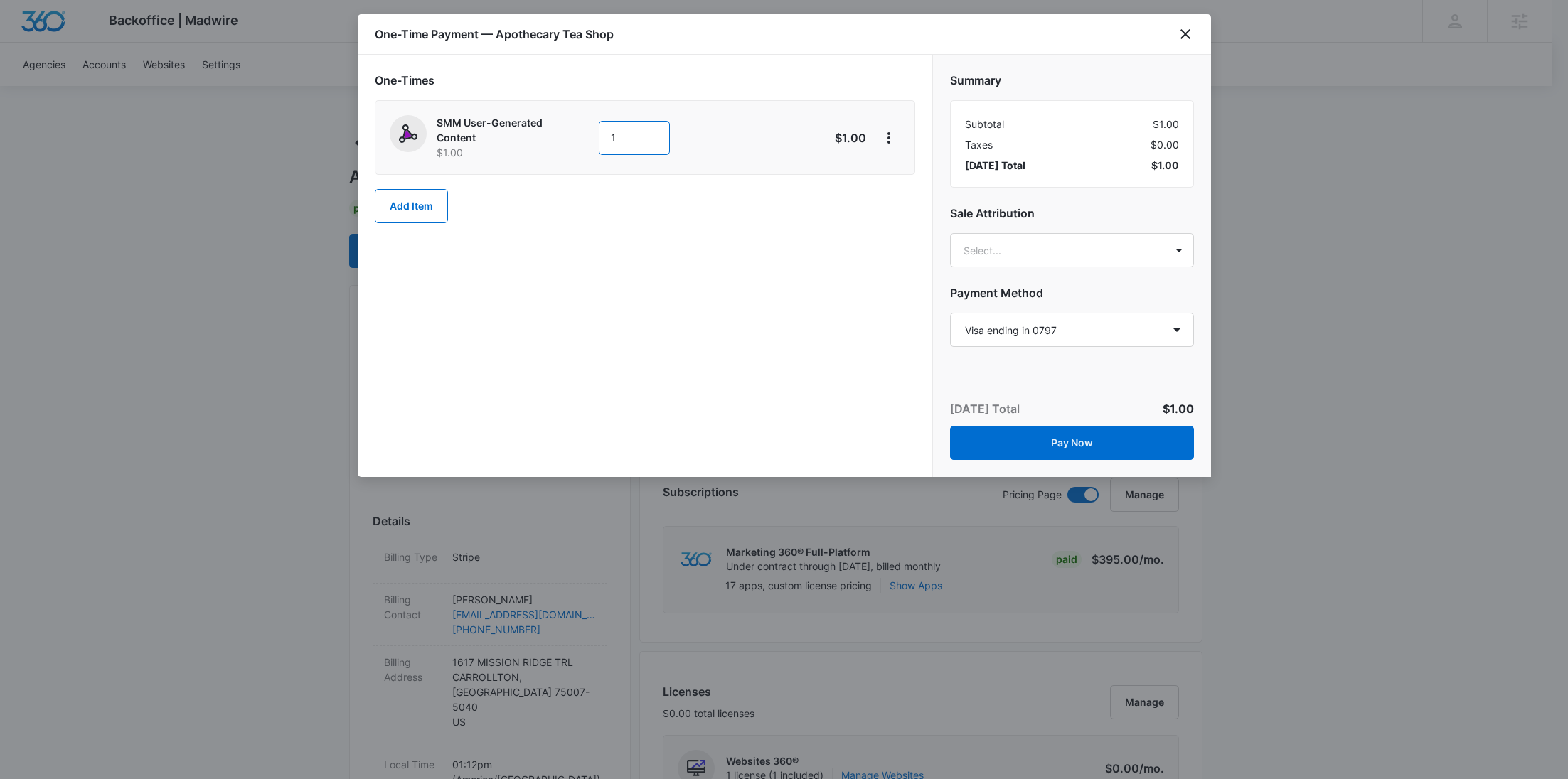
drag, startPoint x: 629, startPoint y: 140, endPoint x: 533, endPoint y: 140, distance: 96.0
click at [533, 140] on div "SMM User-Generated Content $1.00 1" at bounding box center [594, 137] width 410 height 45
paste input "550"
type input "550"
click at [1089, 325] on select "Select a payment method Mastercard ending in 9247 Visa ending in 0797 New payme…" at bounding box center [1072, 330] width 243 height 34
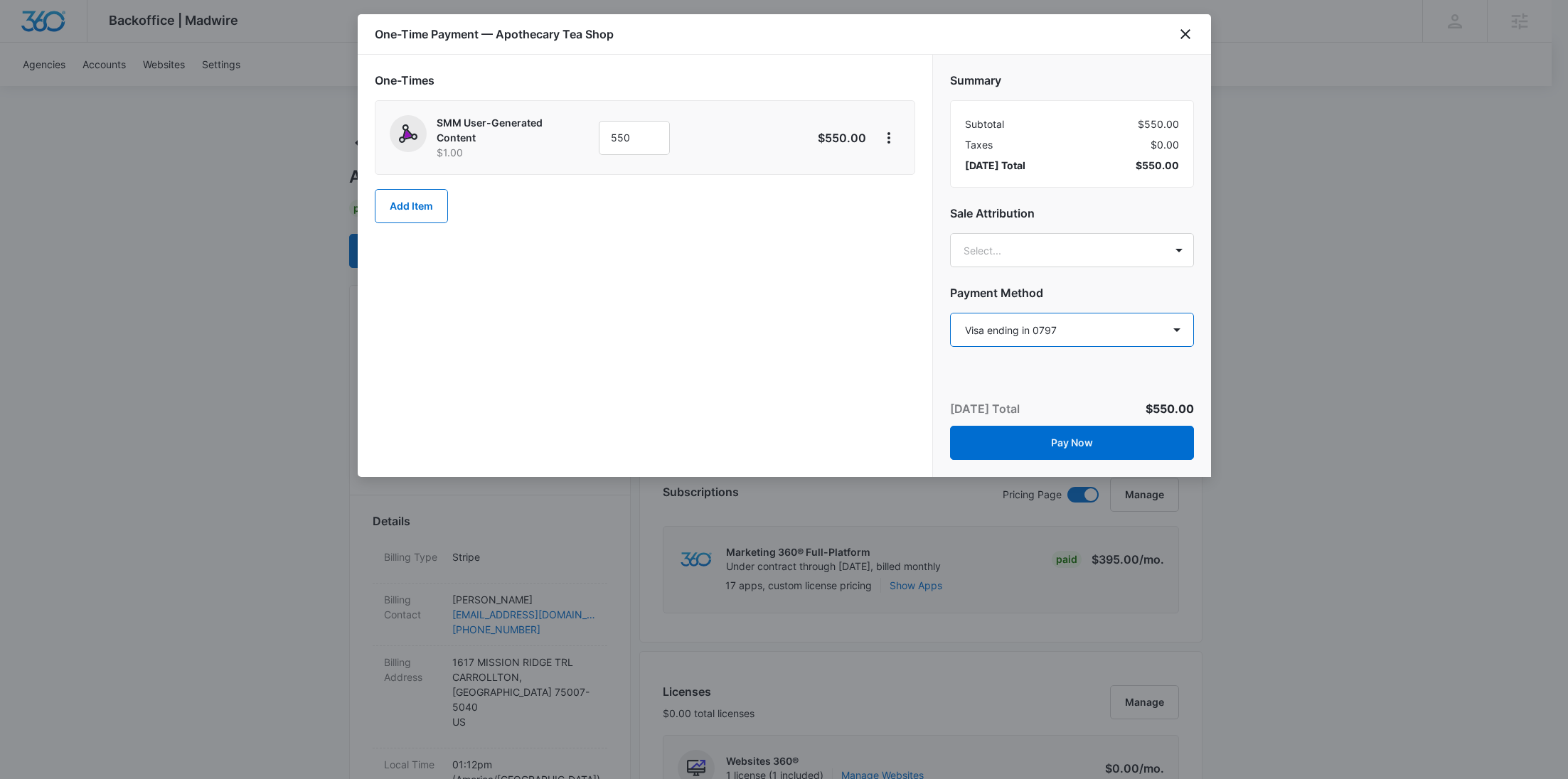
select select "MANUAL_INVOICE"
click at [950, 313] on select "Select a payment method Mastercard ending in 9247 Visa ending in 0797 New payme…" at bounding box center [1072, 330] width 243 height 34
click at [1112, 438] on button "Pay Now" at bounding box center [1072, 443] width 243 height 34
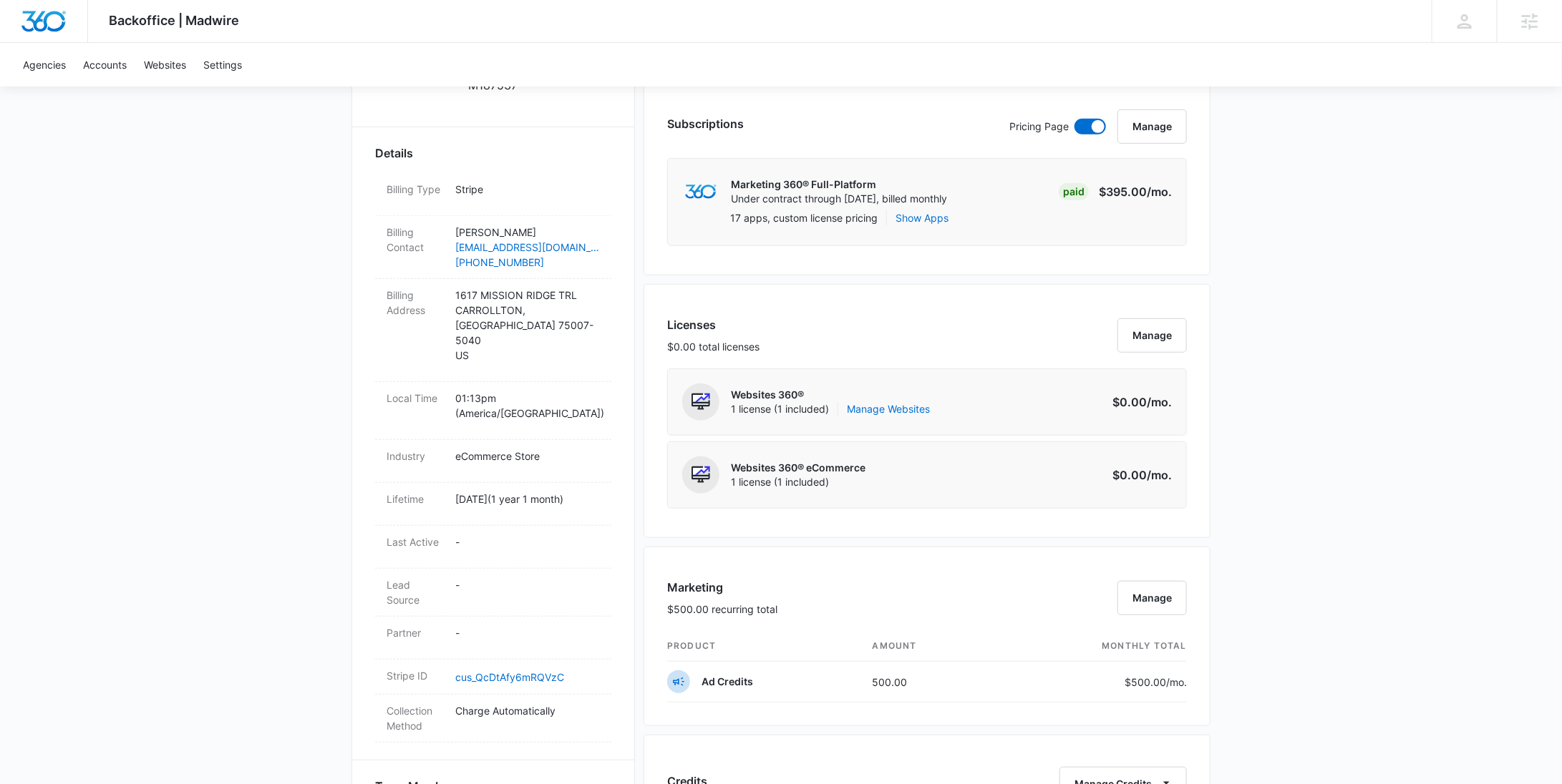
scroll to position [419, 0]
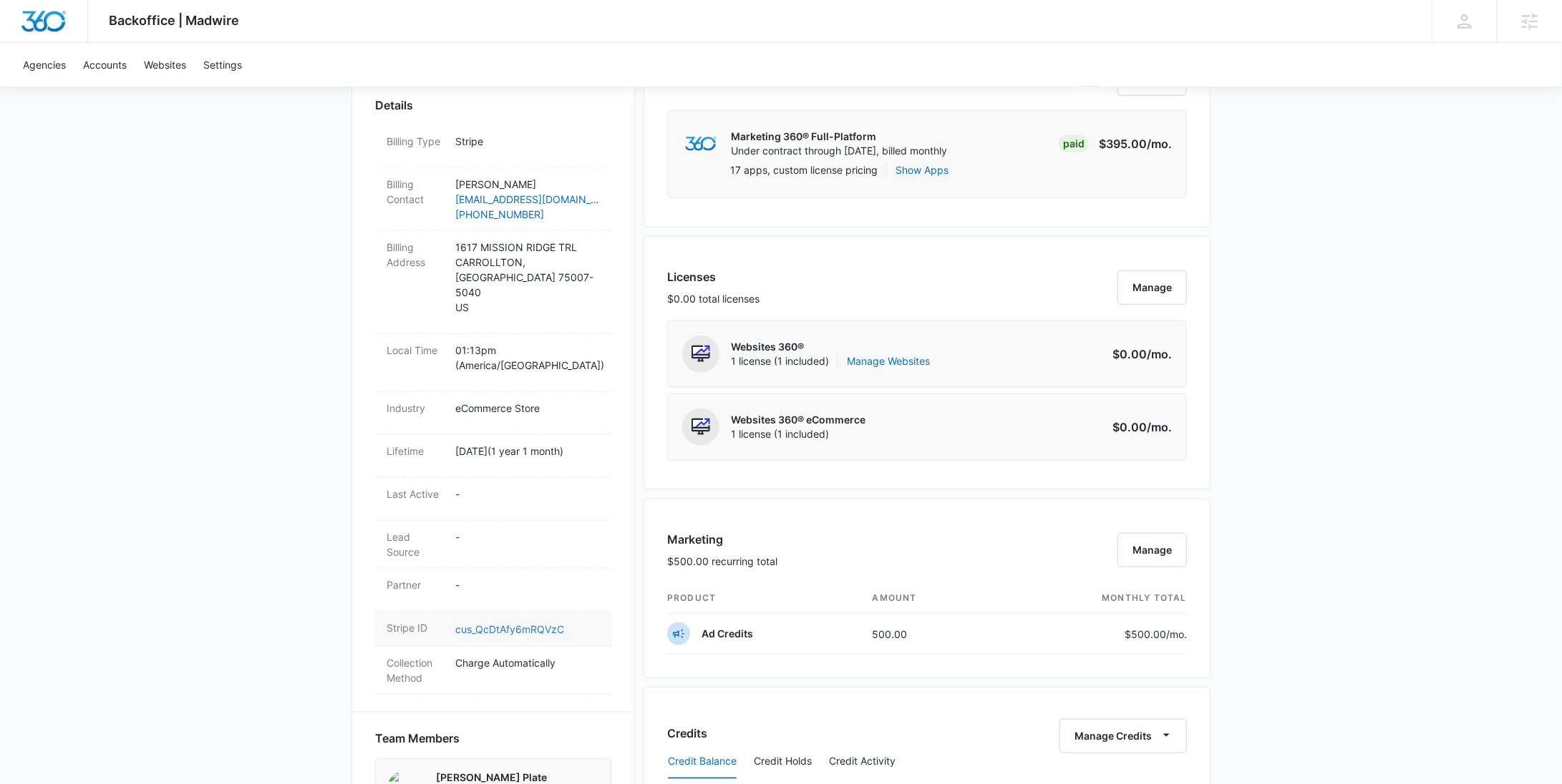
click at [513, 623] on link "cus_QcDtAfy6mRQVzC" at bounding box center [510, 629] width 109 height 12
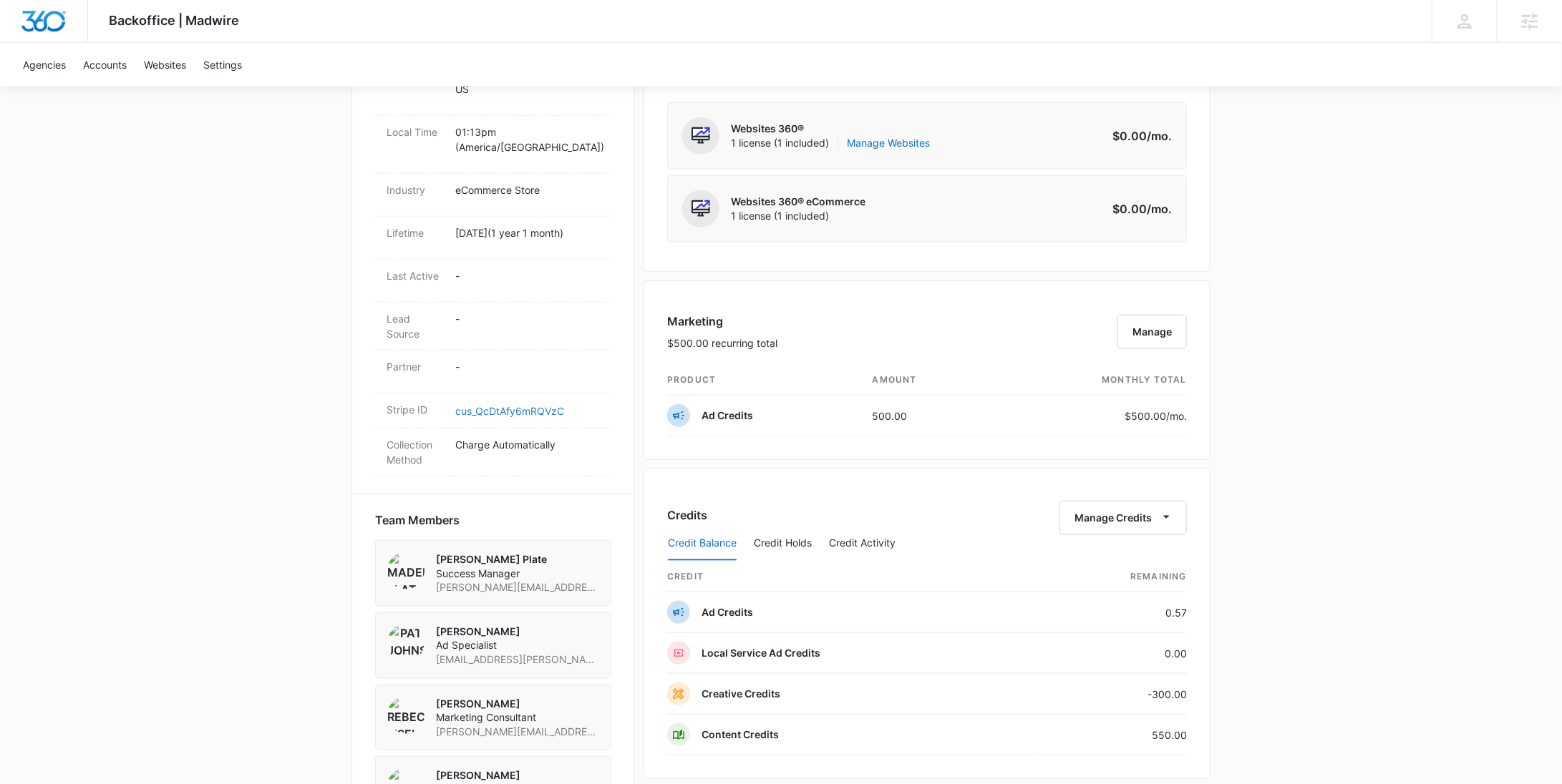
scroll to position [784, 0]
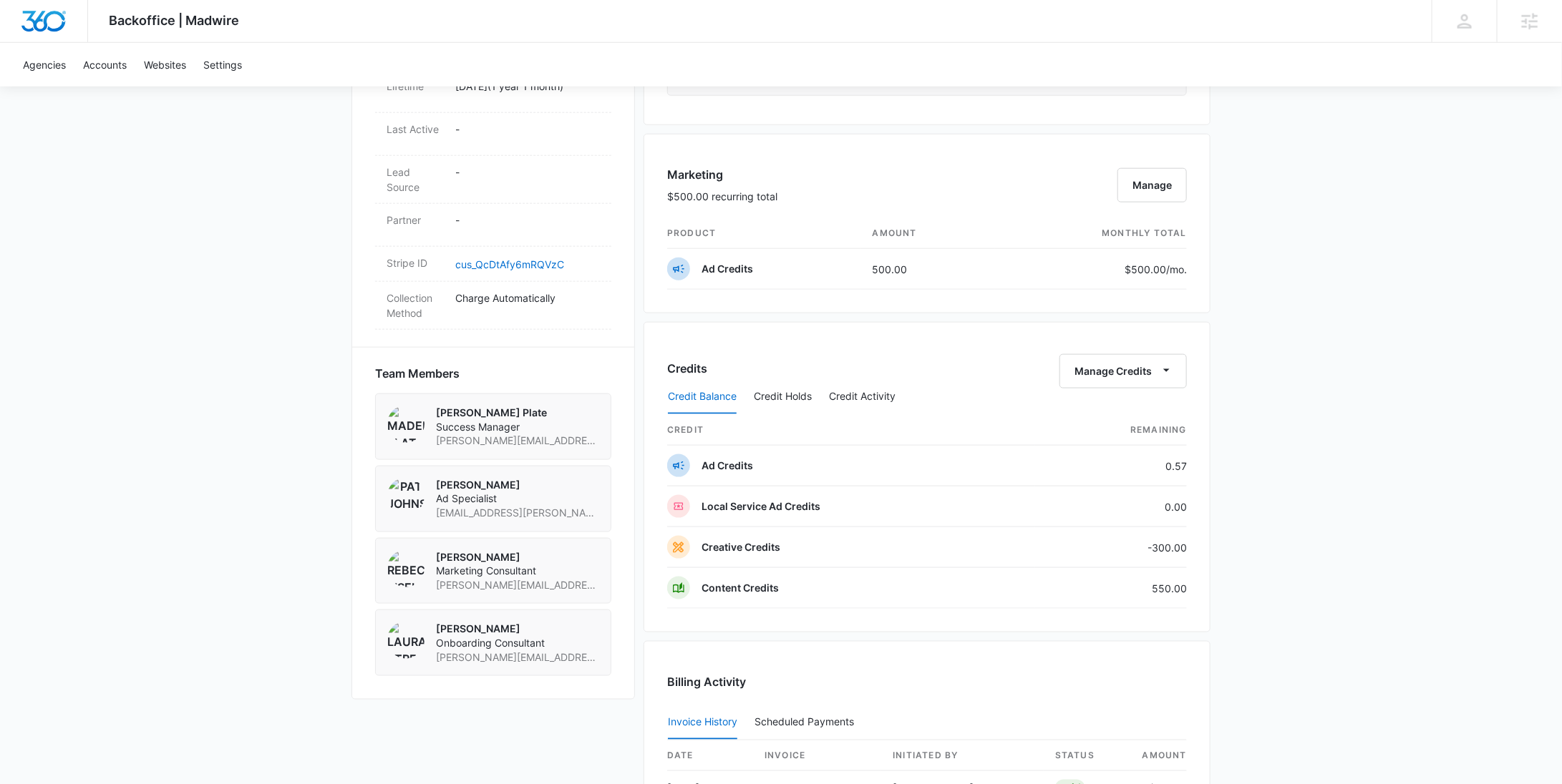
click at [1131, 348] on div "Credits Manage Credits Credit Balance Credit Holds Credit Activity credit Remai…" at bounding box center [927, 477] width 567 height 310
click at [1131, 357] on button "Manage Credits" at bounding box center [1123, 371] width 127 height 34
click at [1128, 430] on div "Withdraw Credits" at bounding box center [1146, 435] width 134 height 10
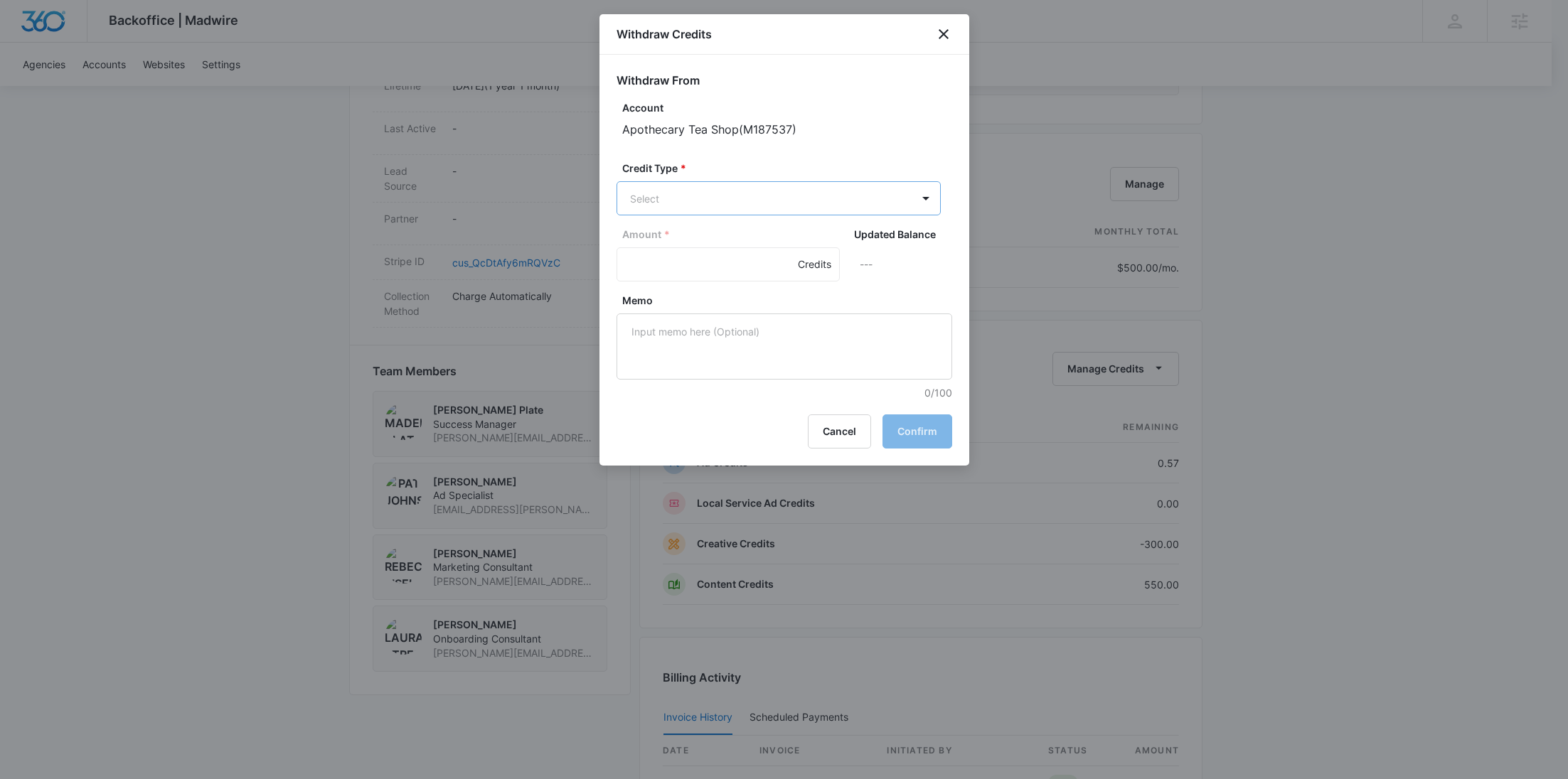
click at [726, 209] on body "Backoffice | Madwire Apps Settings RY Rochelle Young rochelle.young@madwire.com…" at bounding box center [784, 235] width 1568 height 2028
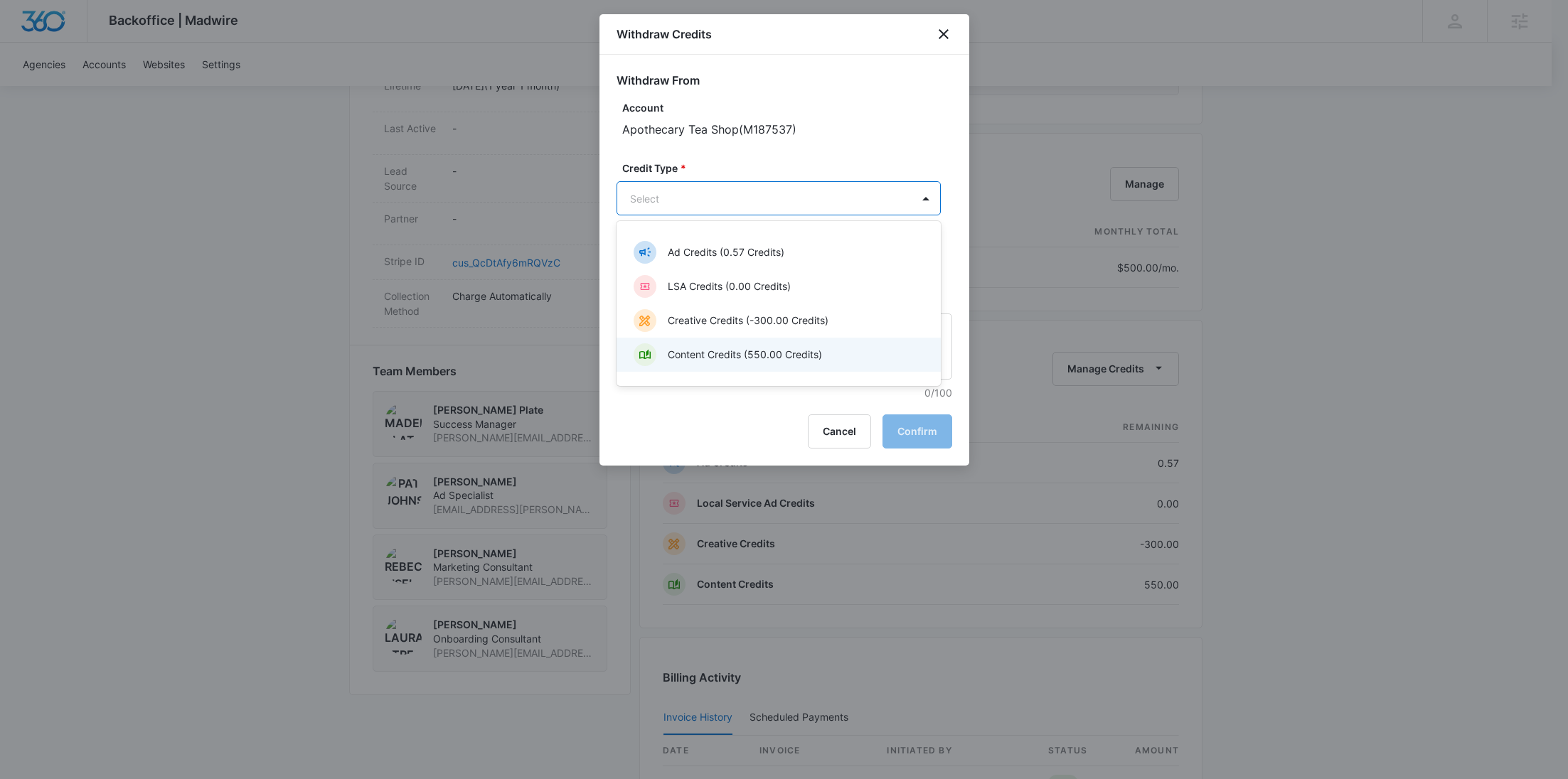
drag, startPoint x: 729, startPoint y: 349, endPoint x: 707, endPoint y: 308, distance: 46.5
click at [729, 349] on p "Content Credits (550.00 Credits)" at bounding box center [745, 355] width 154 height 15
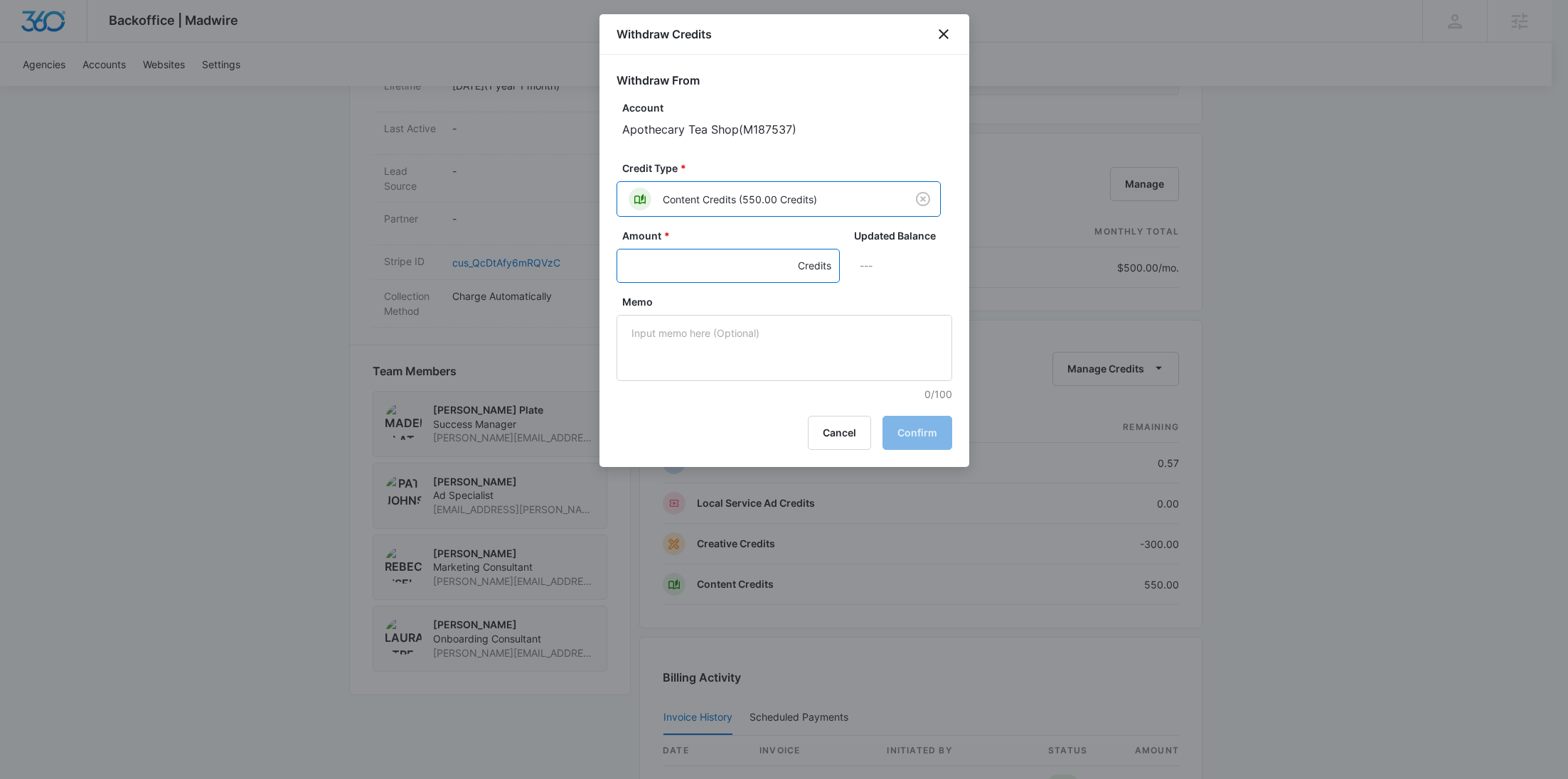
click at [686, 276] on input "Amount *" at bounding box center [727, 266] width 223 height 34
type input "550"
click at [738, 363] on textarea "Memo" at bounding box center [784, 348] width 336 height 67
paste textarea "0C0783C2-0019"
type textarea "0C0783C2-0019 SMM UGC"
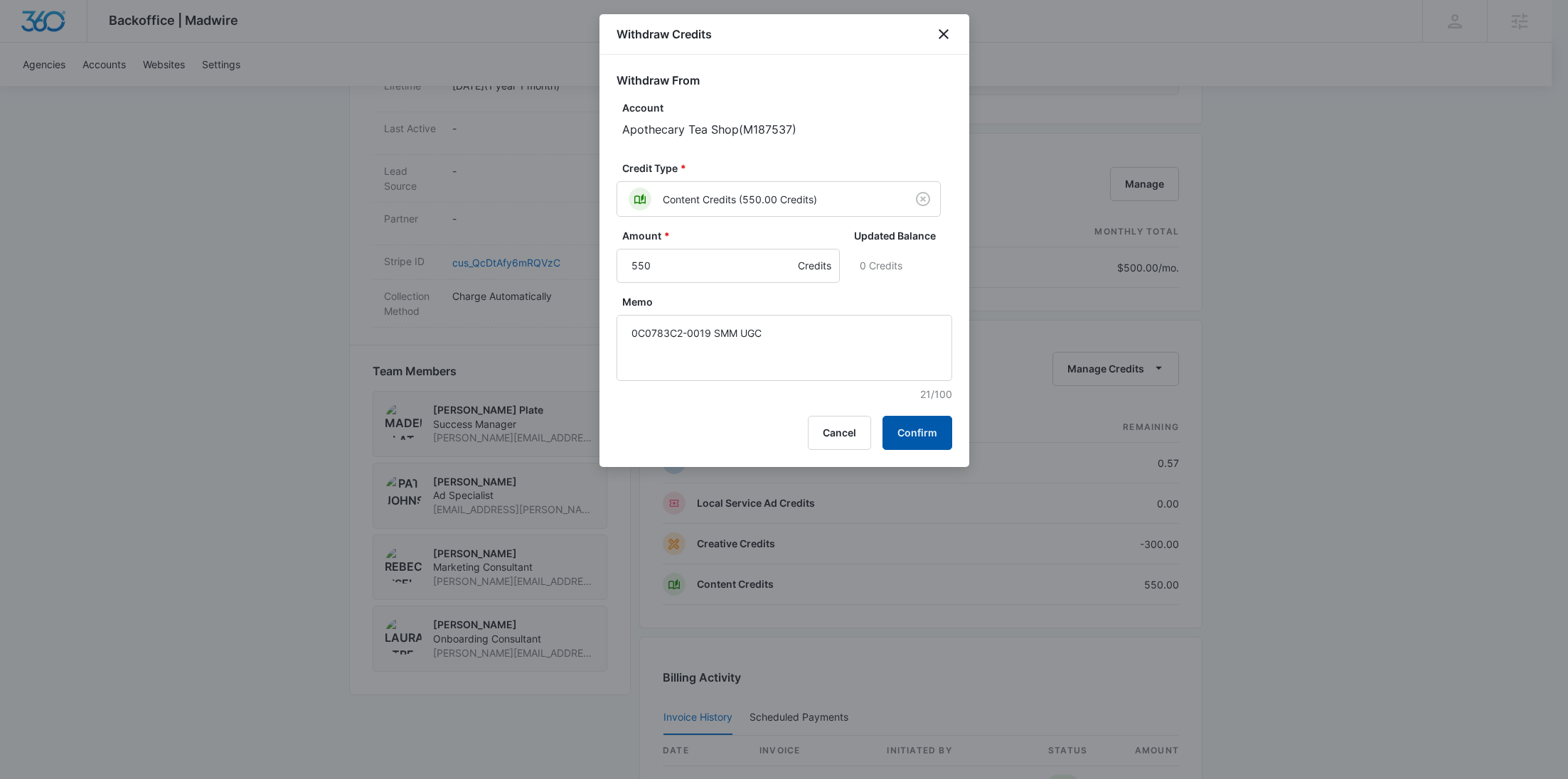
click at [932, 424] on button "Confirm" at bounding box center [917, 433] width 69 height 34
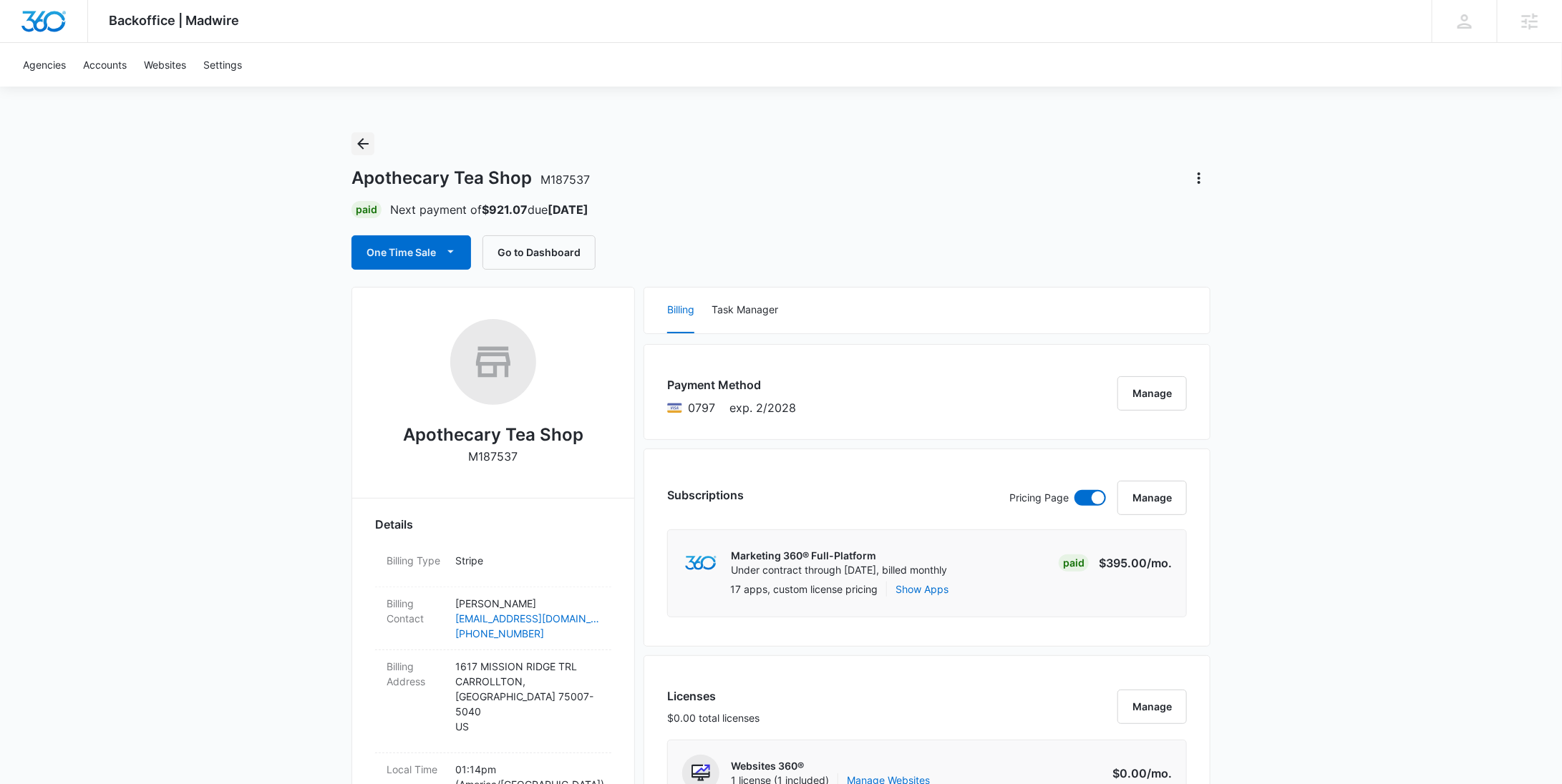
drag, startPoint x: 364, startPoint y: 144, endPoint x: 374, endPoint y: 144, distance: 10.0
click at [364, 144] on icon "Back" at bounding box center [363, 144] width 11 height 11
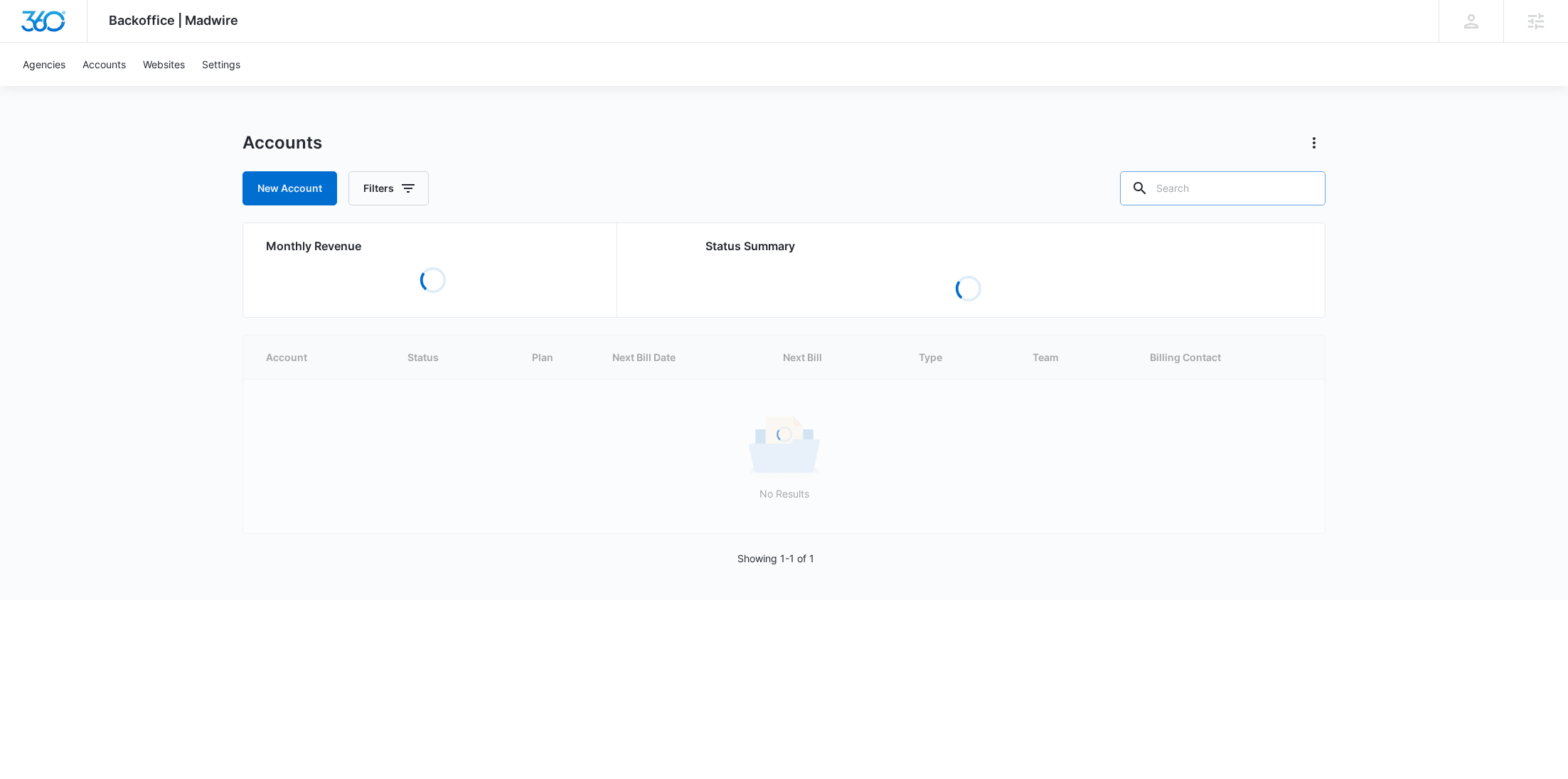
click at [1240, 202] on input "text" at bounding box center [1223, 188] width 205 height 34
paste input "M31229"
type input "M31229"
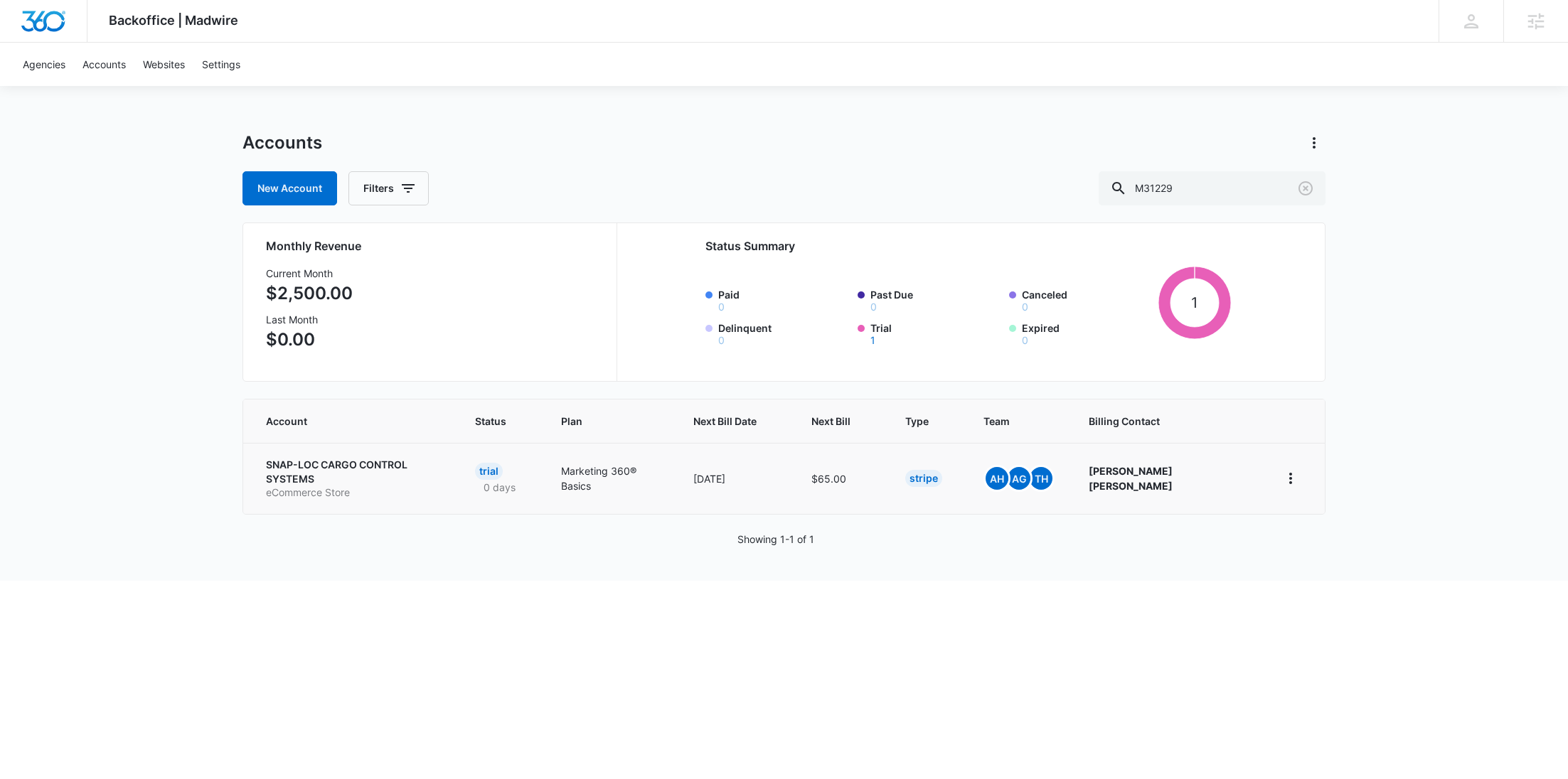
click at [337, 472] on p "SNAP-LOC CARGO CONTROL SYSTEMS" at bounding box center [354, 471] width 175 height 28
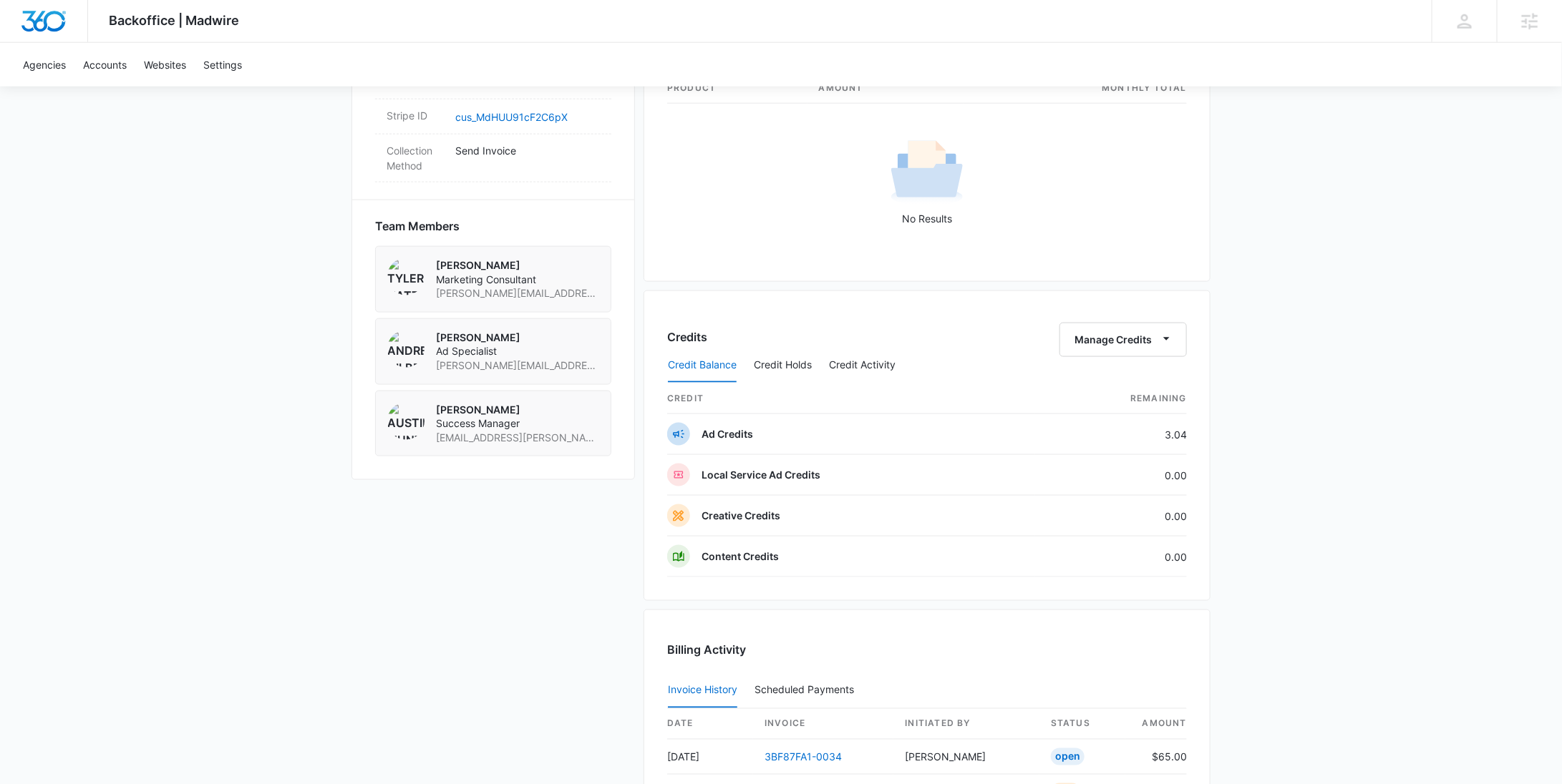
scroll to position [717, 0]
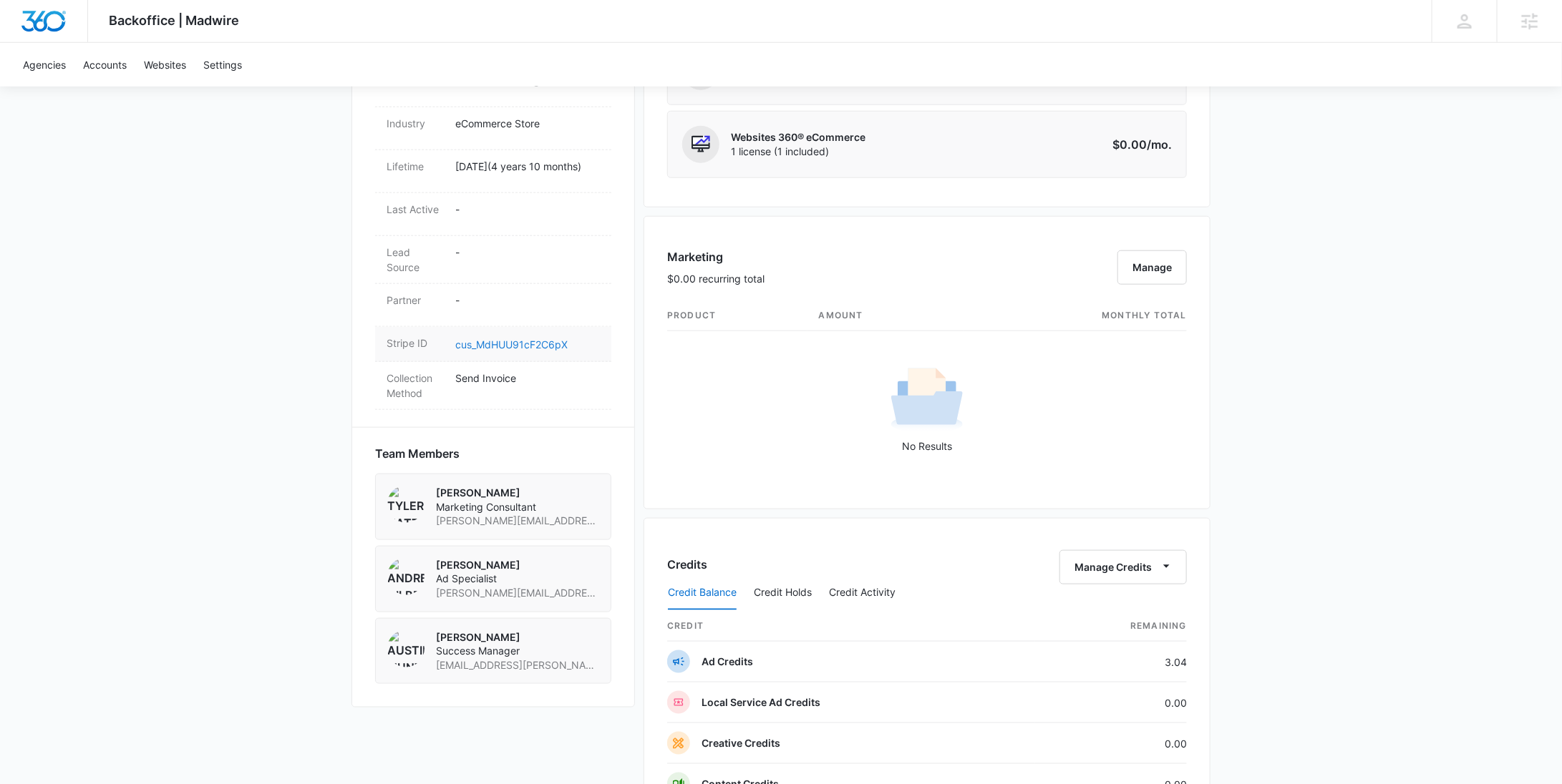
click at [515, 339] on link "cus_MdHUU91cF2C6pX" at bounding box center [511, 345] width 112 height 12
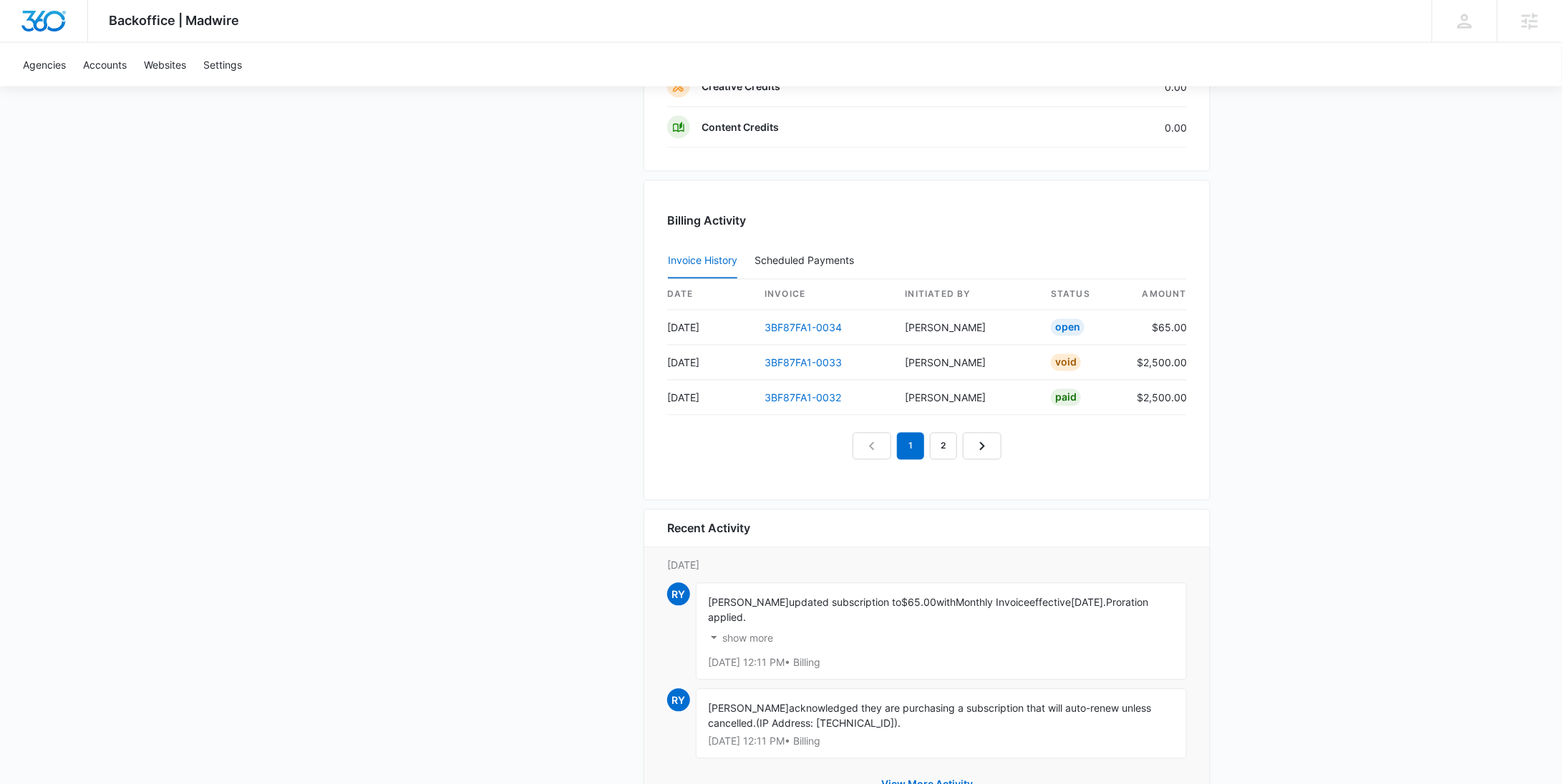
scroll to position [1436, 0]
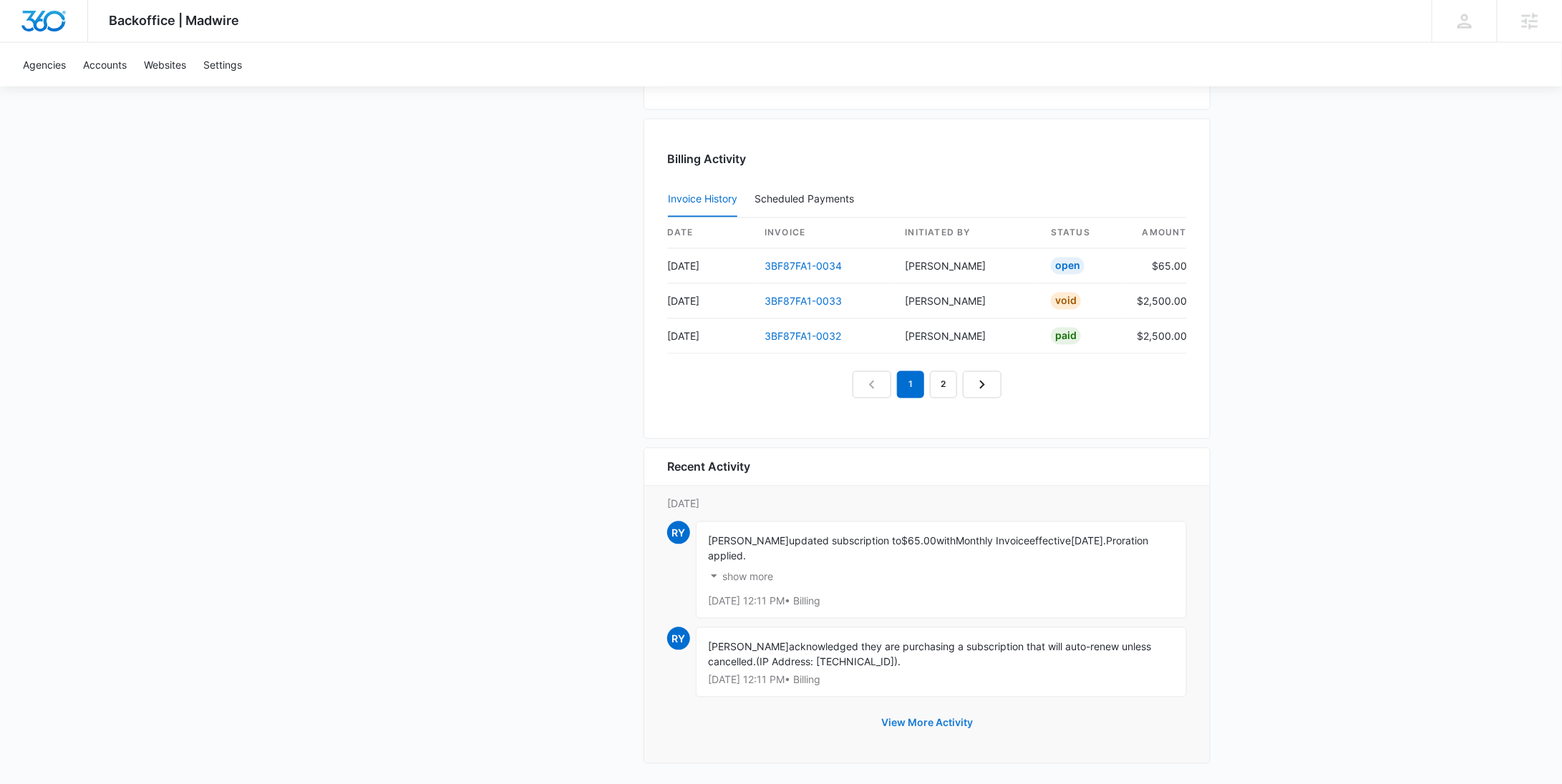
click at [946, 716] on button "View More Activity" at bounding box center [927, 724] width 121 height 34
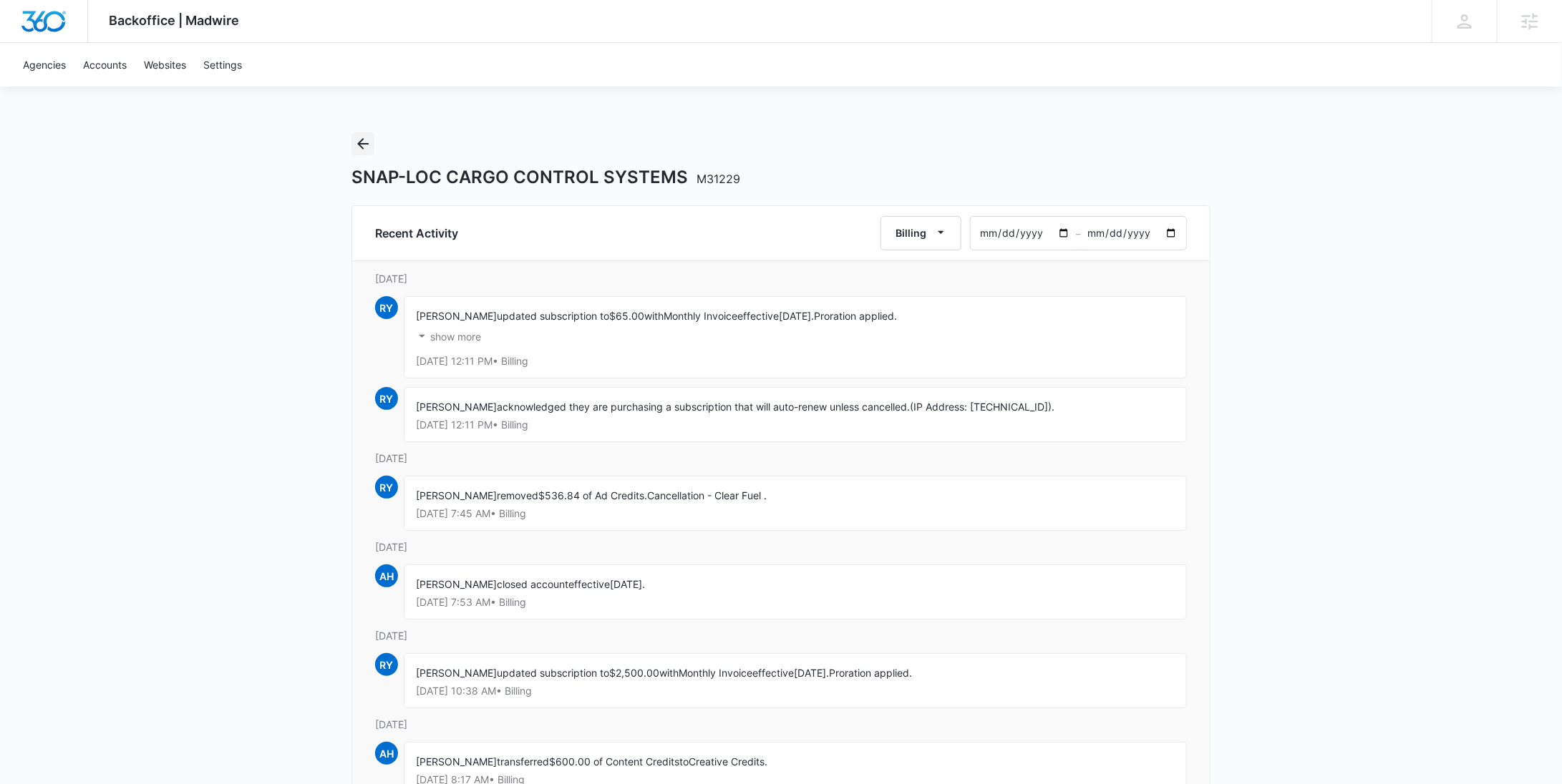
click at [365, 146] on icon "Back" at bounding box center [363, 144] width 17 height 17
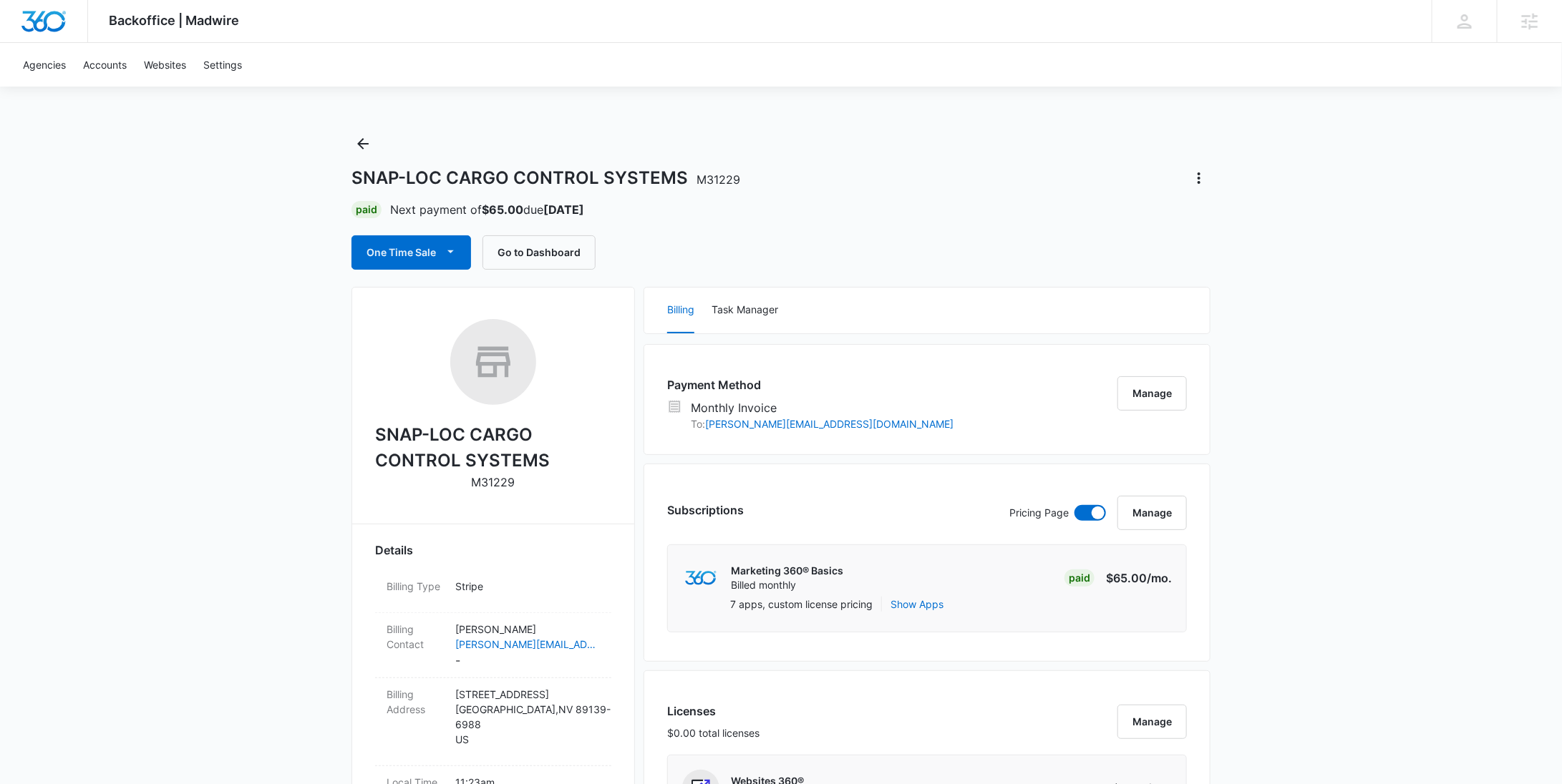
scroll to position [1499, 0]
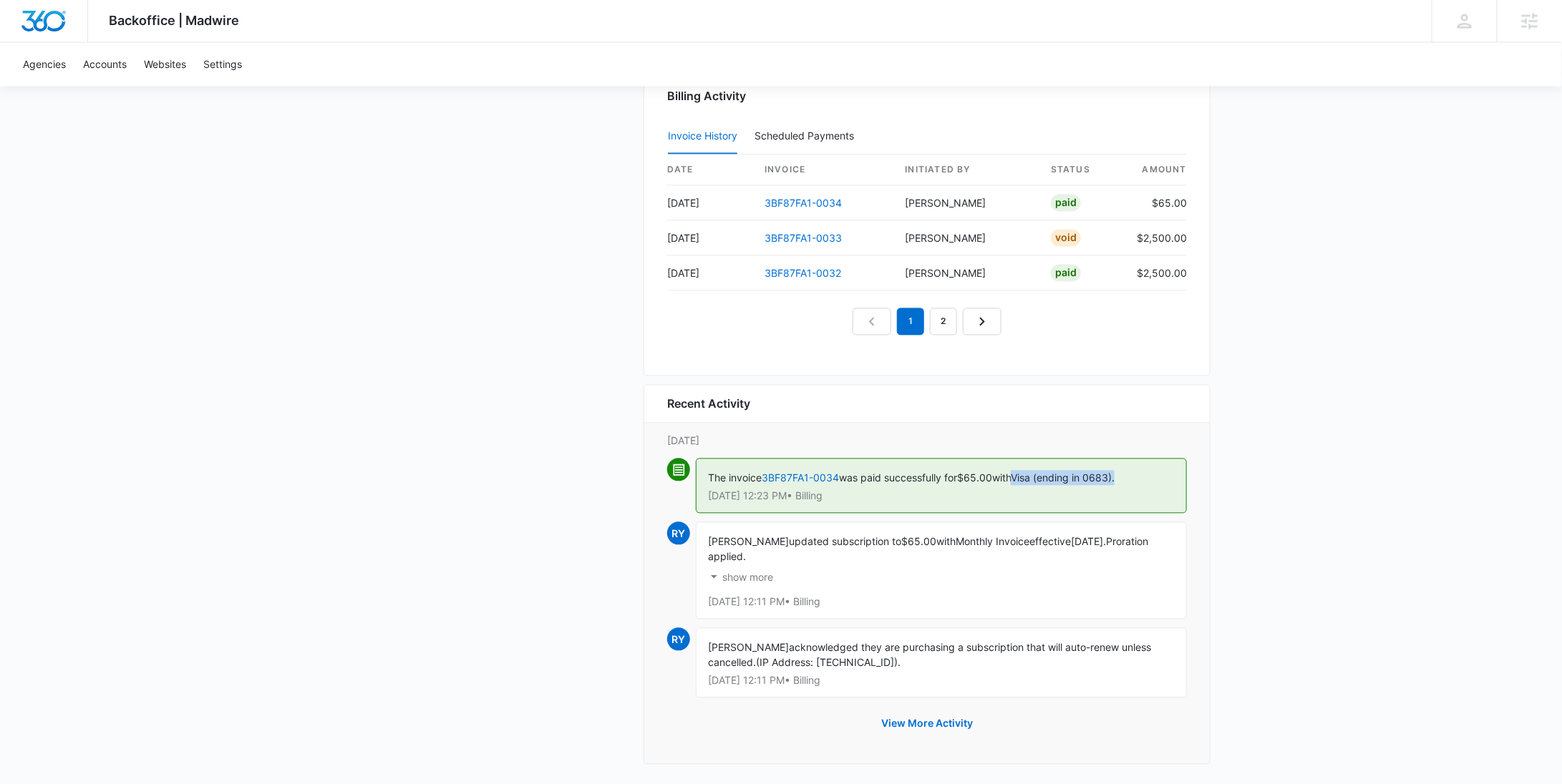
drag, startPoint x: 1137, startPoint y: 474, endPoint x: 1025, endPoint y: 477, distance: 112.0
click at [1025, 477] on div "The invoice 3BF87FA1-0034 was paid successfully for $65.00 with Visa (ending in…" at bounding box center [941, 486] width 491 height 56
copy span "Visa (ending in 0683)."
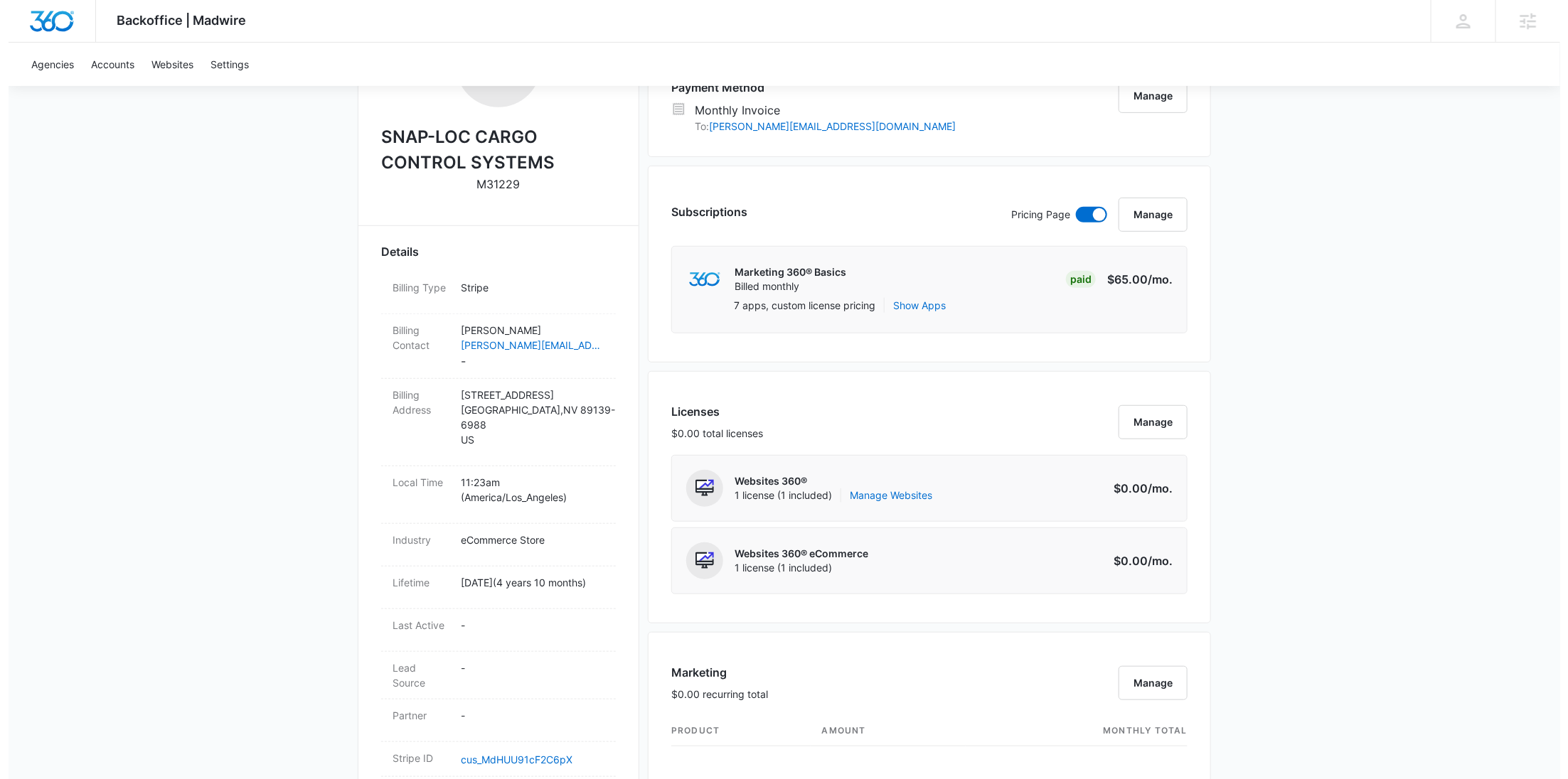
scroll to position [0, 0]
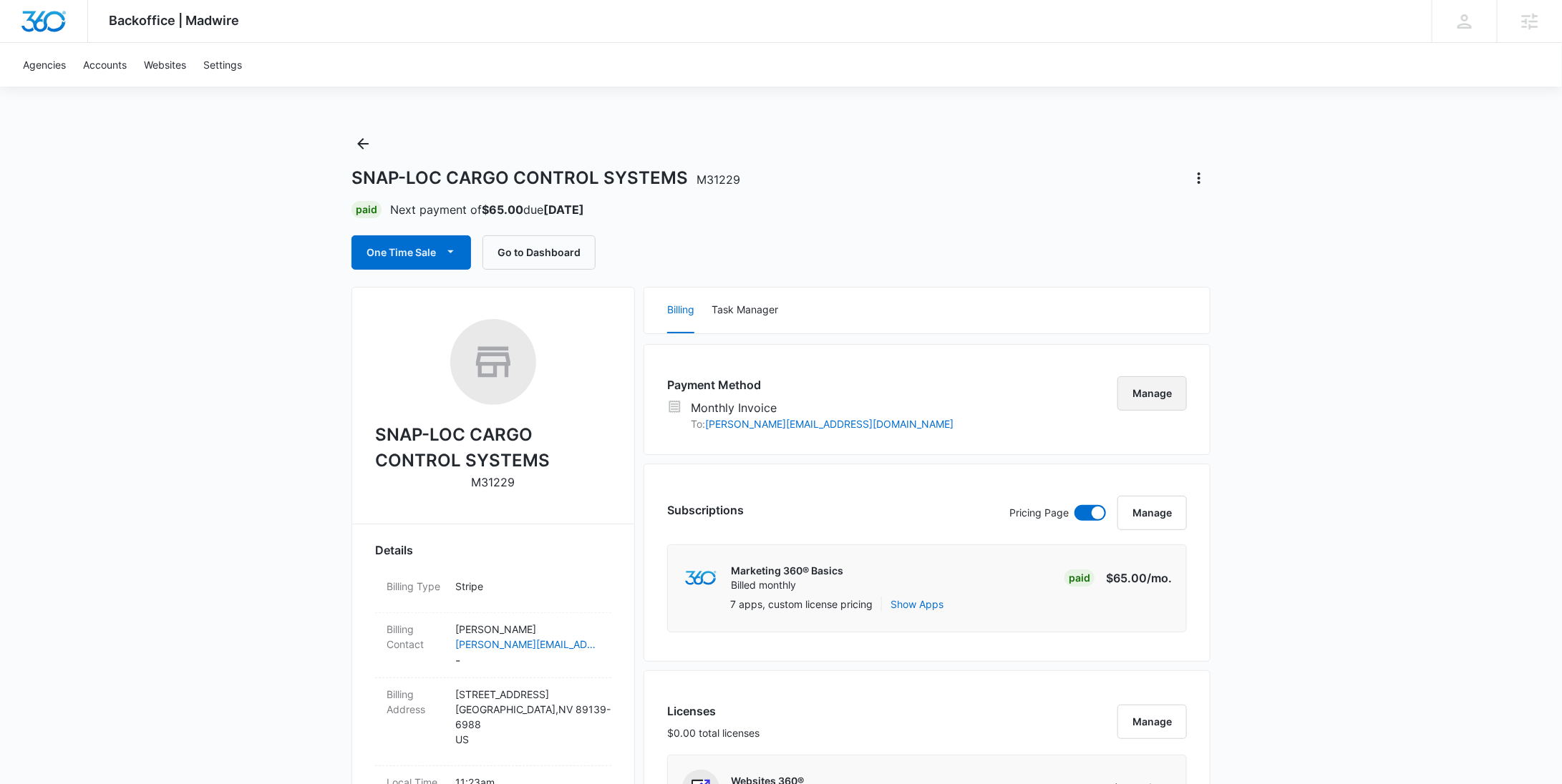
click at [1143, 390] on button "Manage" at bounding box center [1152, 393] width 70 height 34
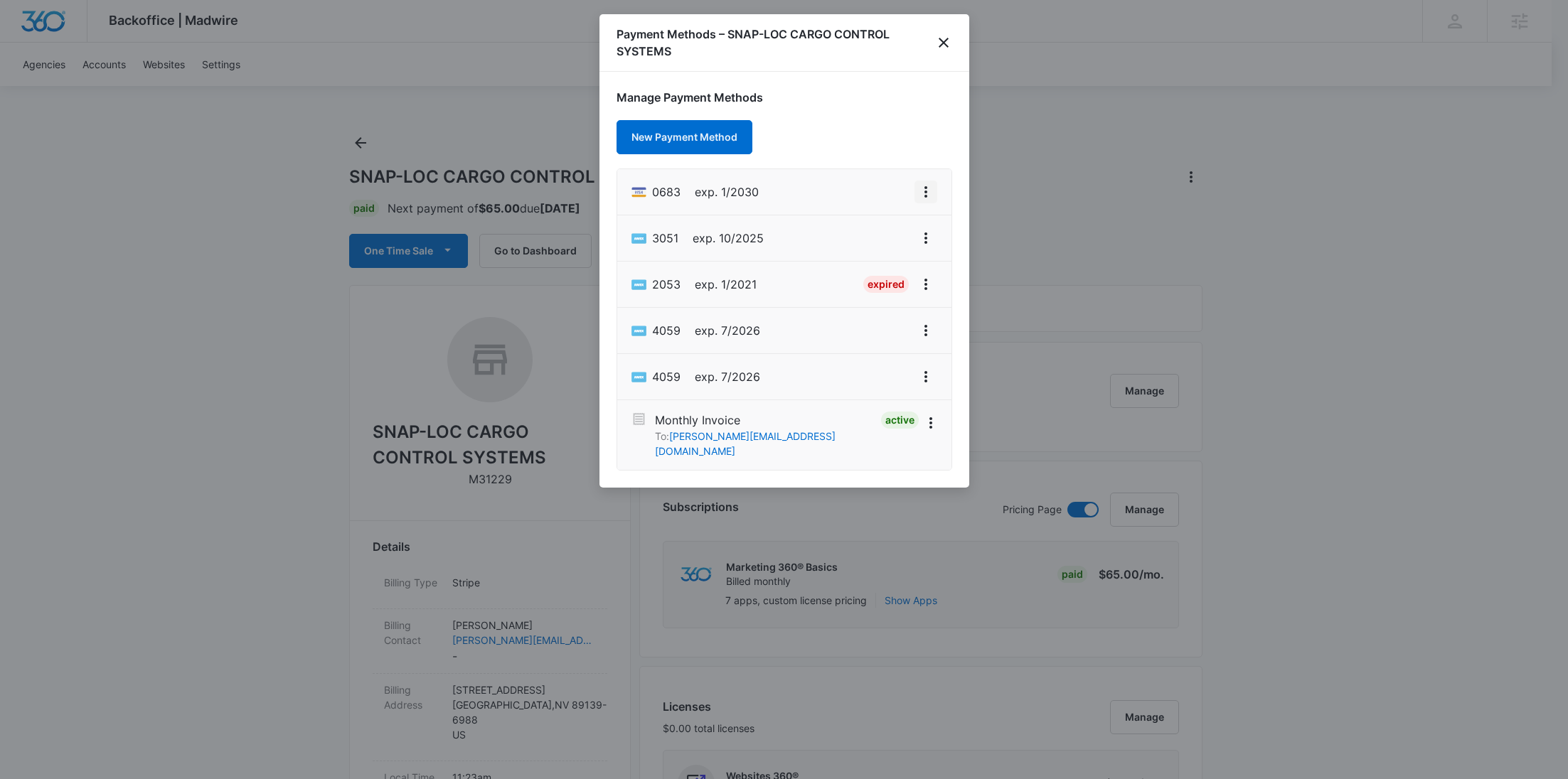
click at [919, 190] on icon "View More" at bounding box center [925, 192] width 17 height 17
click at [878, 249] on div "Set As Default" at bounding box center [869, 253] width 67 height 10
click at [931, 425] on icon "View More" at bounding box center [931, 423] width 17 height 17
click at [908, 387] on button "Deactivate" at bounding box center [885, 398] width 102 height 21
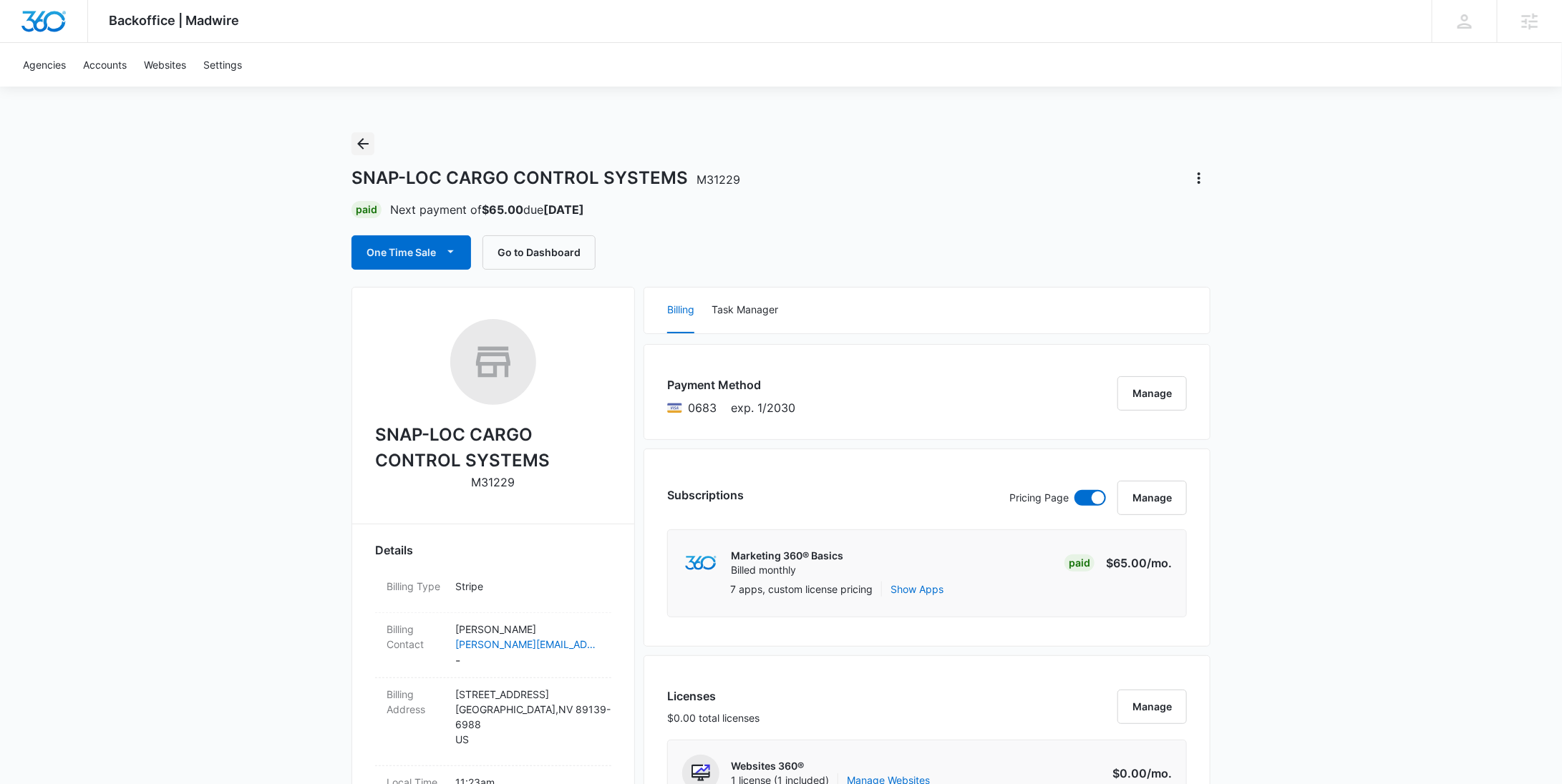
click at [370, 143] on icon "Back" at bounding box center [363, 144] width 17 height 17
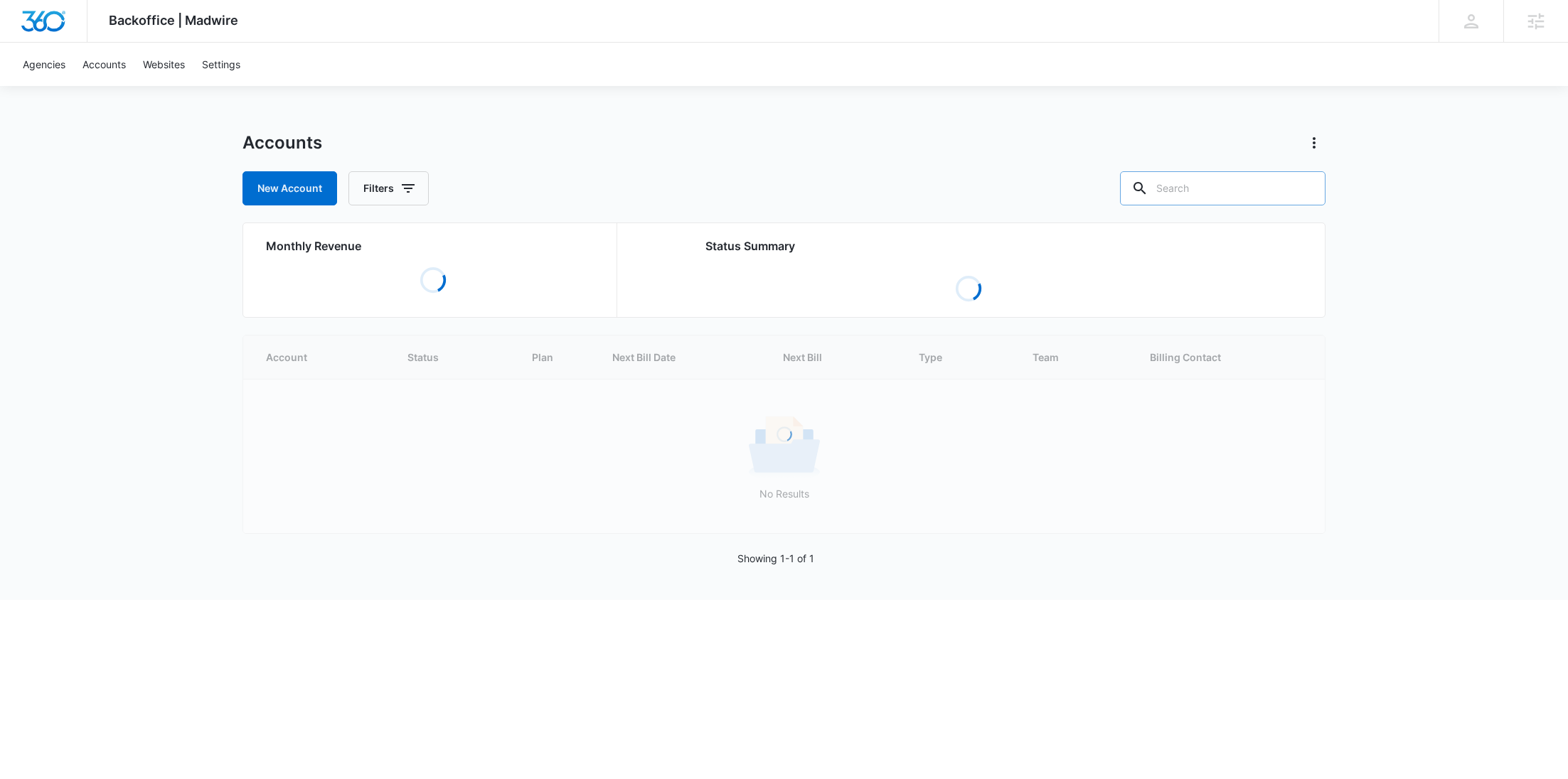
click at [1257, 193] on input "text" at bounding box center [1223, 188] width 205 height 34
paste input "M337650"
type input "M337650"
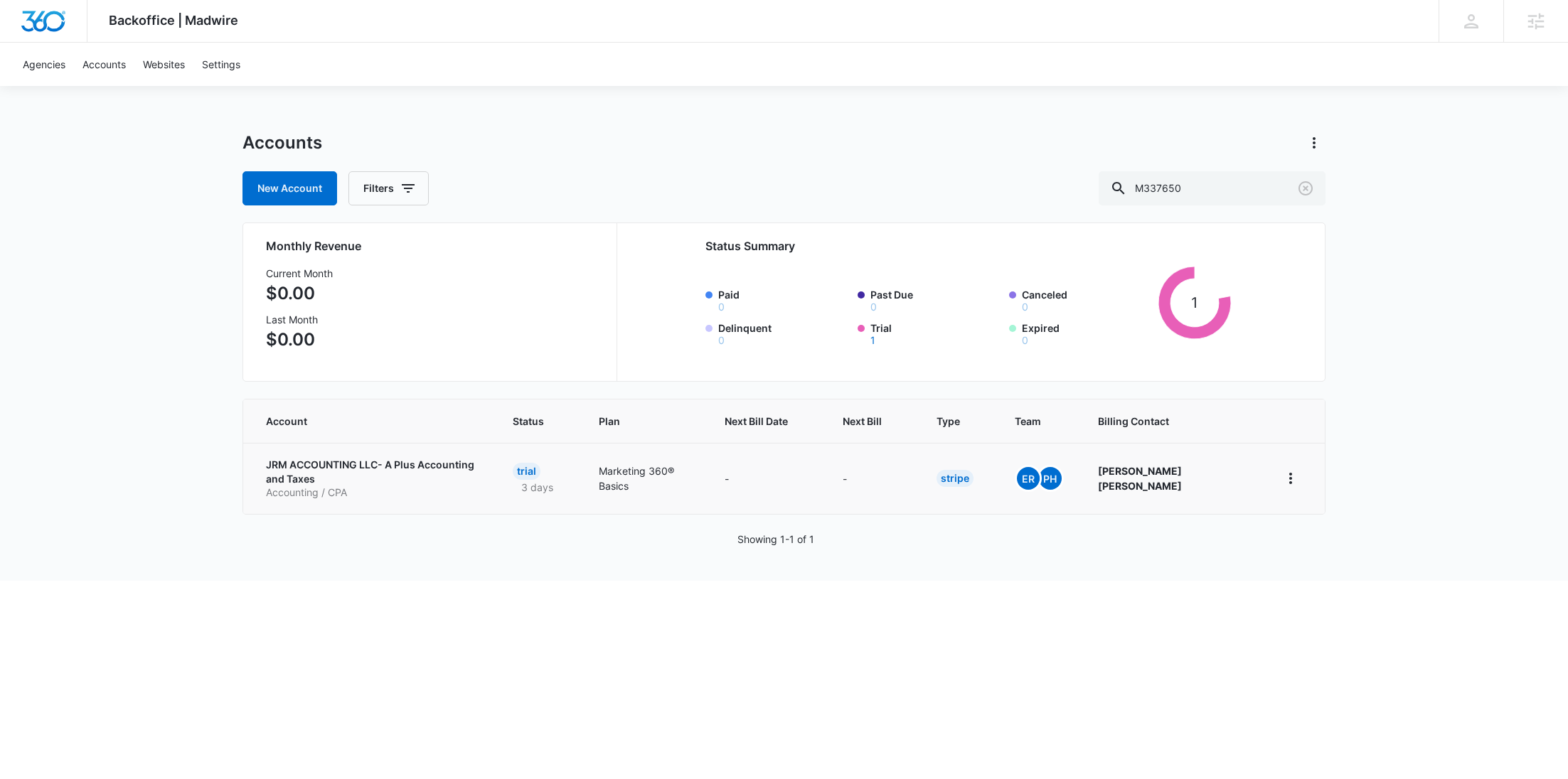
click at [321, 468] on link "JRM ACCOUNTING LLC- A Plus Accounting and Taxes Accounting / CPA" at bounding box center [373, 478] width 213 height 42
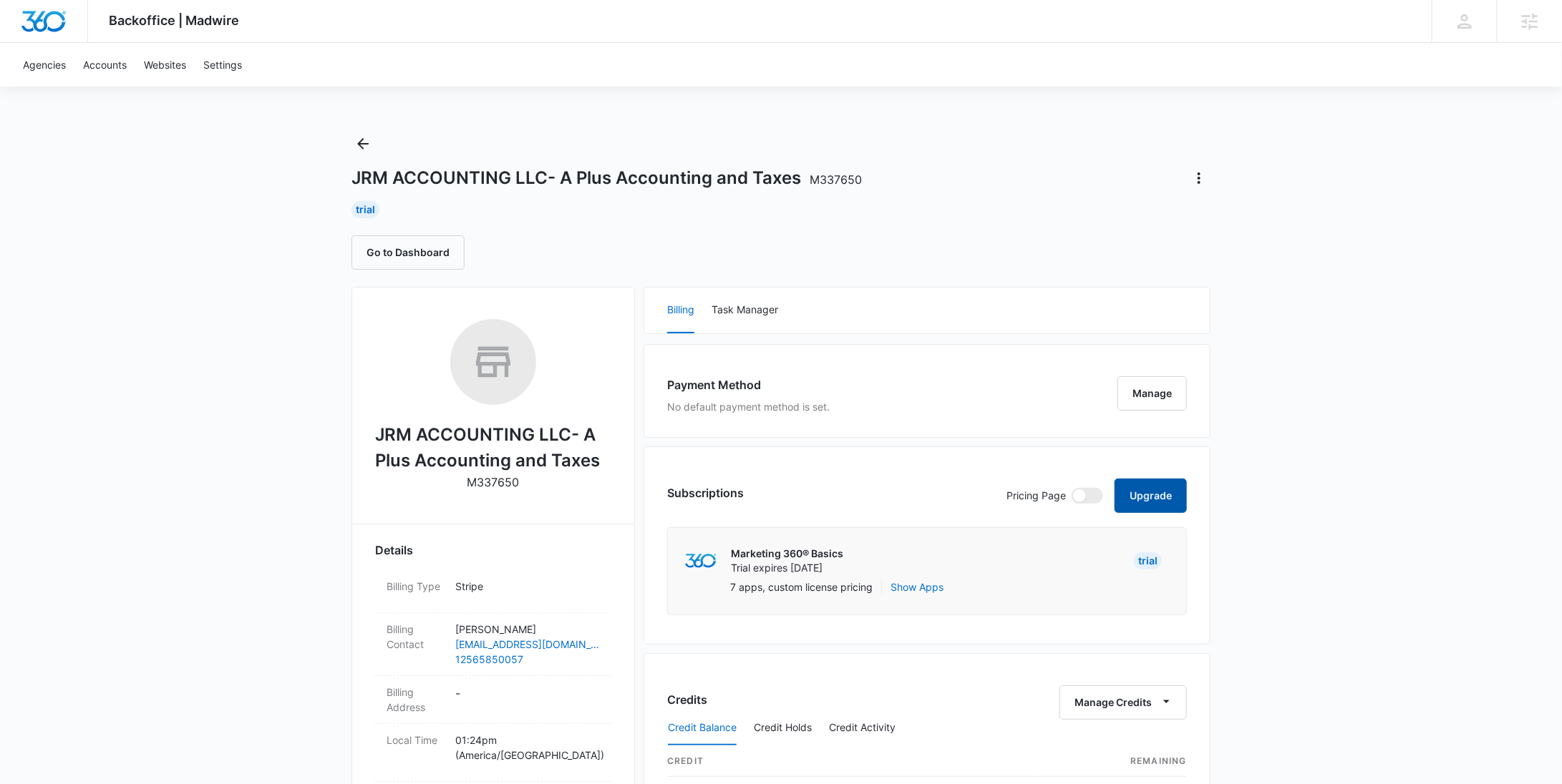
click at [1154, 497] on button "Upgrade" at bounding box center [1151, 496] width 73 height 34
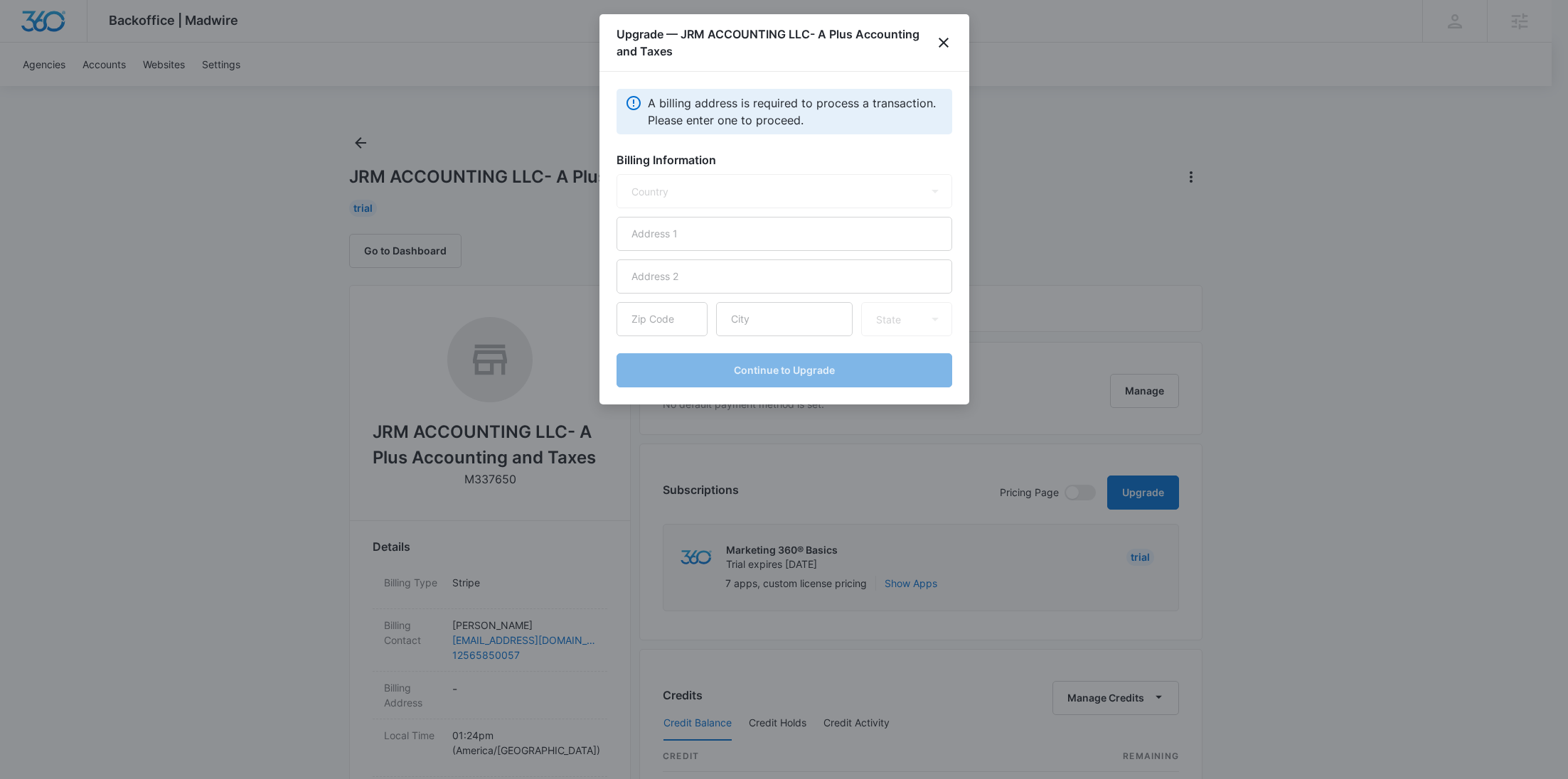
select select "US"
click at [658, 240] on input "text" at bounding box center [784, 234] width 336 height 34
paste input "[STREET_ADDRESS][PERSON_NAME]"
type input "[STREET_ADDRESS][PERSON_NAME]"
click at [765, 322] on input "text" at bounding box center [784, 320] width 137 height 34
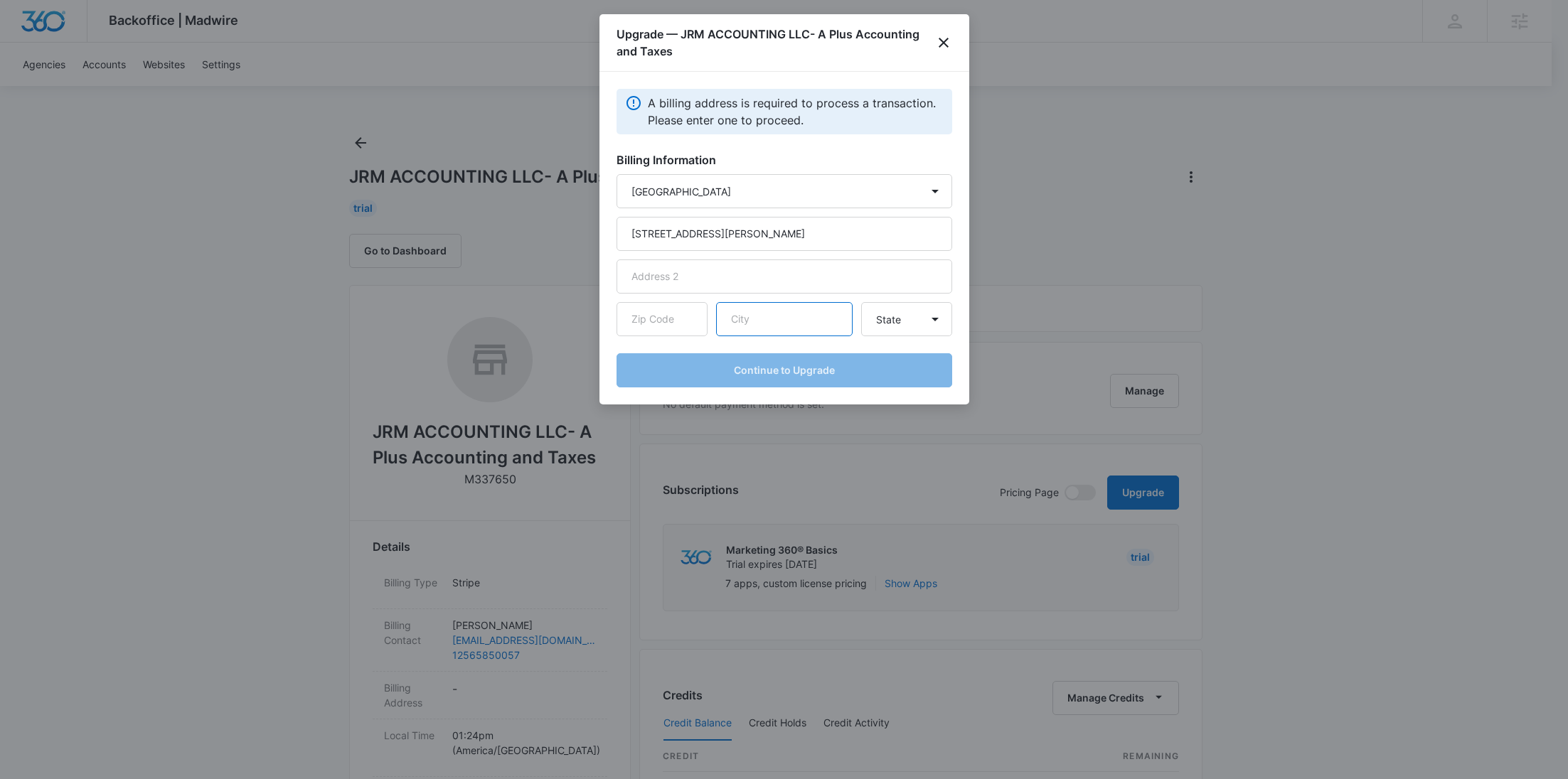
paste input "[GEOGRAPHIC_DATA]"
type input "[GEOGRAPHIC_DATA]"
click at [681, 321] on input "text" at bounding box center [662, 320] width 91 height 34
paste input "35811"
type input "35811"
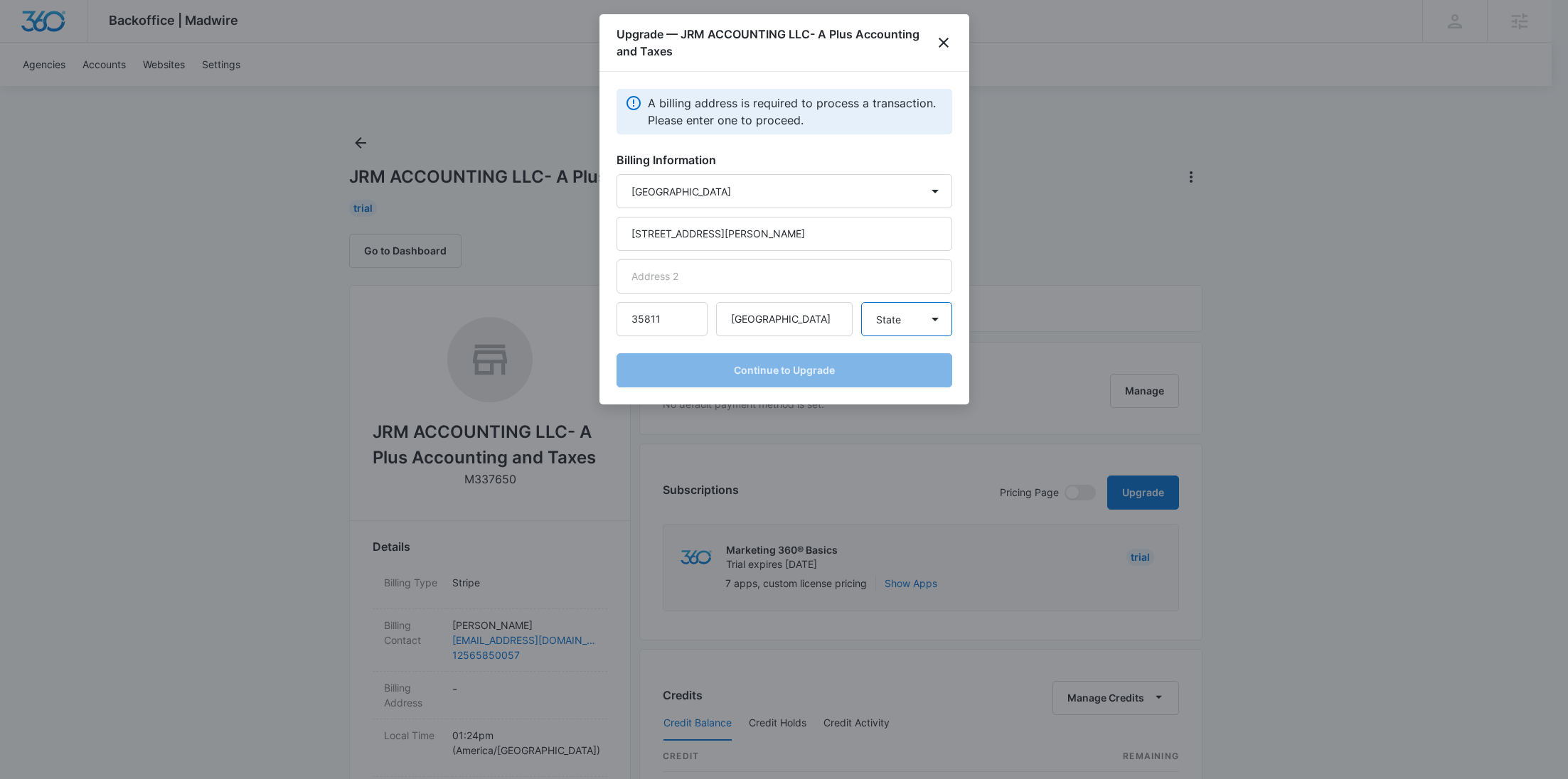
click at [899, 310] on select "State Alaska Alabama Arkansas American Samoa Arizona California Colorado Connec…" at bounding box center [906, 320] width 91 height 34
select select "AL"
click at [861, 302] on select "State Alaska Alabama Arkansas American Samoa Arizona California Colorado Connec…" at bounding box center [906, 320] width 91 height 34
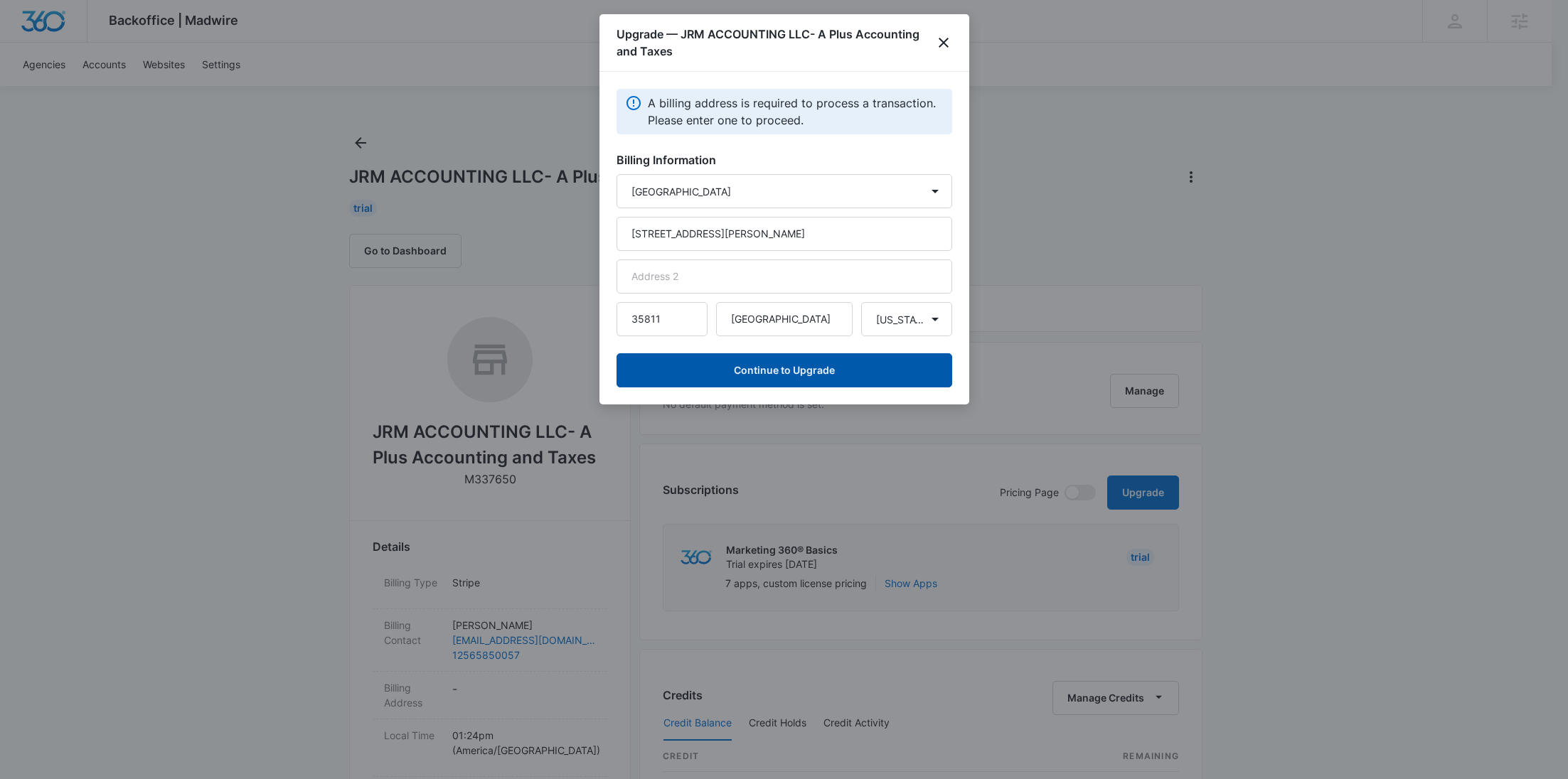
click at [838, 377] on button "Continue to Upgrade" at bounding box center [784, 371] width 336 height 34
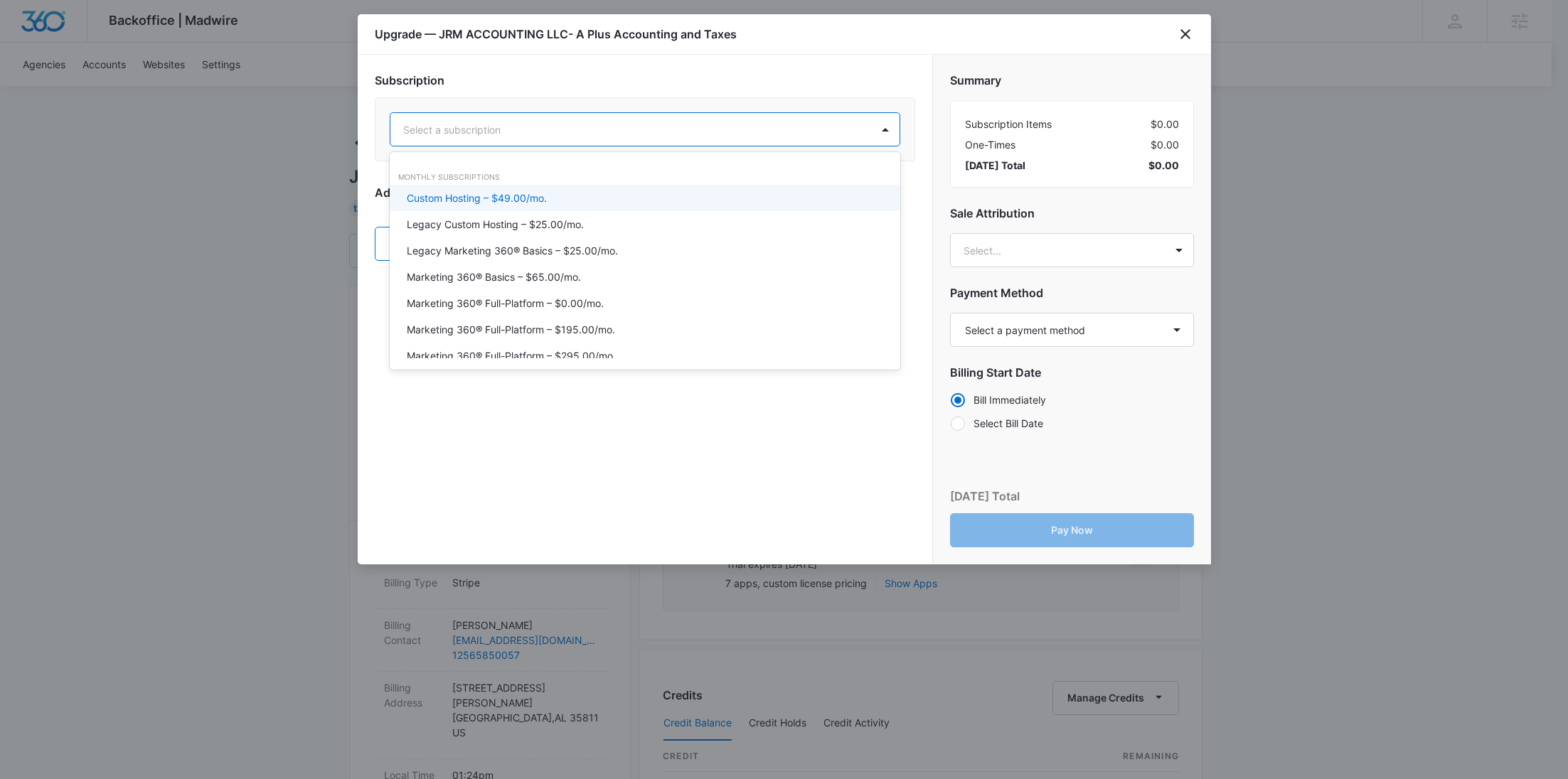
click at [615, 123] on div at bounding box center [628, 129] width 450 height 18
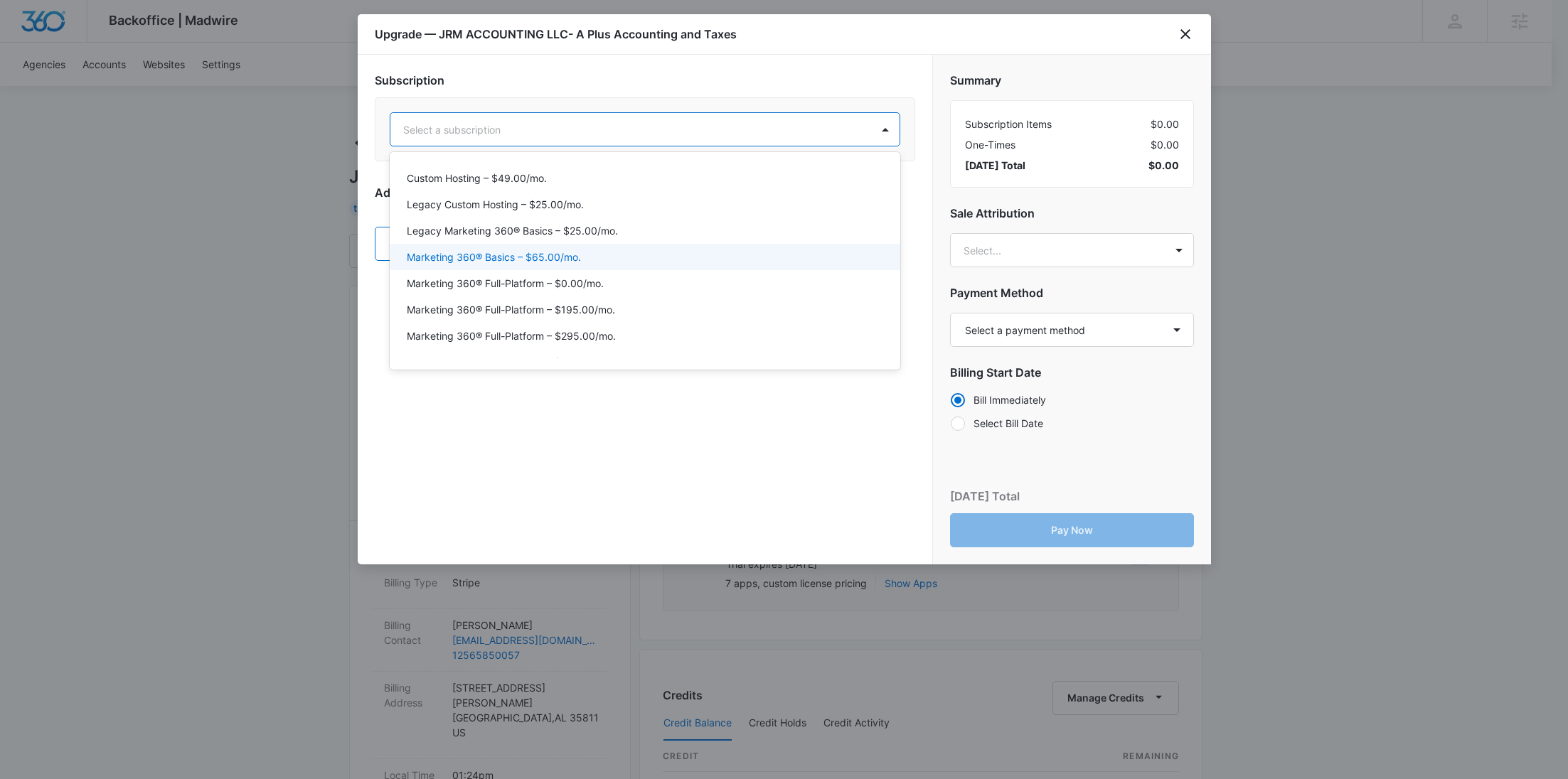
scroll to position [49, 0]
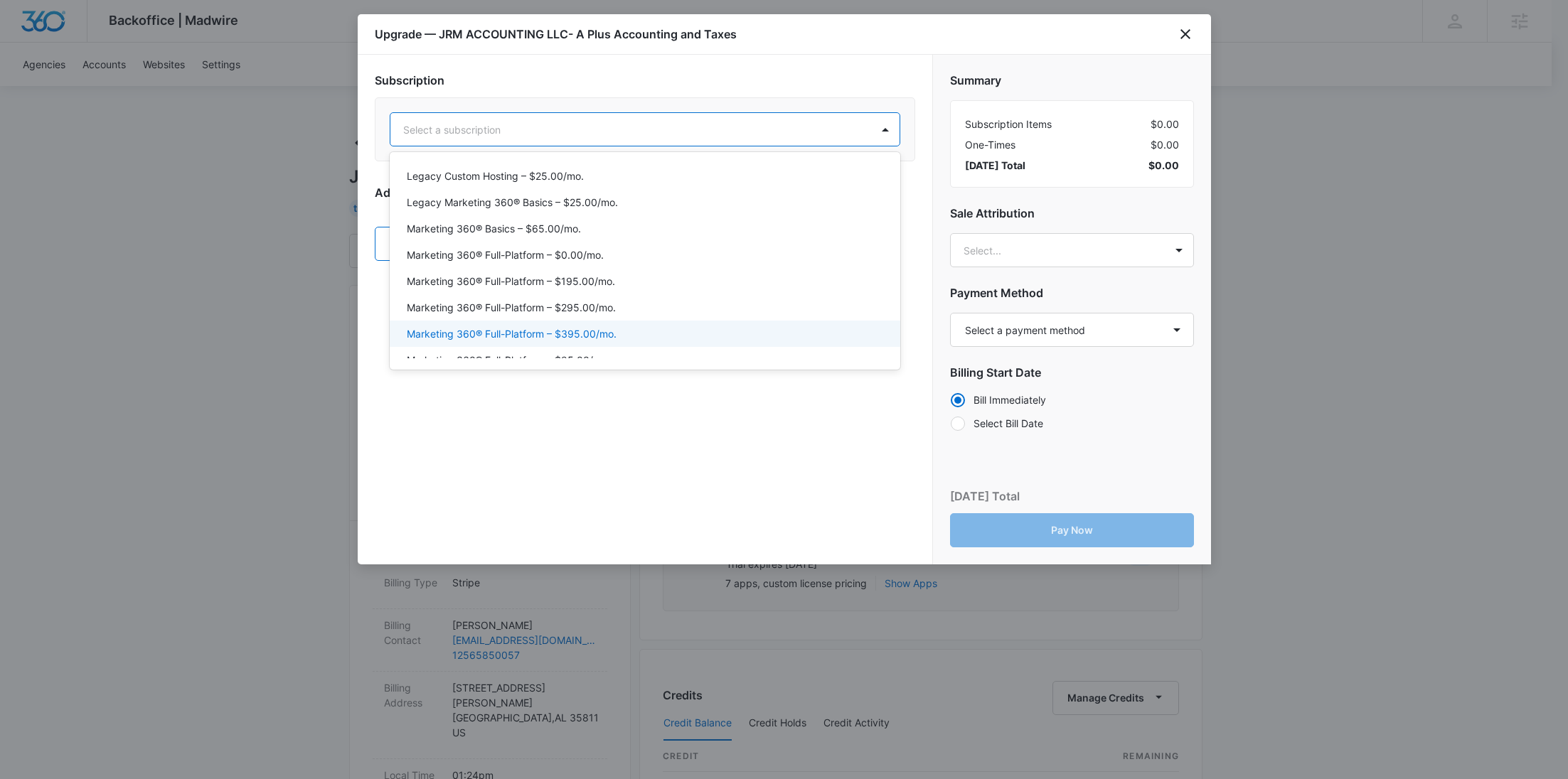
click at [598, 324] on div "Marketing 360® Full-Platform – $395.00/mo." at bounding box center [645, 334] width 511 height 27
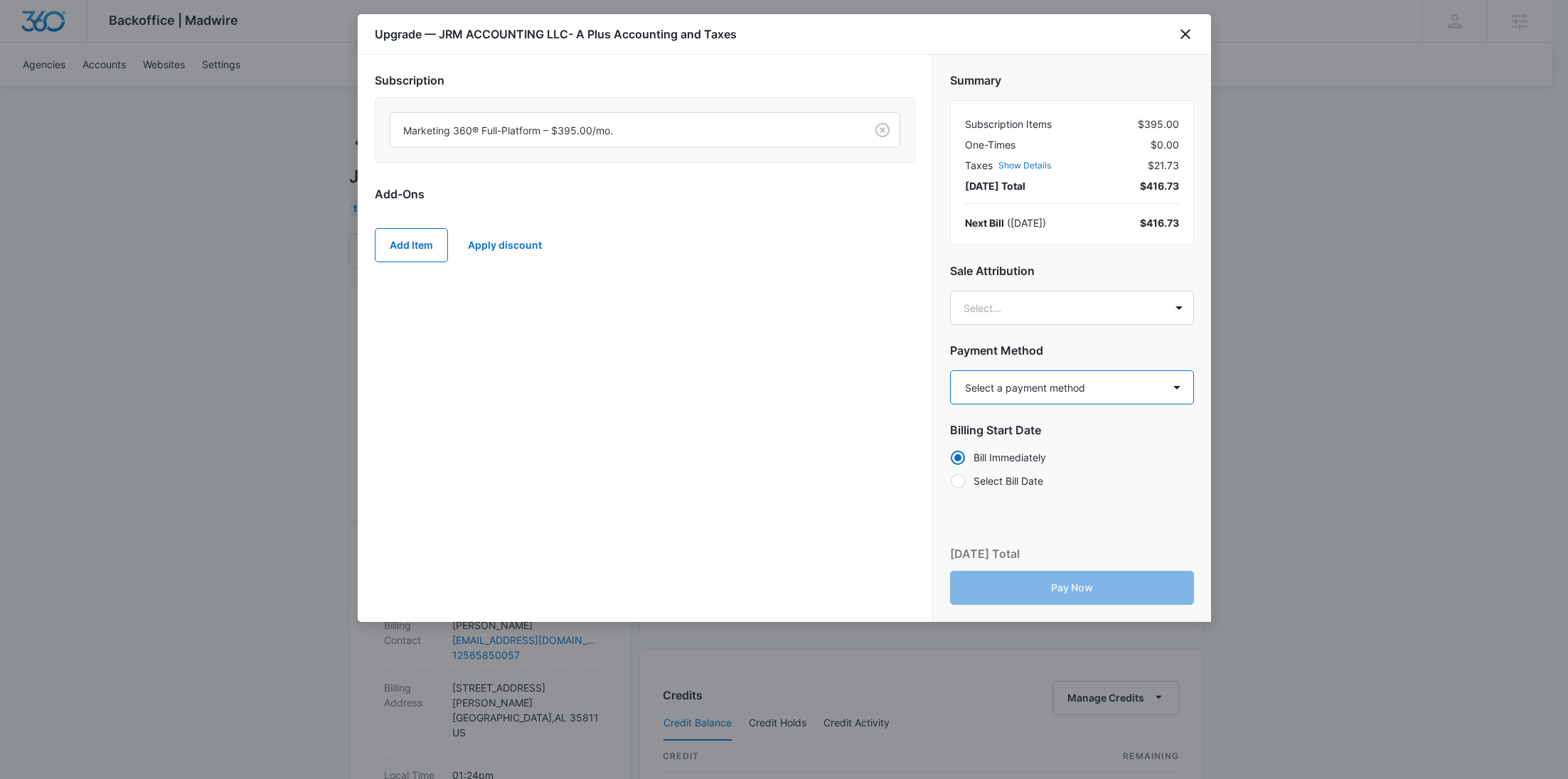
click at [1024, 381] on select "Select a payment method Visa ending in 3700 New payment method Monthly invoice" at bounding box center [1072, 388] width 243 height 34
select select "pm_1S5Vy2A4n8RTgNjUSzY2al8o"
click at [950, 371] on select "Select a payment method Visa ending in 3700 New payment method Monthly invoice" at bounding box center [1072, 388] width 243 height 34
click at [1033, 312] on body "Backoffice | Madwire Apps Settings RY Rochelle Young rochelle.young@madwire.com…" at bounding box center [784, 727] width 1568 height 1454
paste input "Harral"
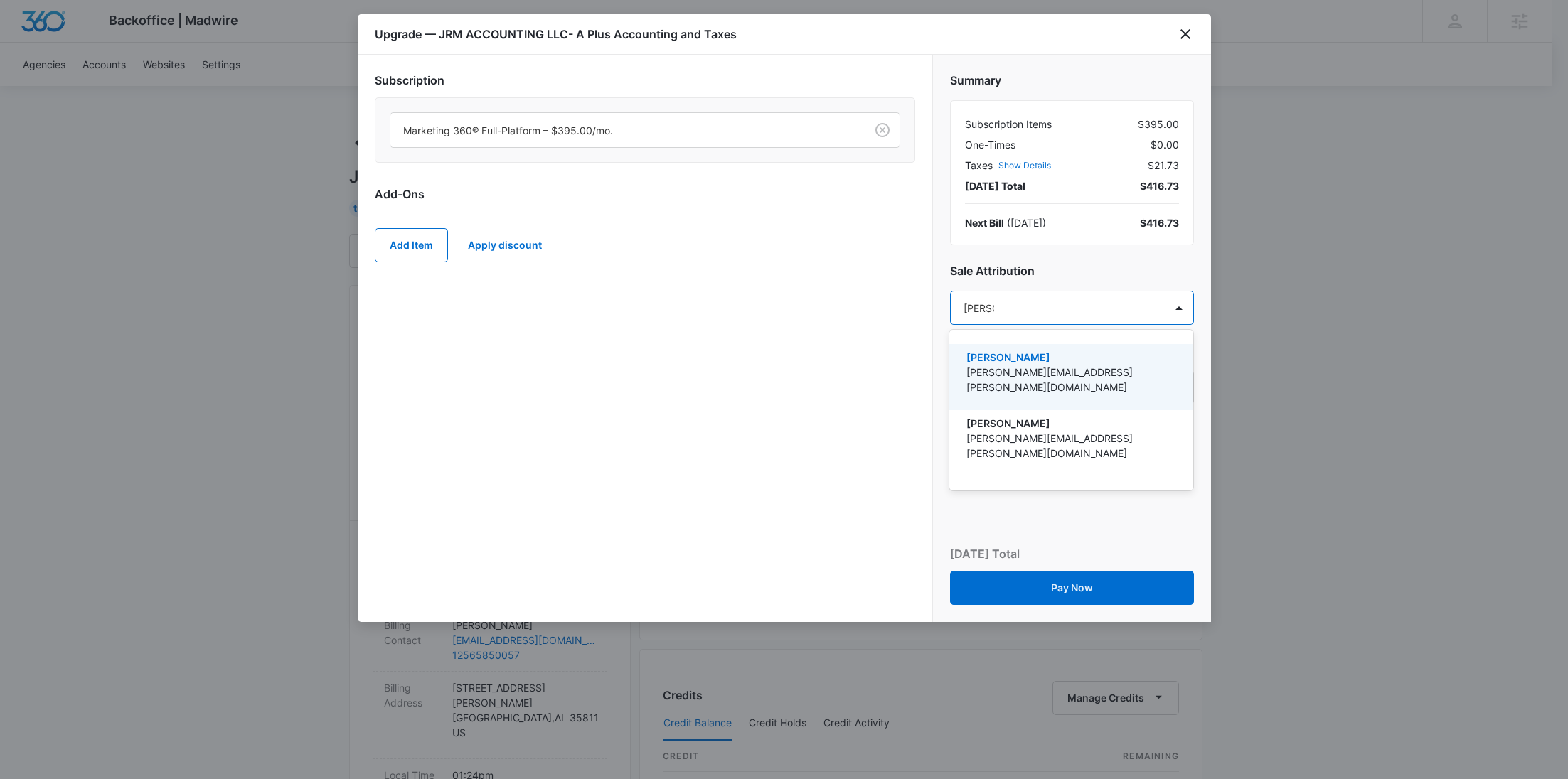
type input "Harral"
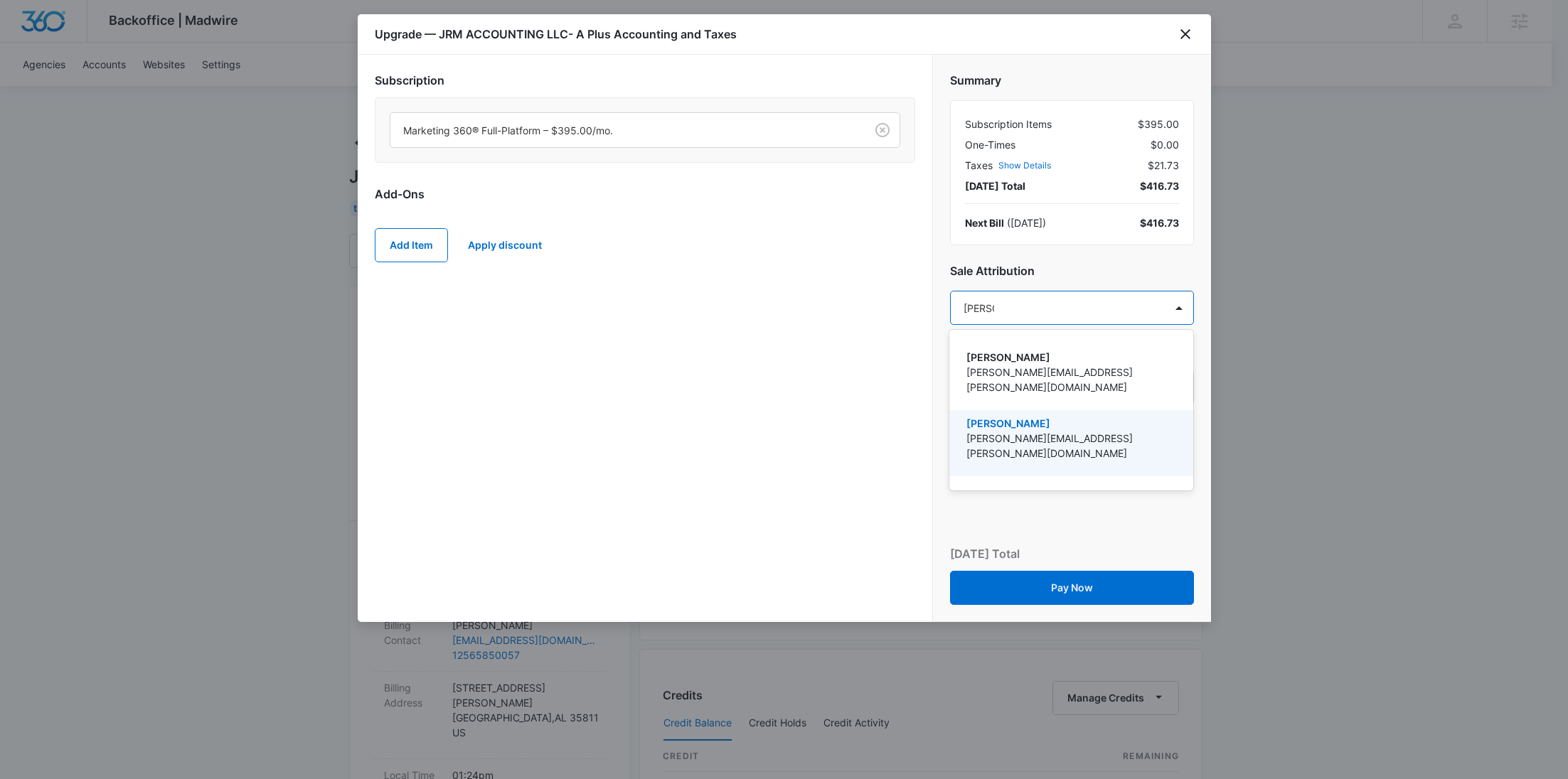
click at [1033, 416] on p "[PERSON_NAME]" at bounding box center [1070, 423] width 207 height 15
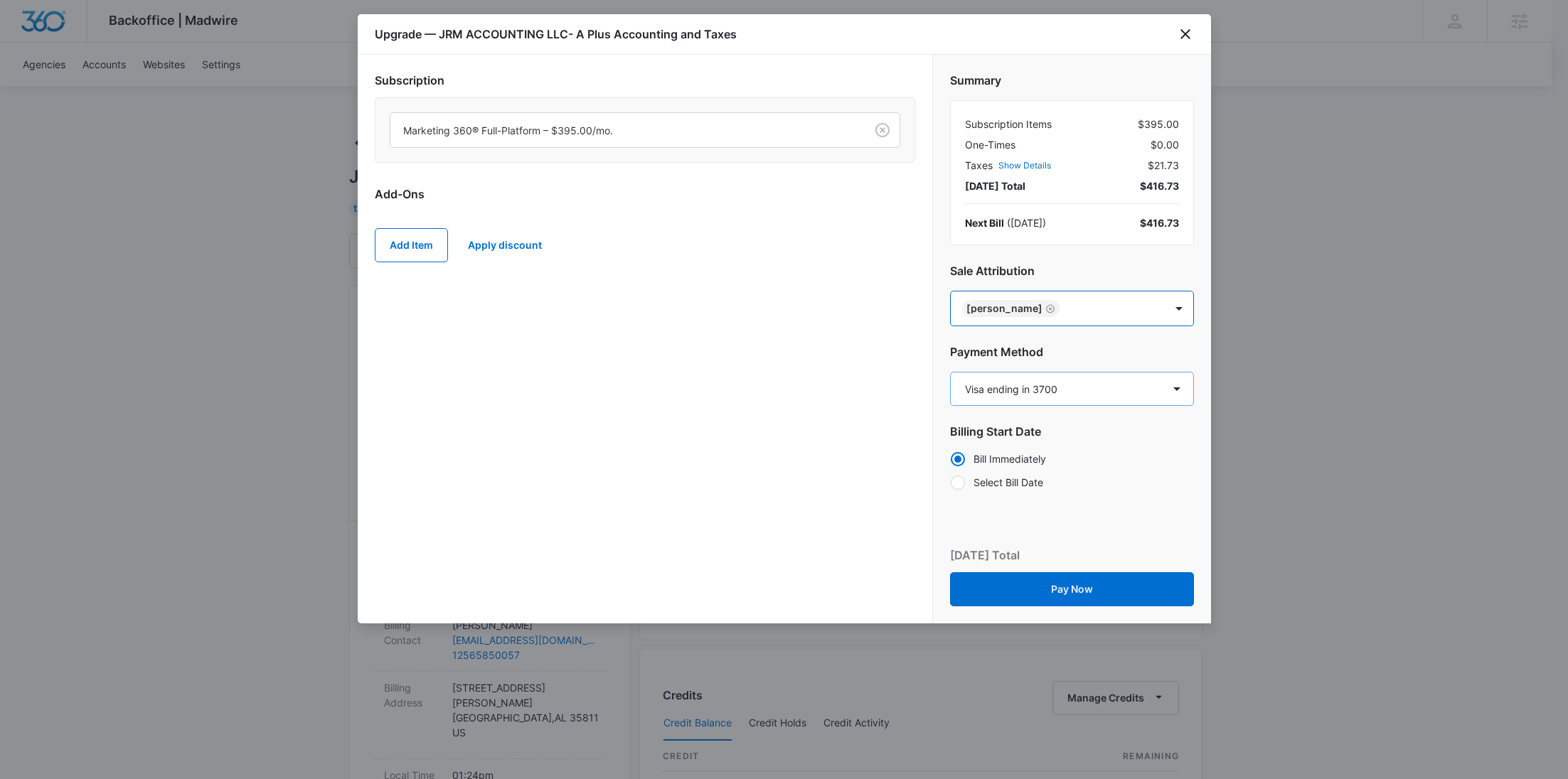
paste input "Rodriguez"
type input "Rodriguez"
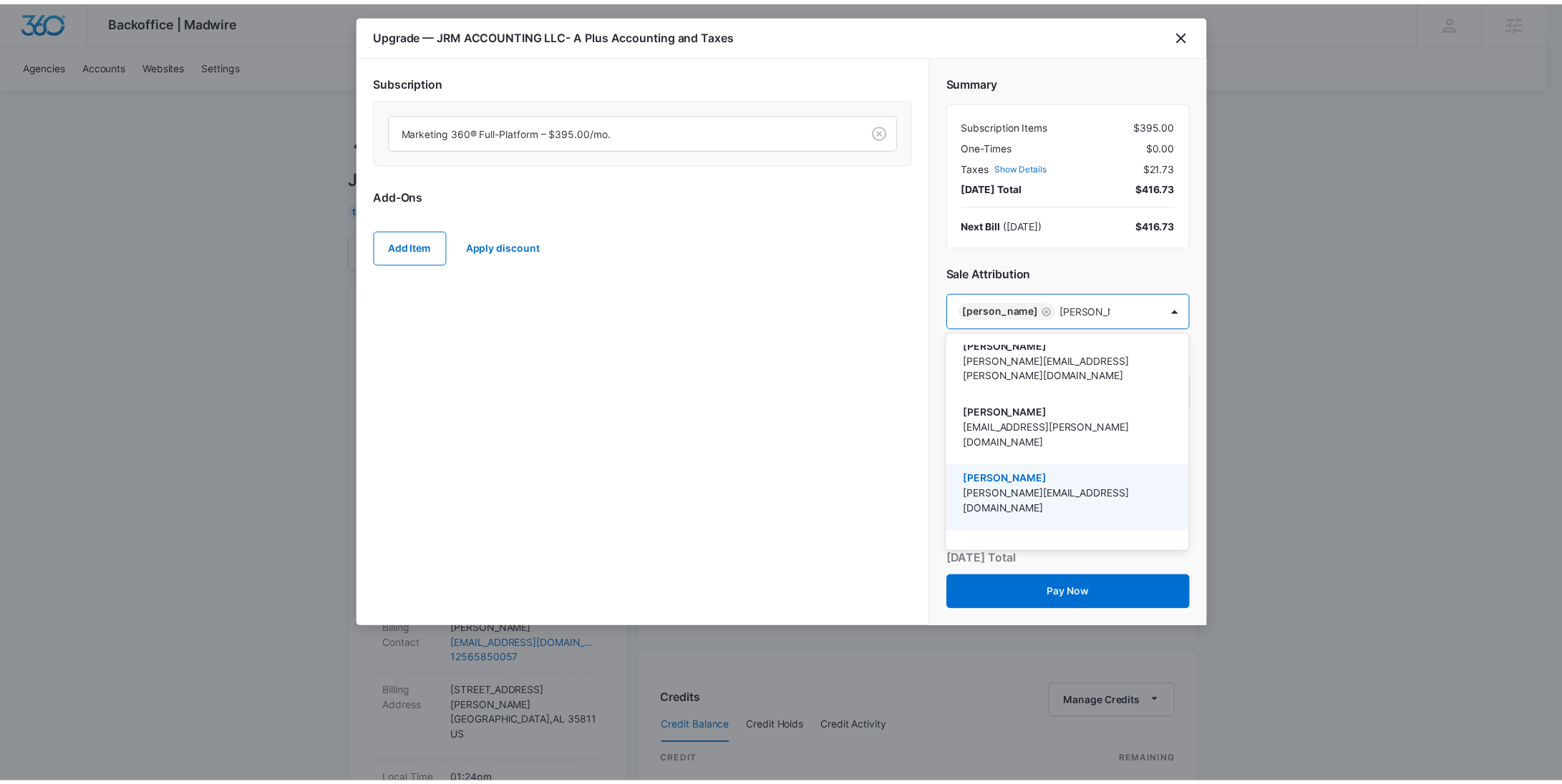
scroll to position [0, 0]
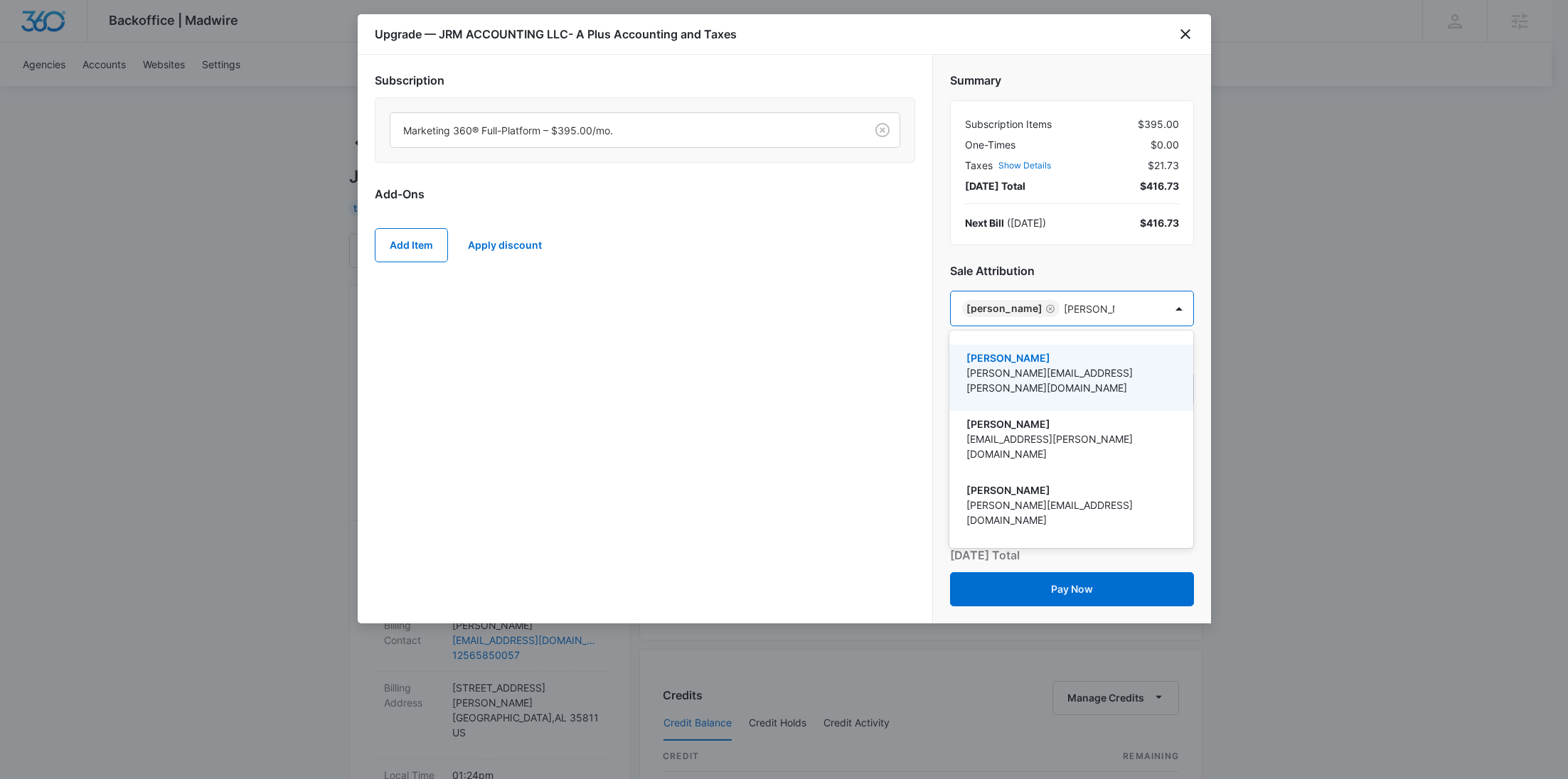
click at [1066, 380] on p "evan.rodriguez@madwire.com" at bounding box center [1070, 380] width 207 height 29
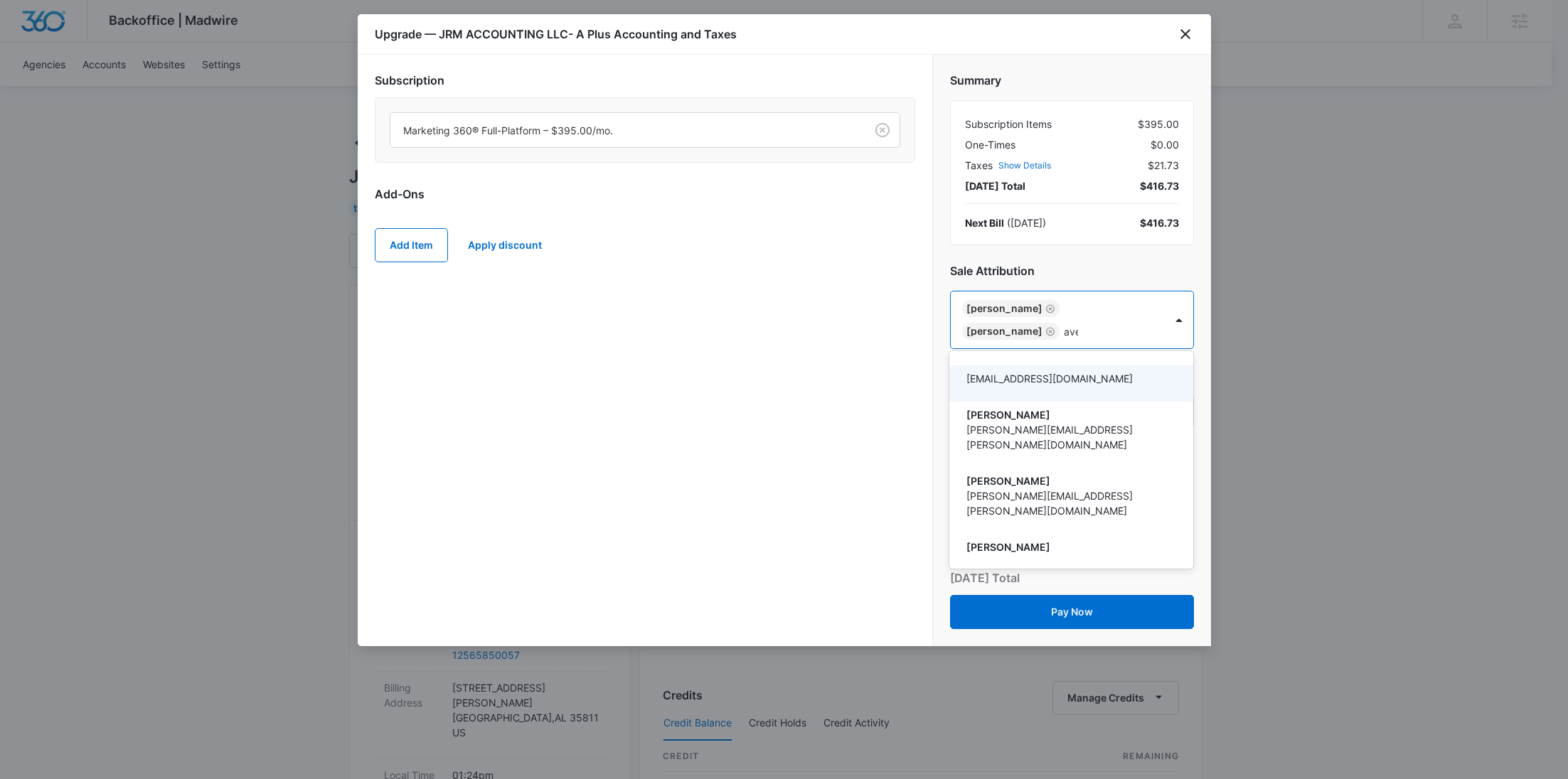
type input "aver"
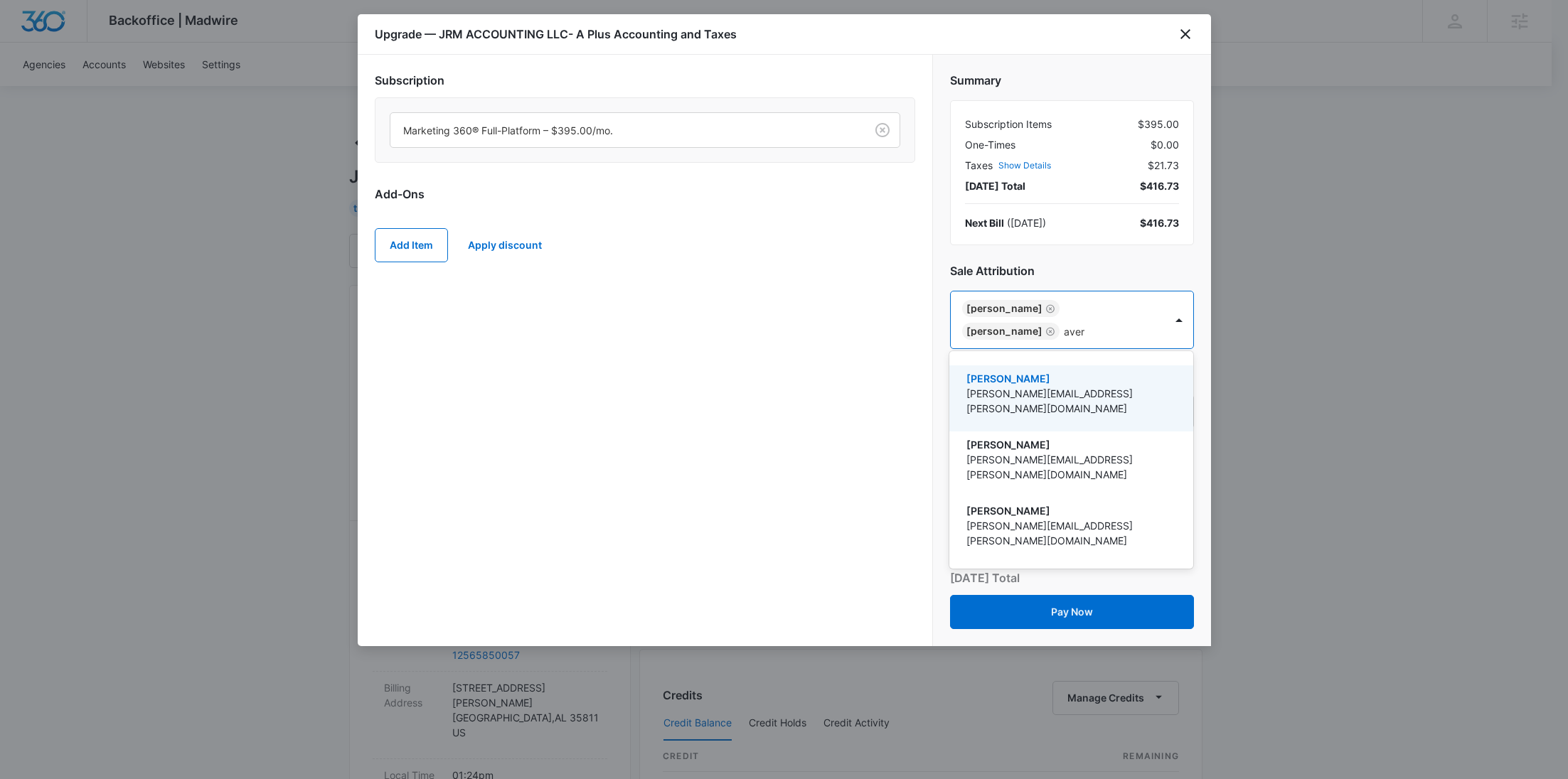
click at [1065, 380] on p "Avery Berryman" at bounding box center [1070, 379] width 207 height 15
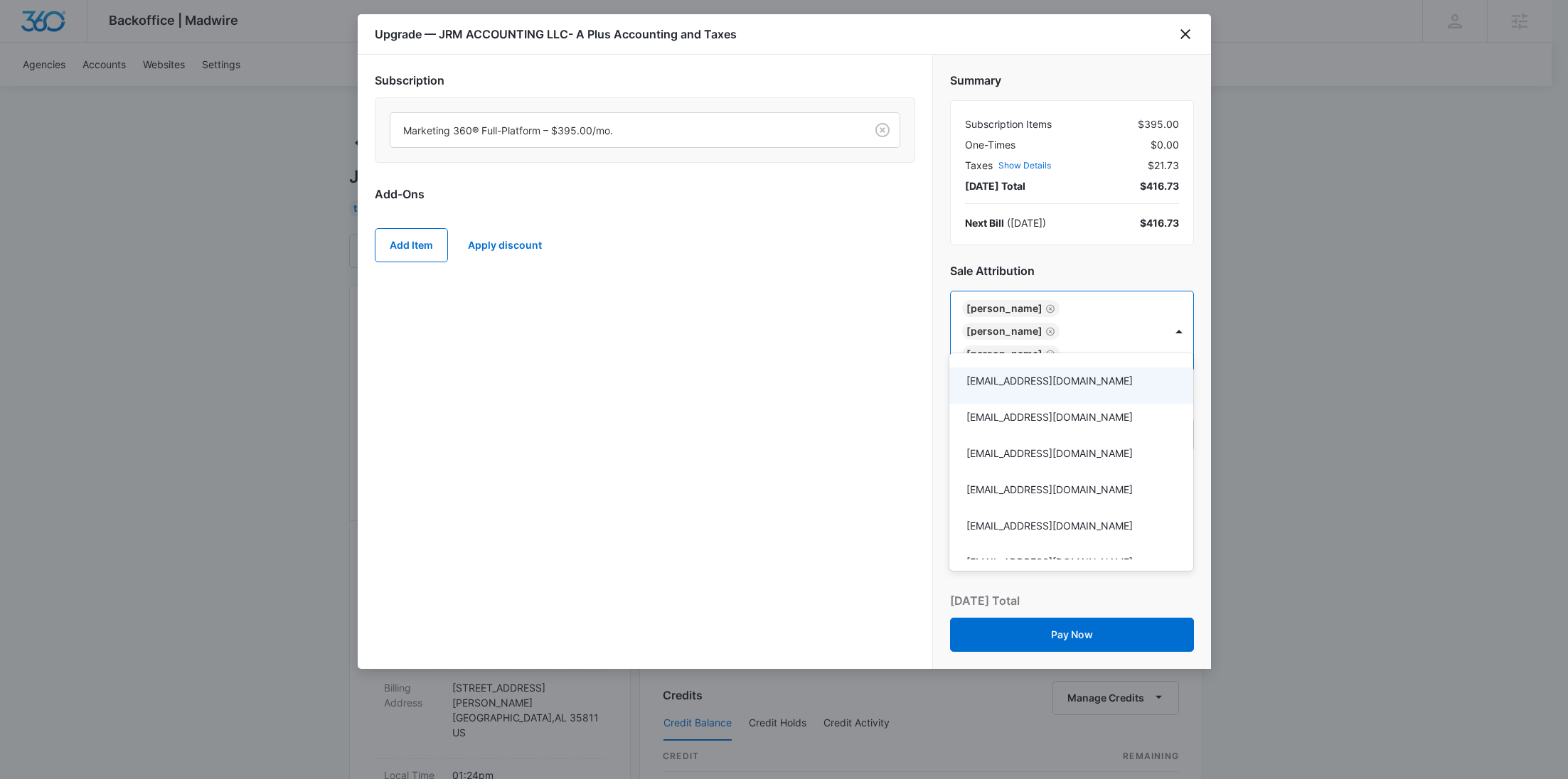
click at [824, 378] on div at bounding box center [784, 389] width 1568 height 779
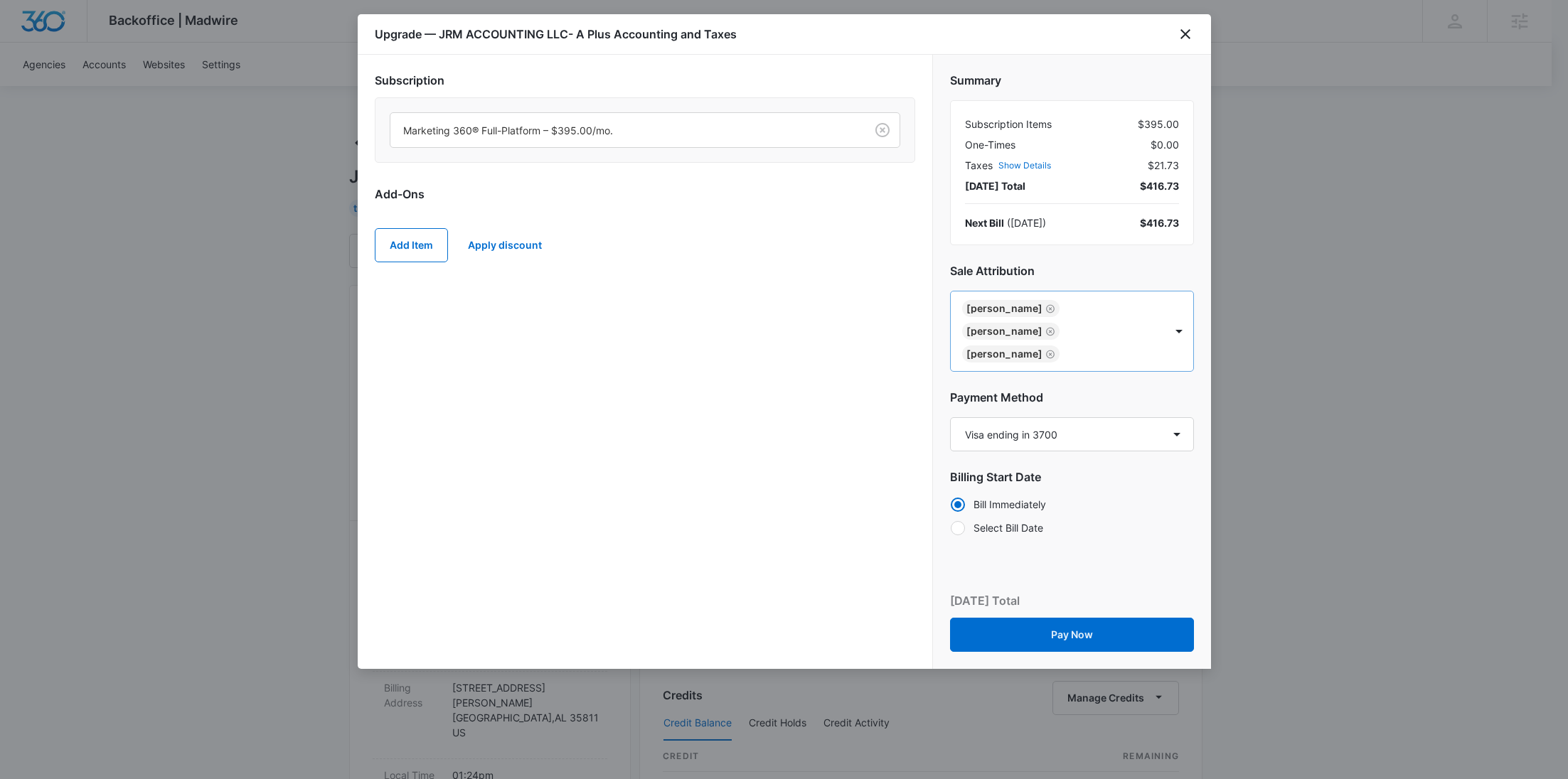
click at [1045, 349] on icon "Remove Avery Berryman" at bounding box center [1050, 354] width 10 height 10
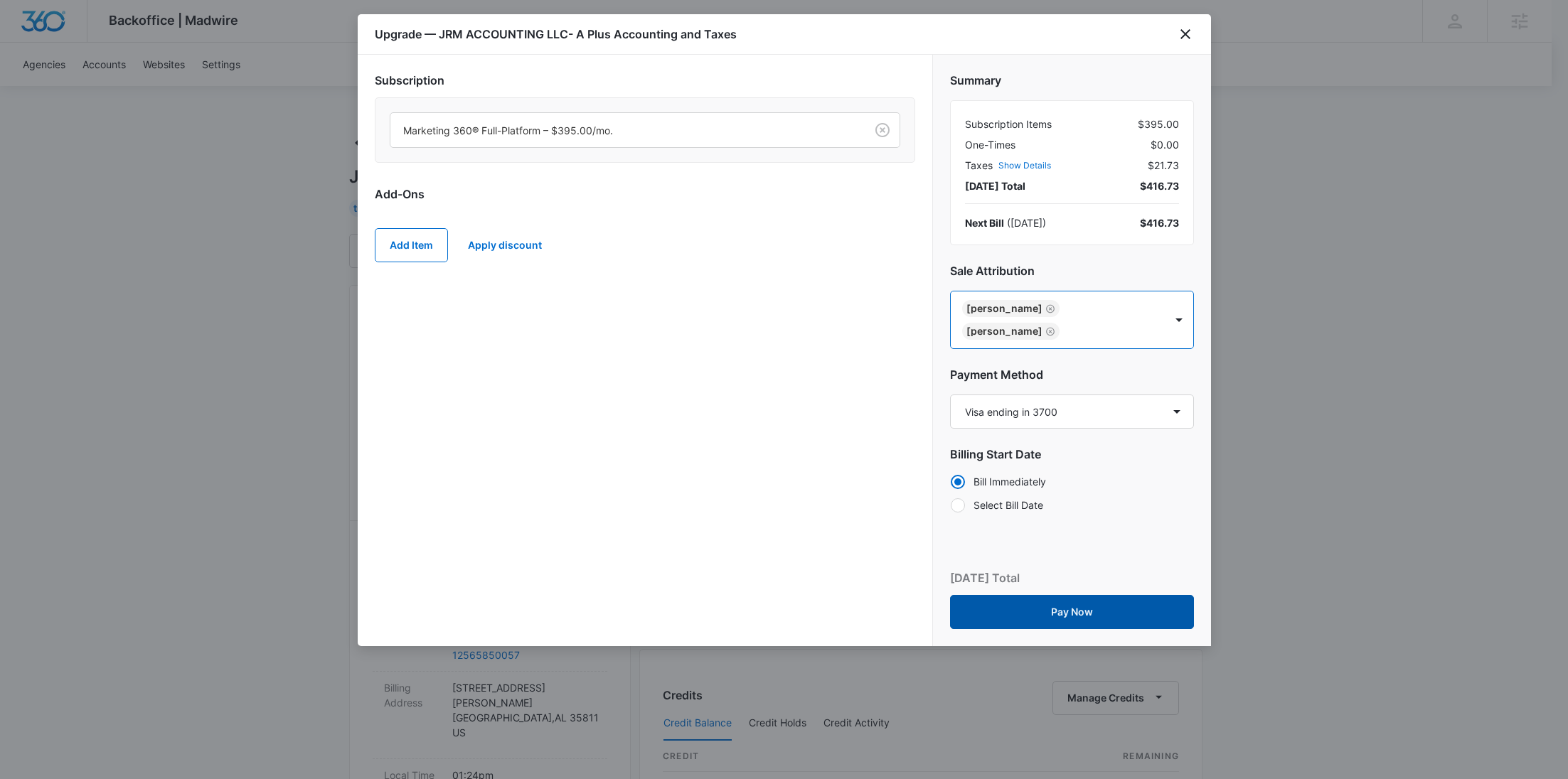
click at [1075, 610] on button "Pay Now" at bounding box center [1072, 613] width 243 height 34
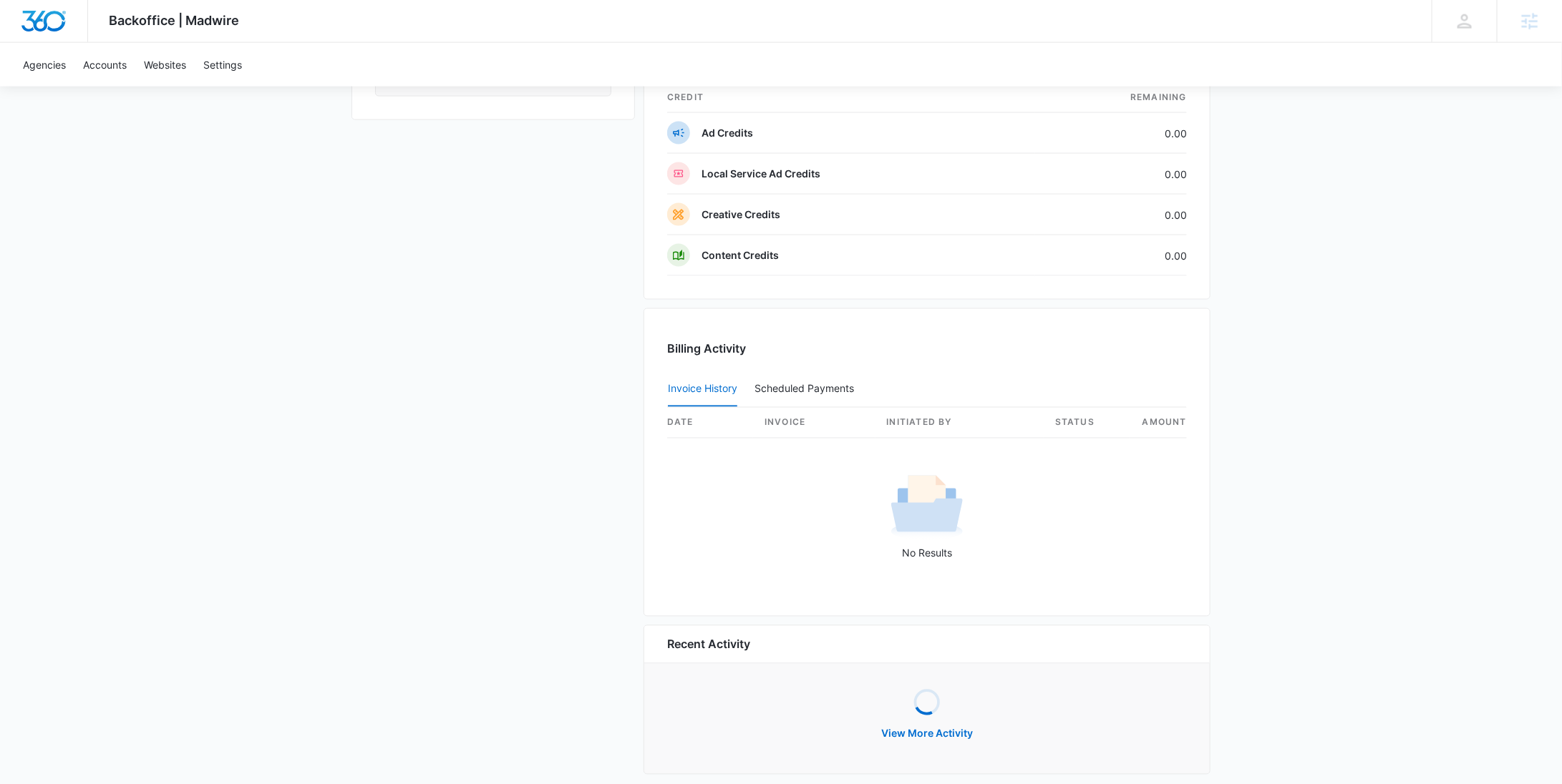
scroll to position [1243, 0]
